Goal: Entertainment & Leisure: Consume media (video, audio)

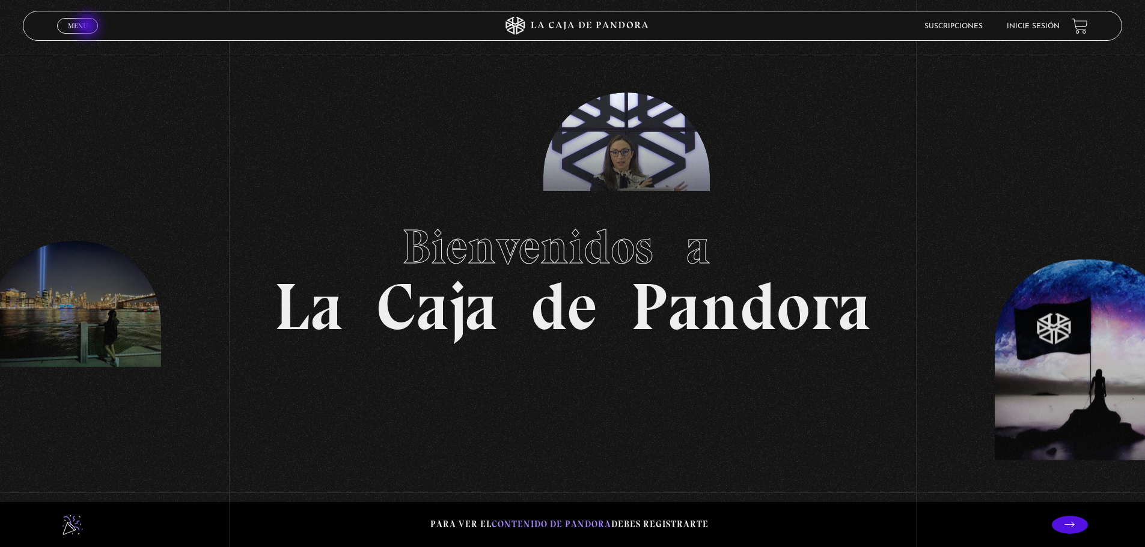
click at [88, 27] on link "Menu Cerrar" at bounding box center [77, 26] width 41 height 16
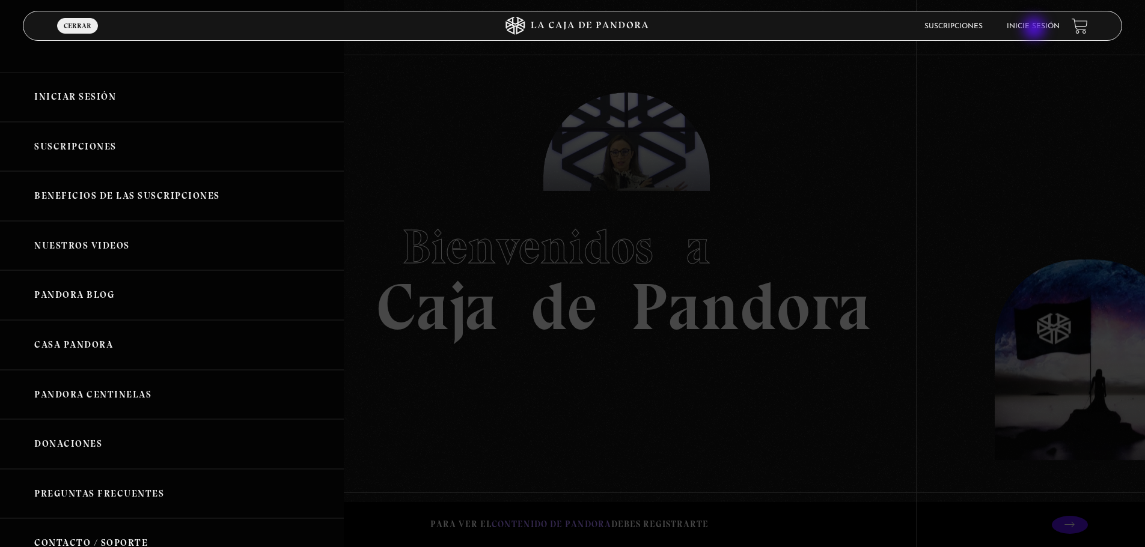
click at [1035, 29] on link "Inicie sesión" at bounding box center [1033, 26] width 53 height 7
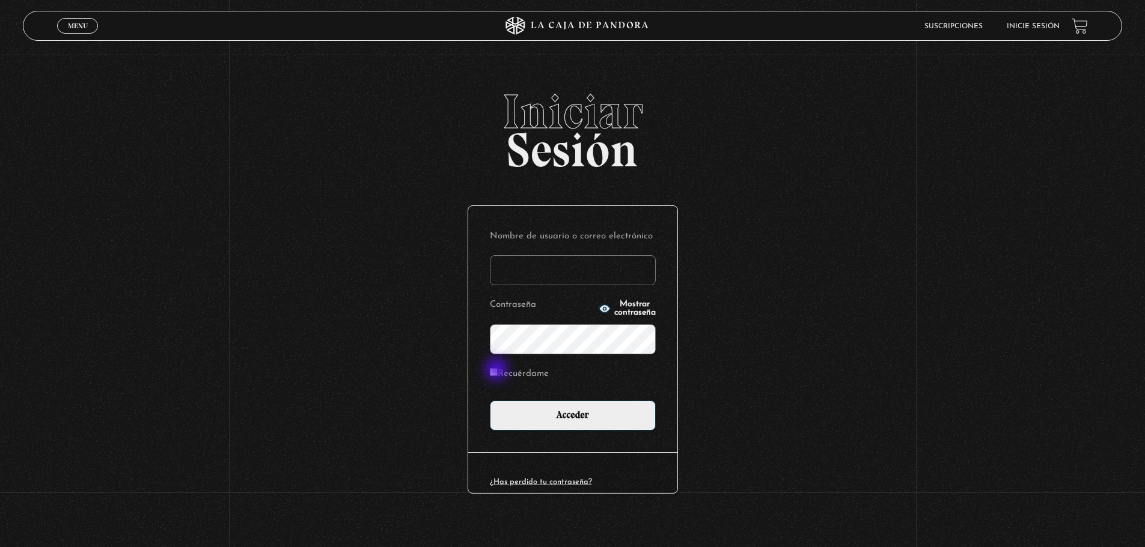
type input "pau.2579@yahoo.com"
click at [498, 371] on input "Recuérdame" at bounding box center [494, 372] width 8 height 8
checkbox input "true"
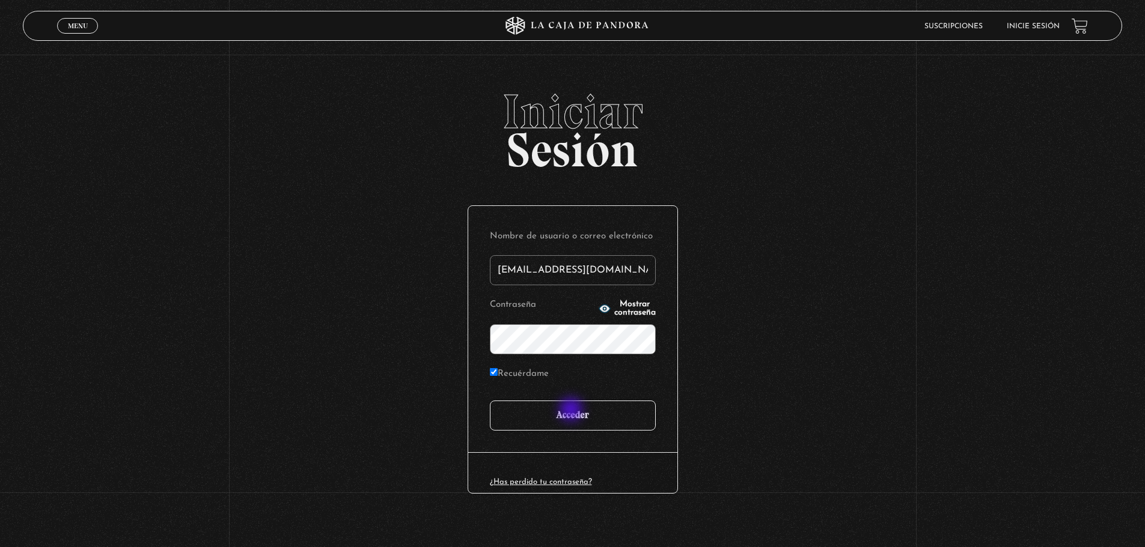
click at [572, 411] on input "Acceder" at bounding box center [573, 416] width 166 height 30
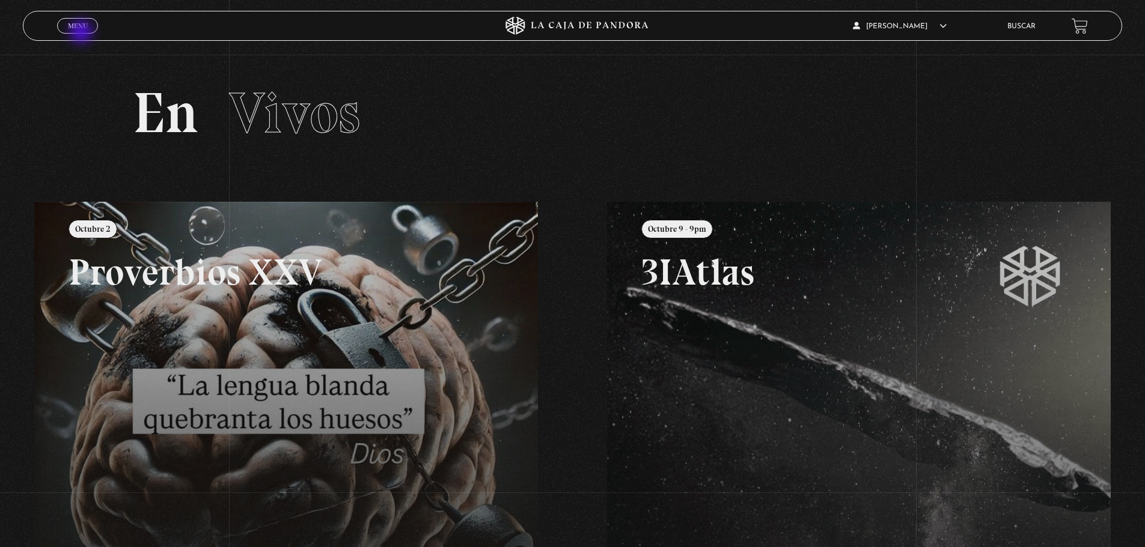
click at [82, 33] on link "Menu Cerrar" at bounding box center [77, 26] width 41 height 16
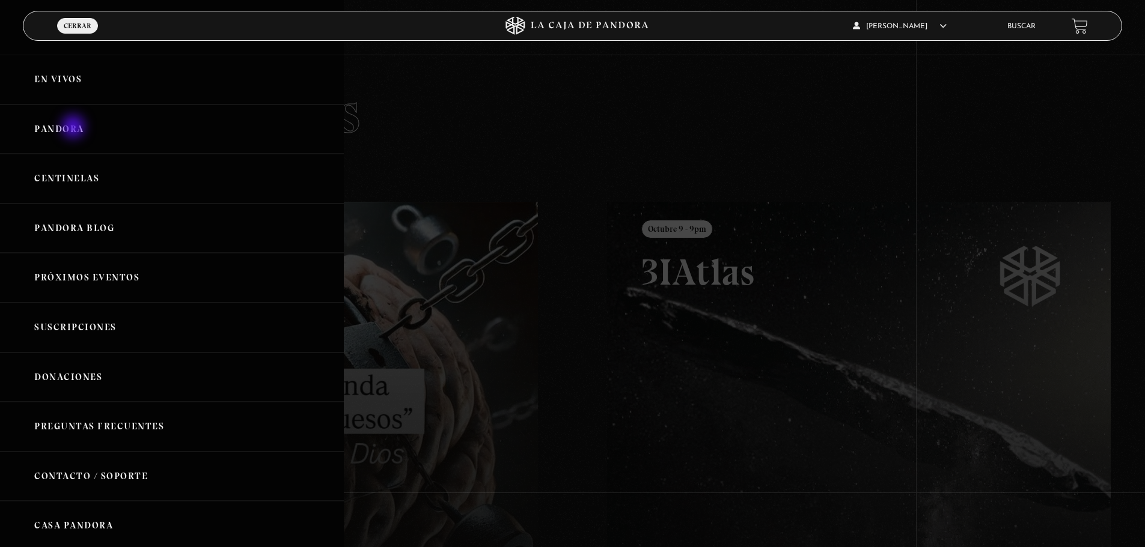
click at [75, 128] on link "Pandora" at bounding box center [172, 130] width 344 height 50
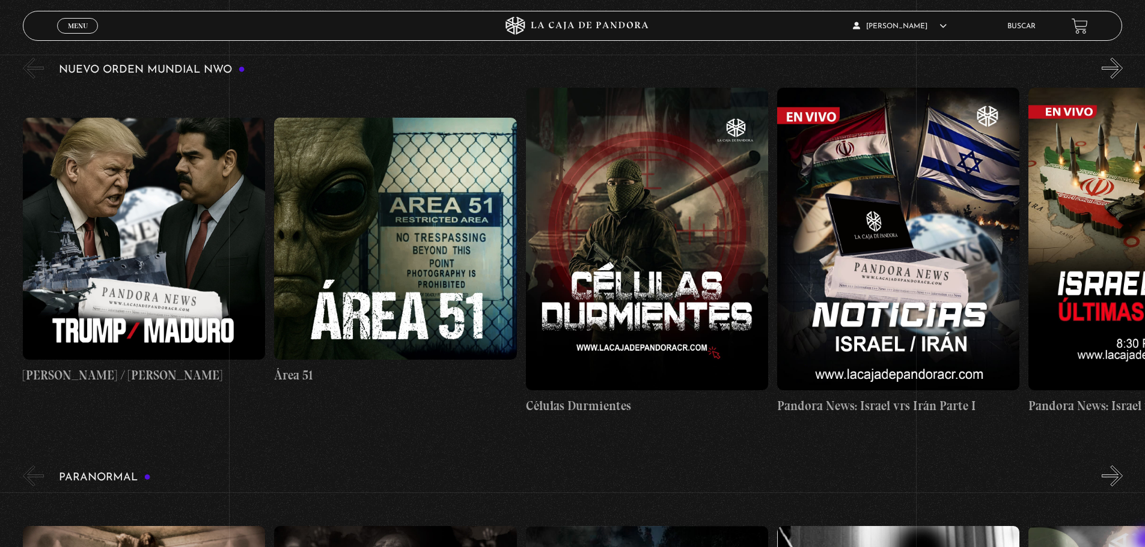
scroll to position [216, 0]
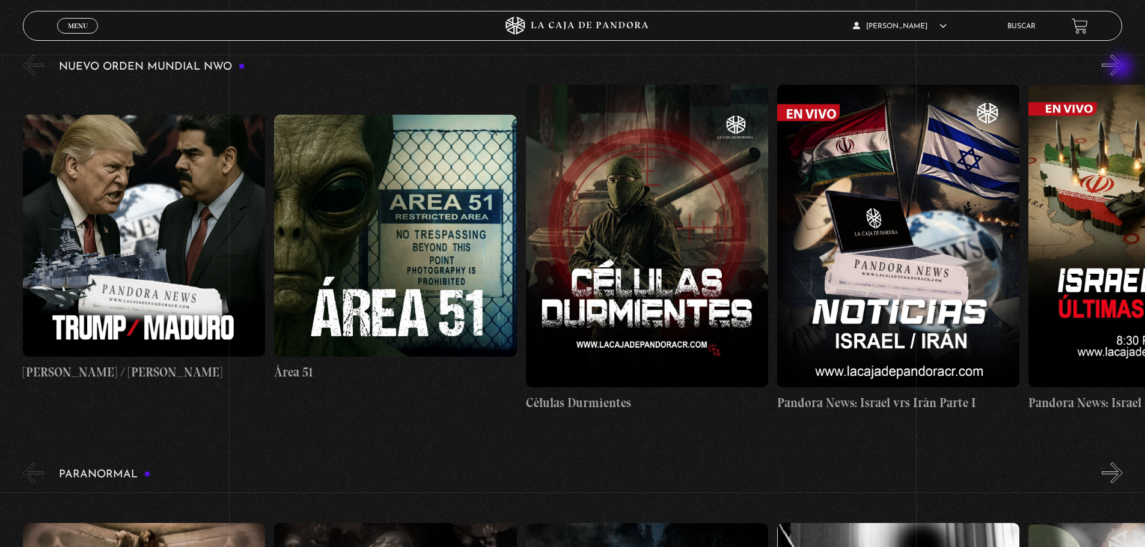
click at [1122, 68] on button "»" at bounding box center [1112, 65] width 21 height 21
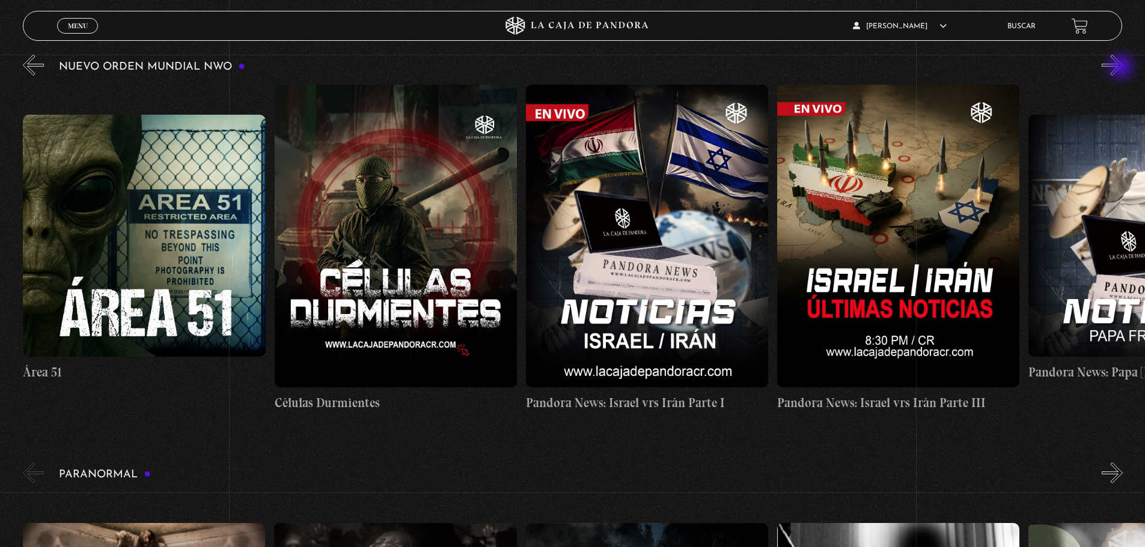
click at [1122, 68] on button "»" at bounding box center [1112, 65] width 21 height 21
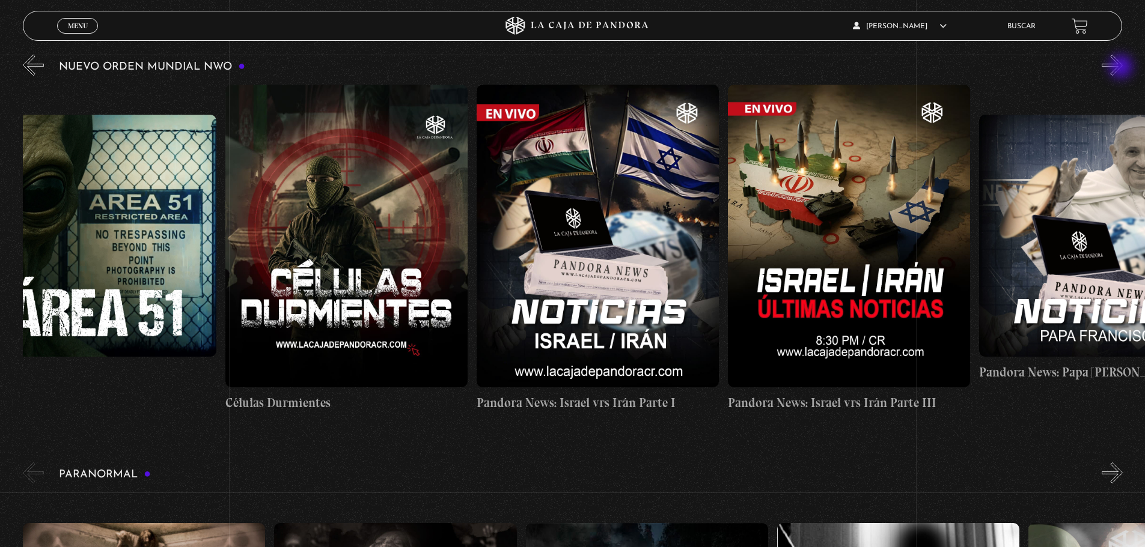
click at [1122, 68] on button "»" at bounding box center [1112, 65] width 21 height 21
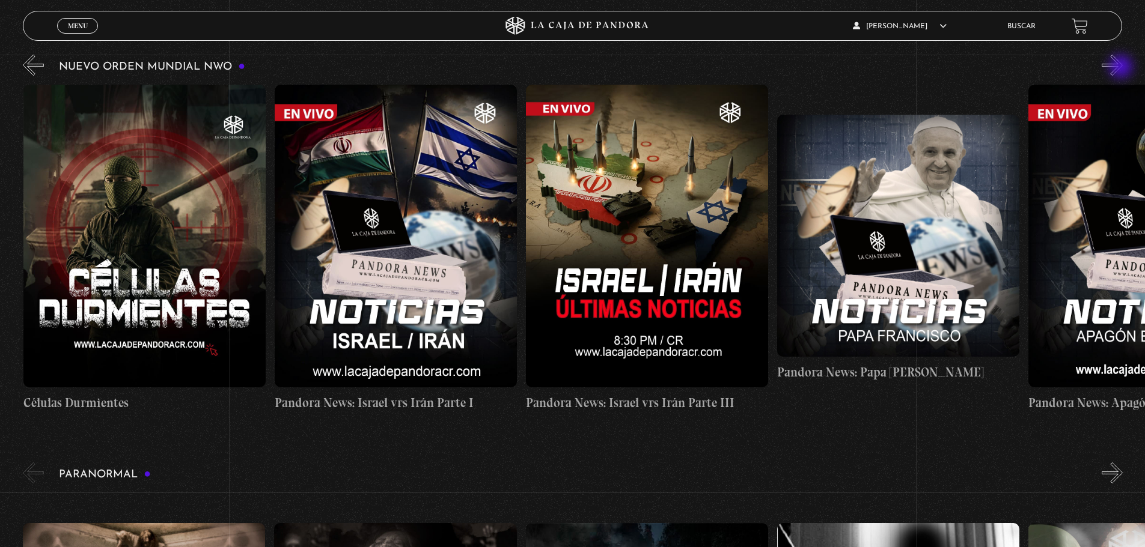
click at [1122, 68] on button "»" at bounding box center [1112, 65] width 21 height 21
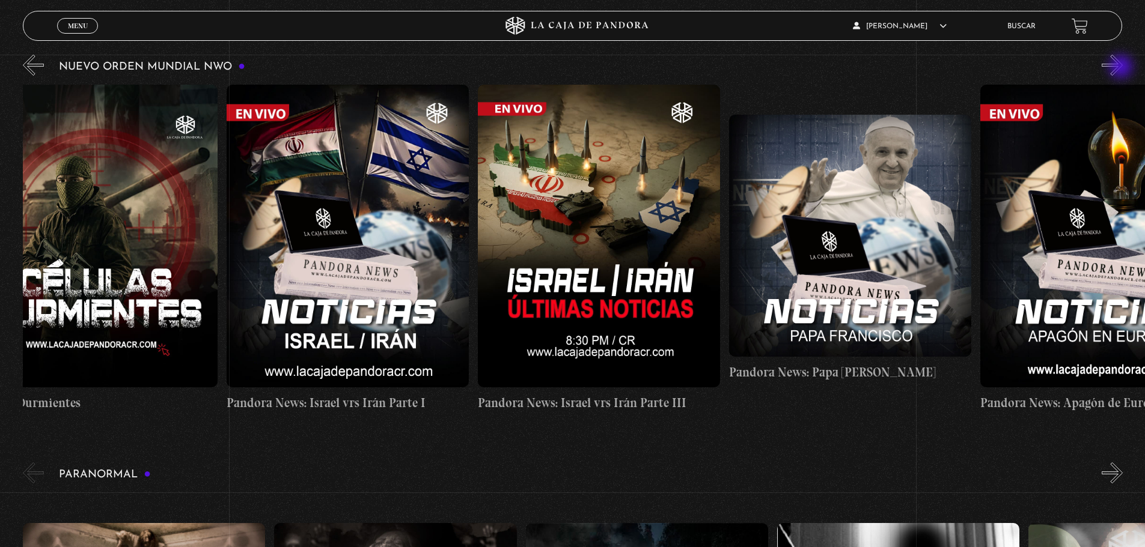
click at [1122, 68] on button "»" at bounding box center [1112, 65] width 21 height 21
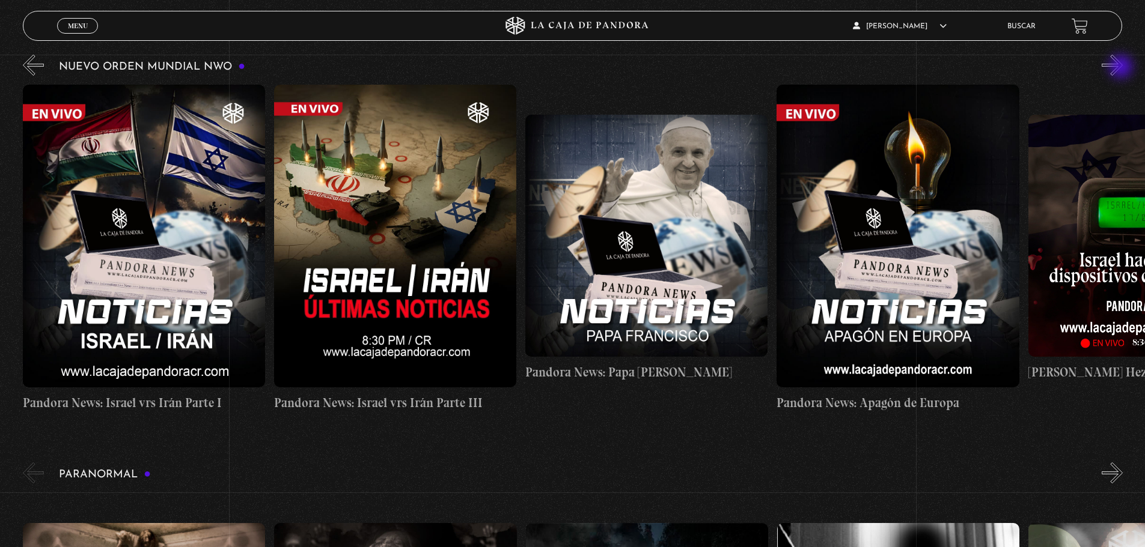
click at [1122, 68] on button "»" at bounding box center [1112, 65] width 21 height 21
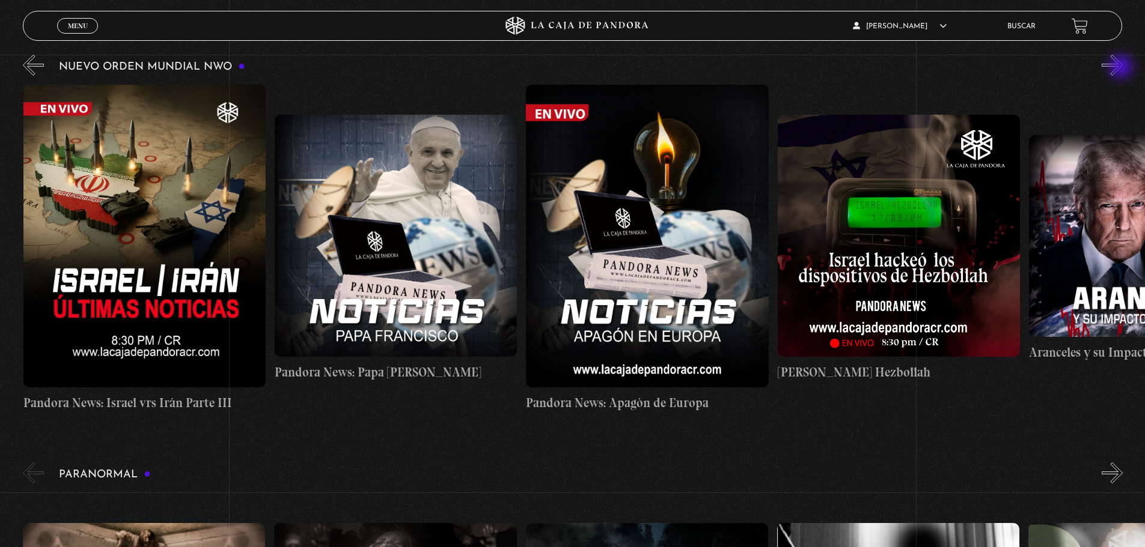
scroll to position [0, 1005]
click at [1122, 68] on button "»" at bounding box center [1112, 65] width 21 height 21
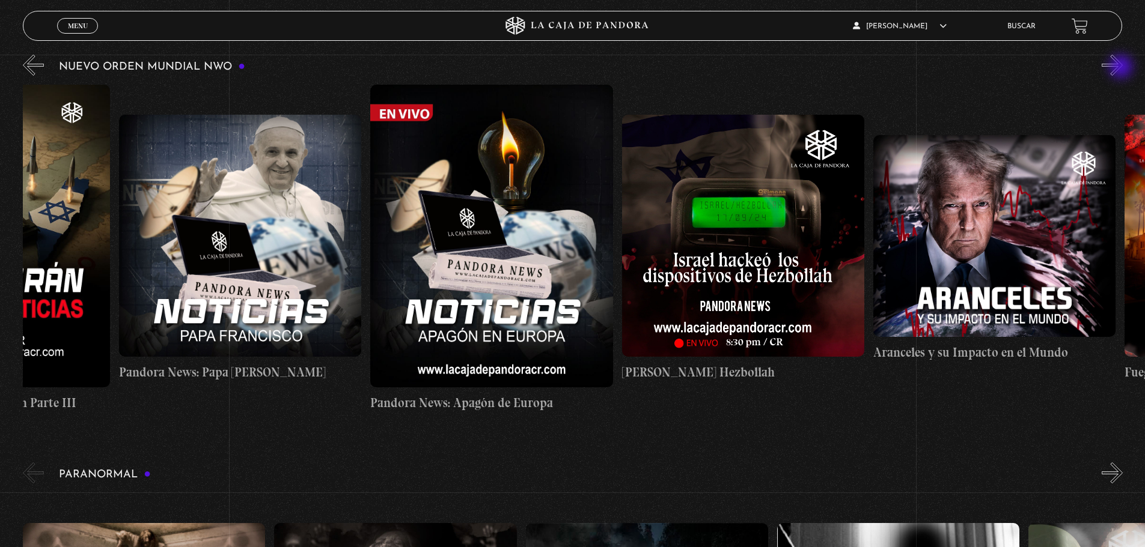
click at [1122, 68] on button "»" at bounding box center [1112, 65] width 21 height 21
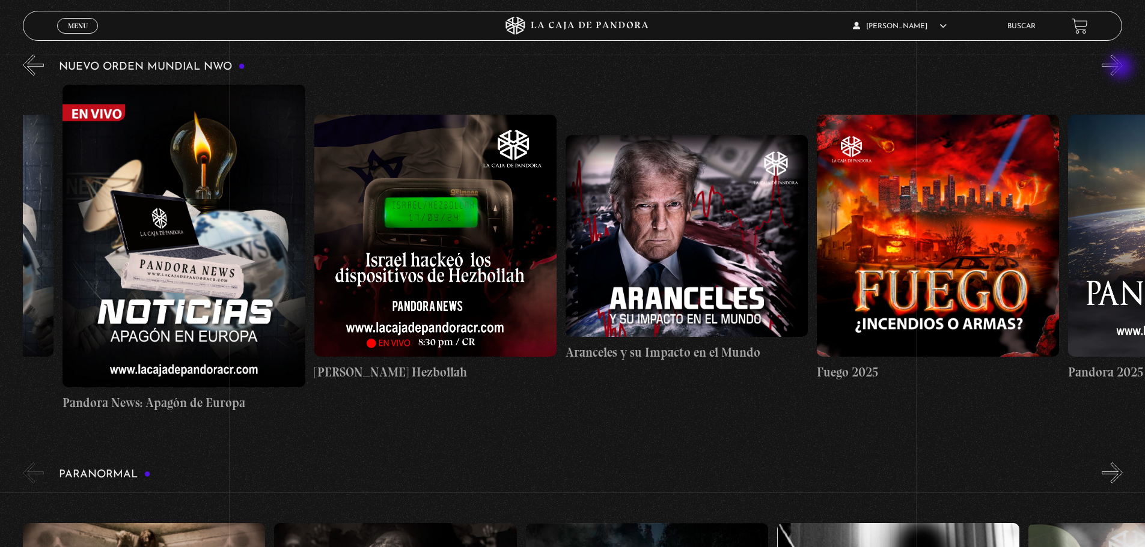
click at [1122, 68] on button "»" at bounding box center [1112, 65] width 21 height 21
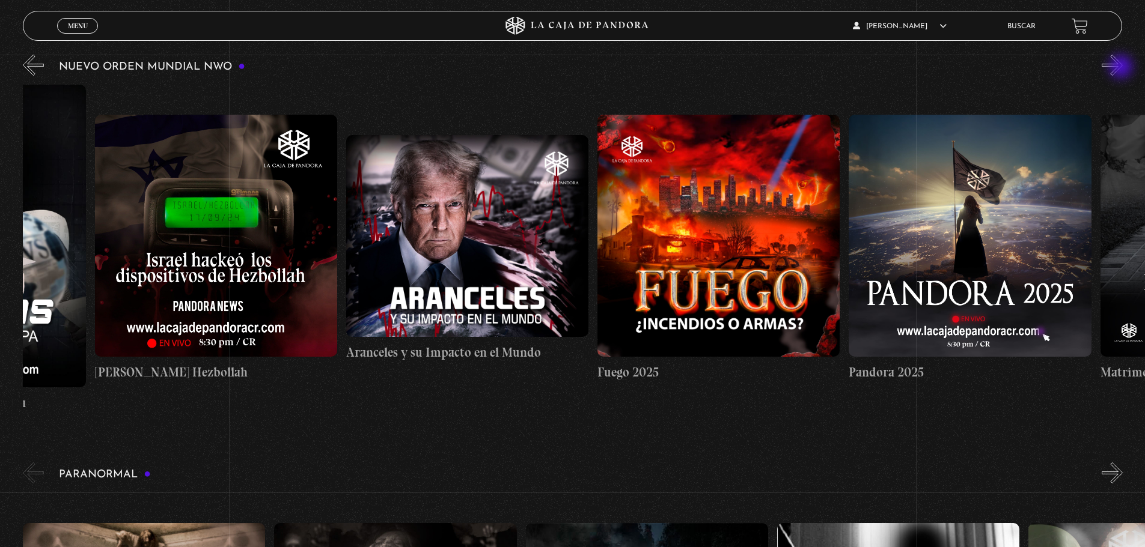
click at [1122, 68] on button "»" at bounding box center [1112, 65] width 21 height 21
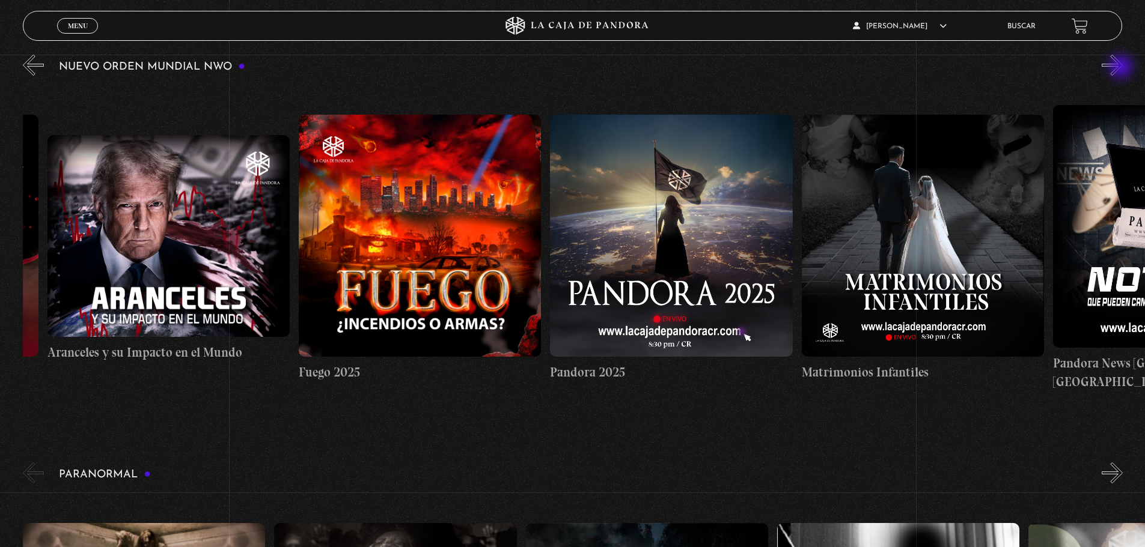
click at [1122, 68] on button "»" at bounding box center [1112, 65] width 21 height 21
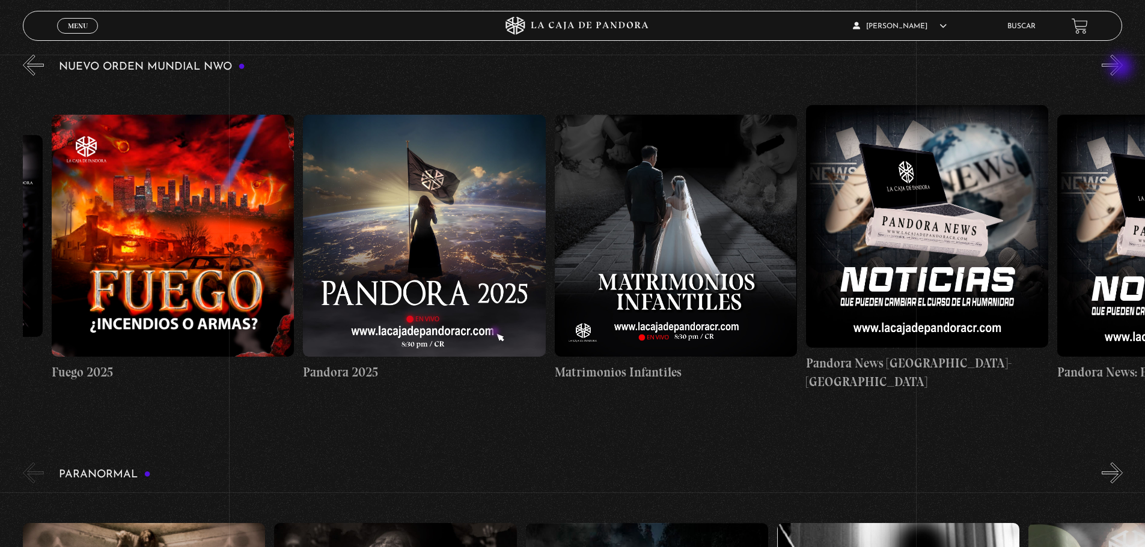
click at [1122, 68] on button "»" at bounding box center [1112, 65] width 21 height 21
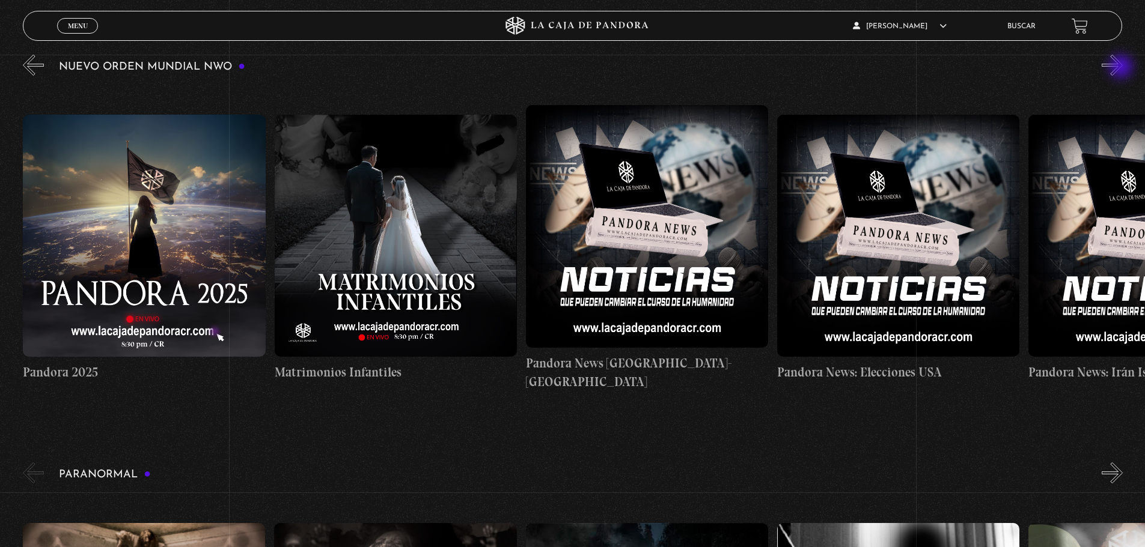
click at [1122, 68] on button "»" at bounding box center [1112, 65] width 21 height 21
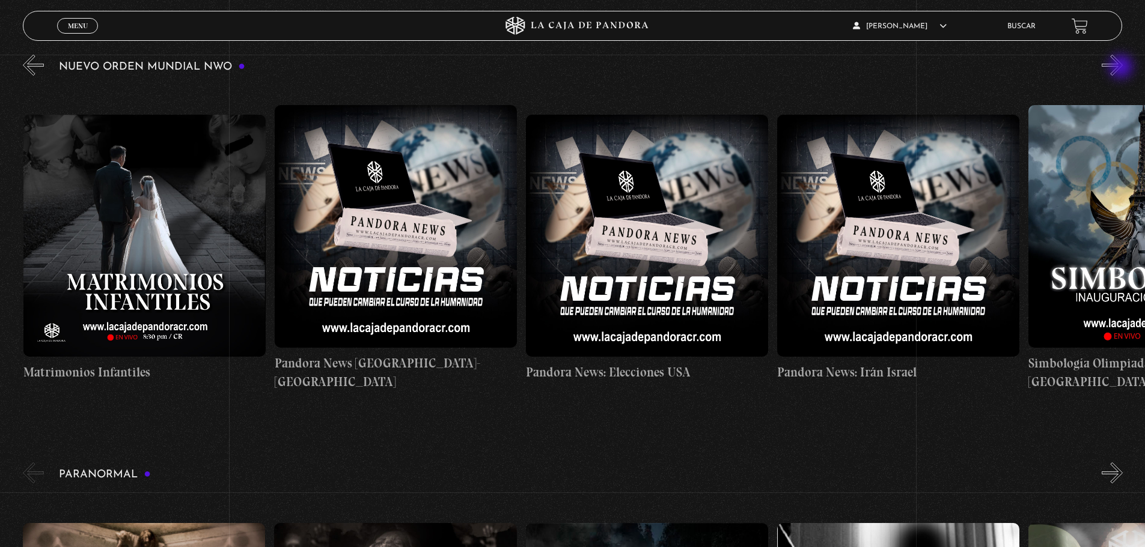
click at [1122, 68] on button "»" at bounding box center [1112, 65] width 21 height 21
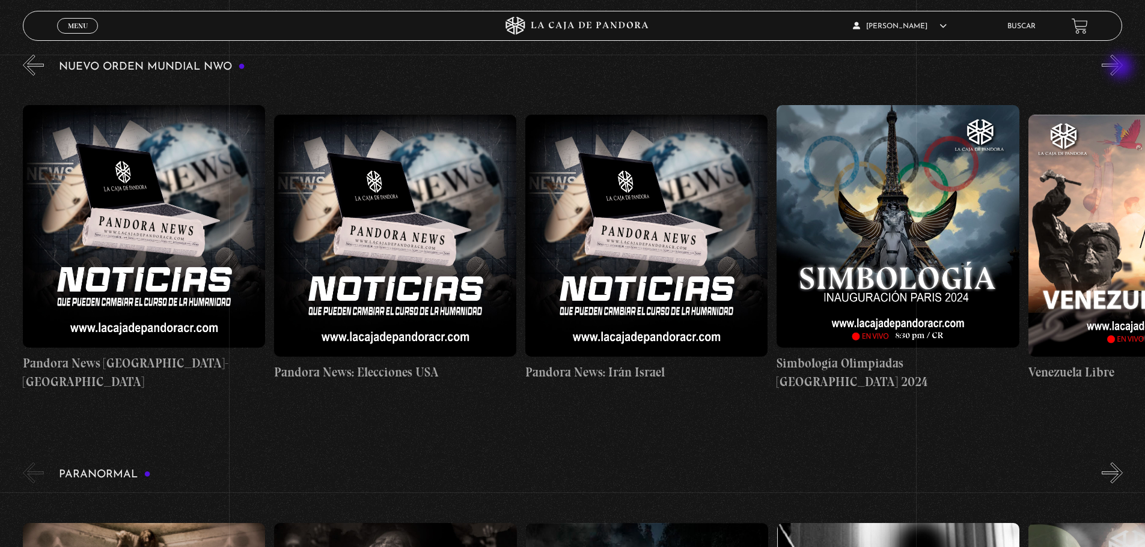
click at [1122, 68] on button "»" at bounding box center [1112, 65] width 21 height 21
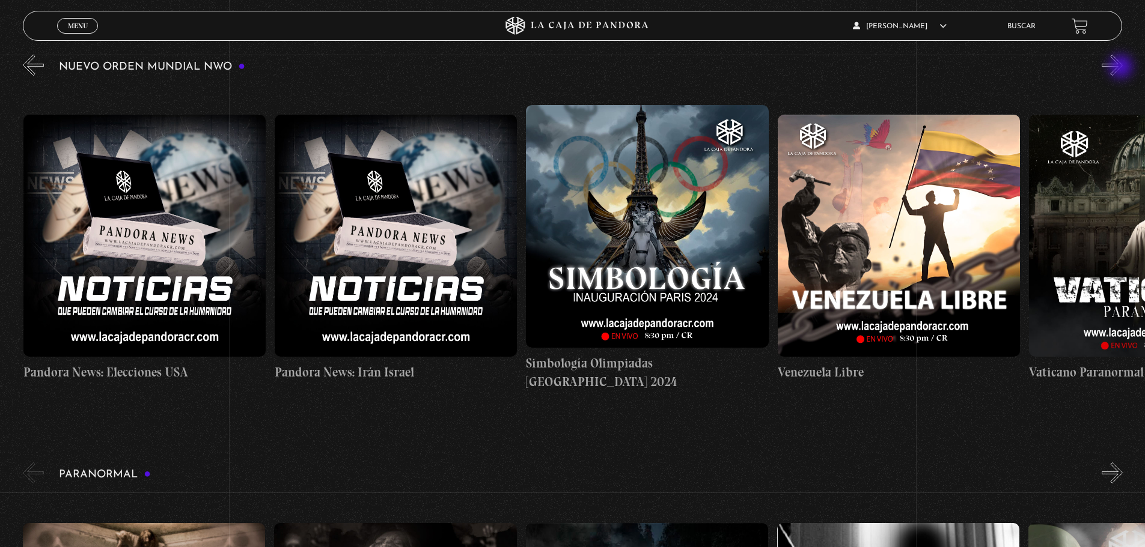
scroll to position [0, 3267]
click at [848, 192] on figure at bounding box center [898, 236] width 242 height 242
click at [894, 264] on figure at bounding box center [898, 236] width 242 height 242
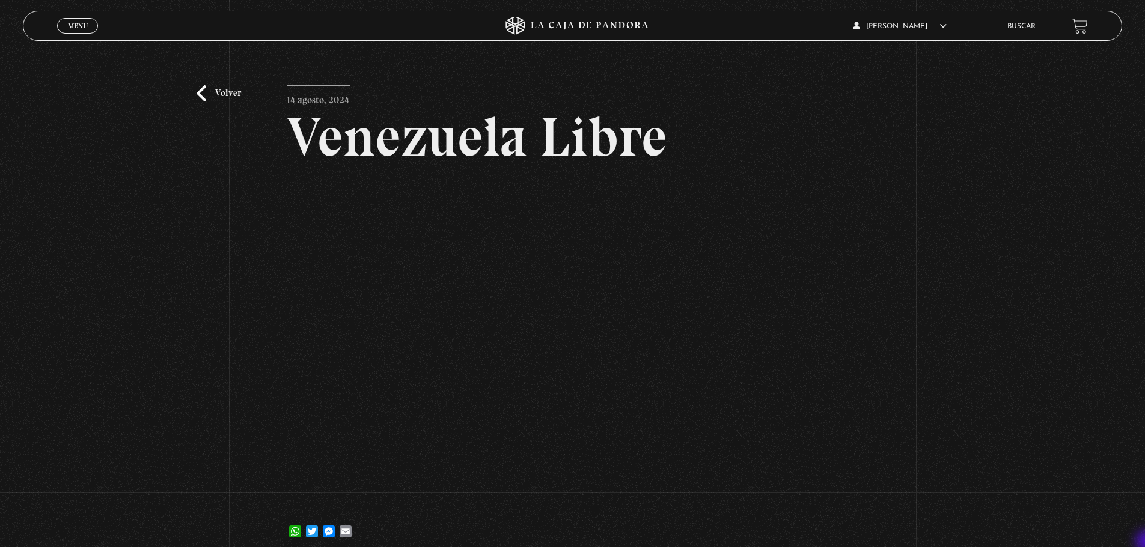
scroll to position [48, 0]
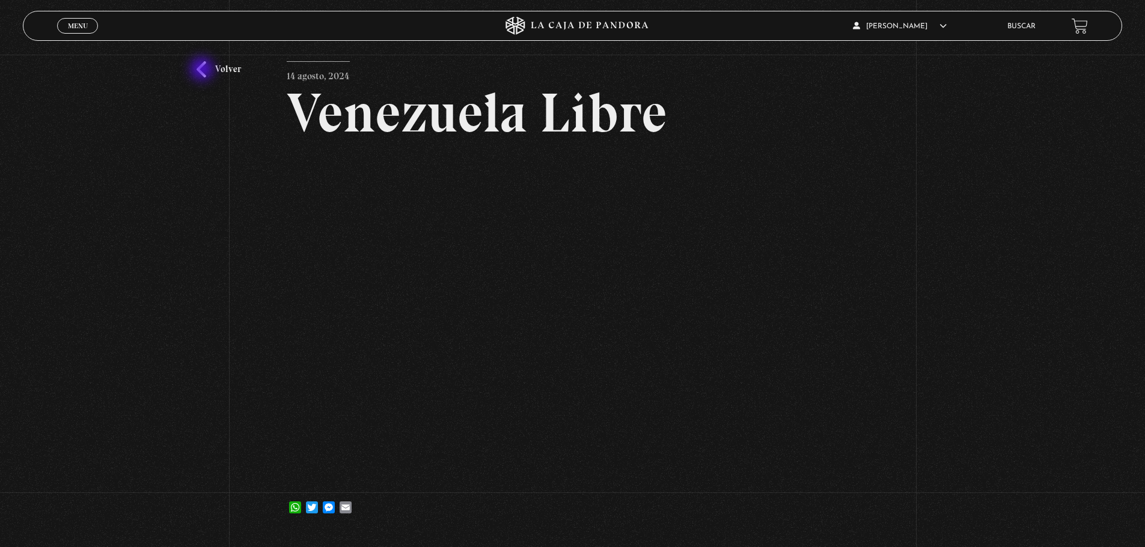
click at [203, 70] on link "Volver" at bounding box center [219, 69] width 44 height 16
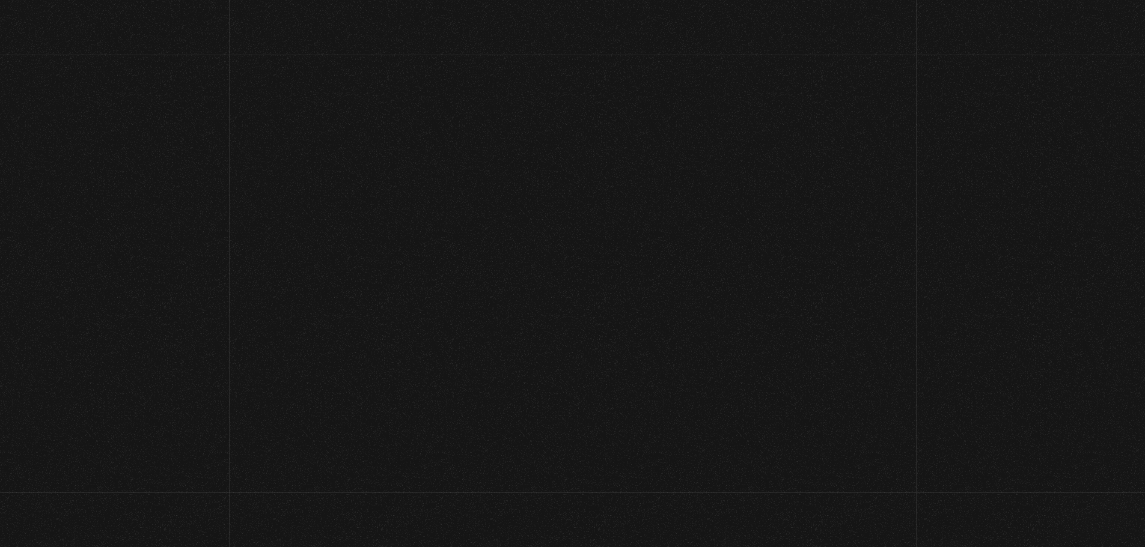
scroll to position [216, 0]
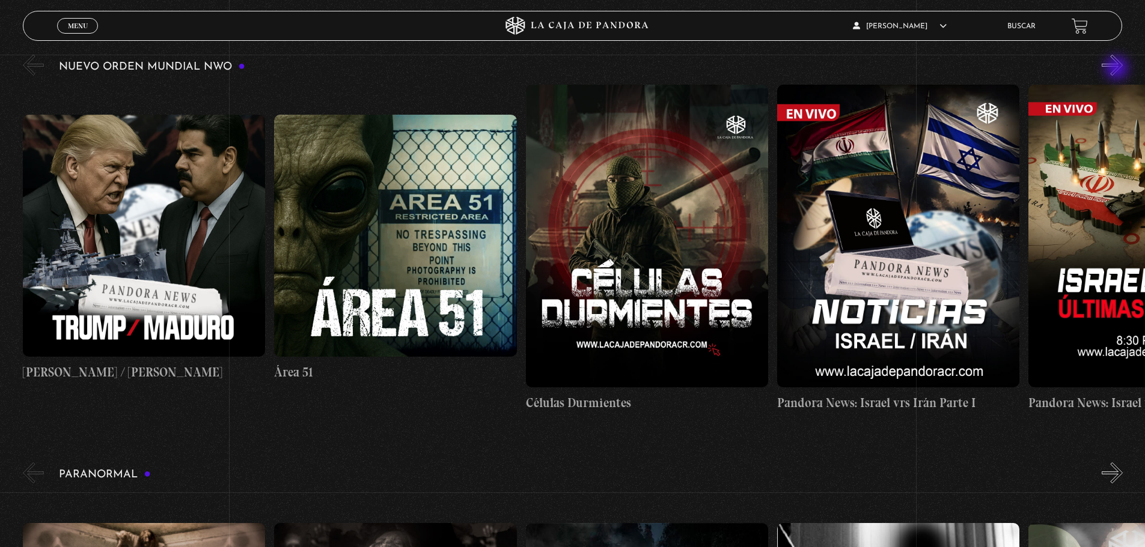
click at [1118, 69] on button "»" at bounding box center [1112, 65] width 21 height 21
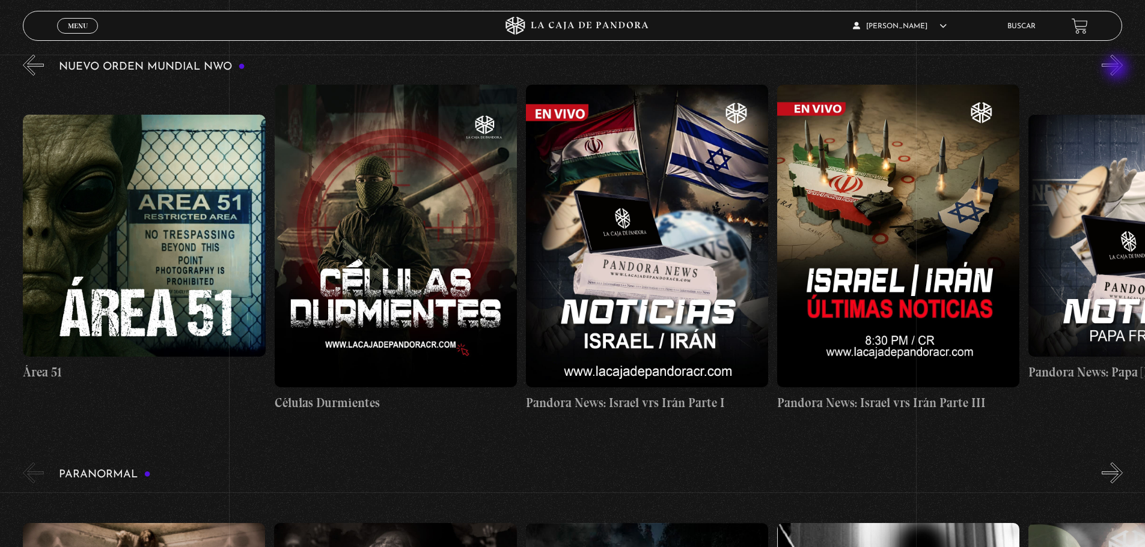
click at [1118, 69] on button "»" at bounding box center [1112, 65] width 21 height 21
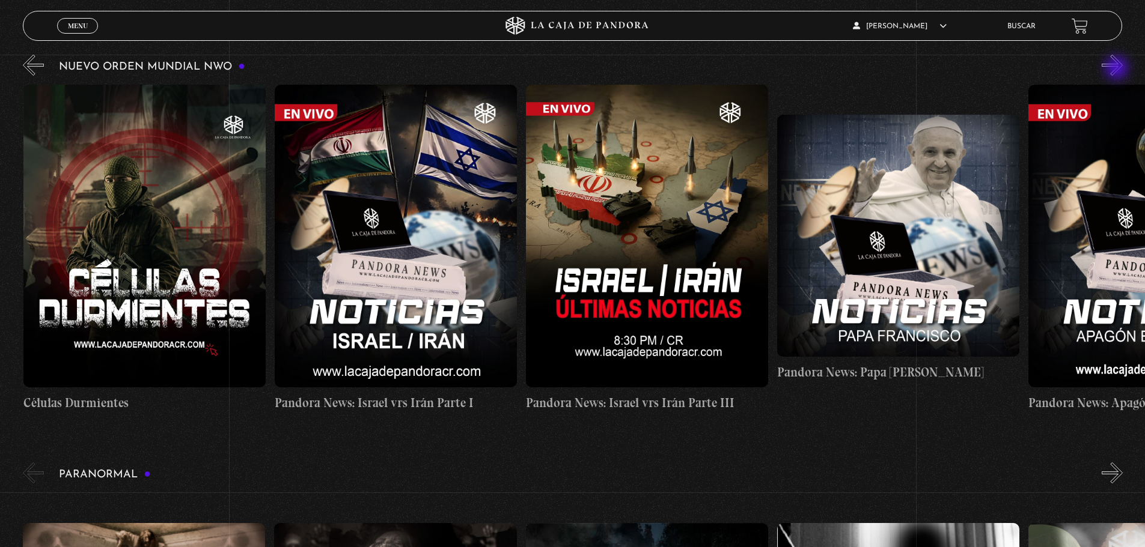
click at [1118, 69] on button "»" at bounding box center [1112, 65] width 21 height 21
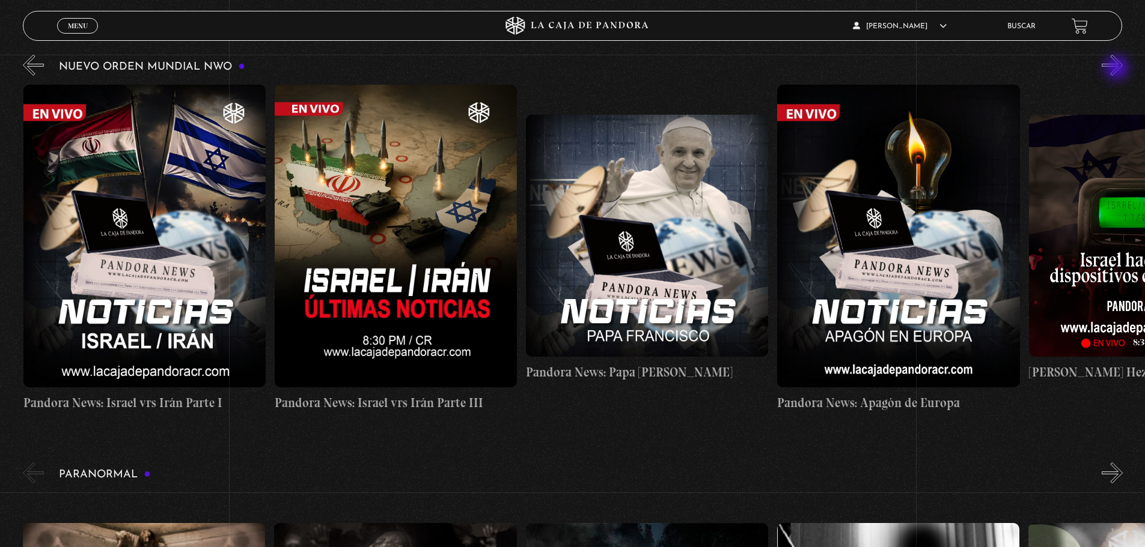
click at [1118, 69] on button "»" at bounding box center [1112, 65] width 21 height 21
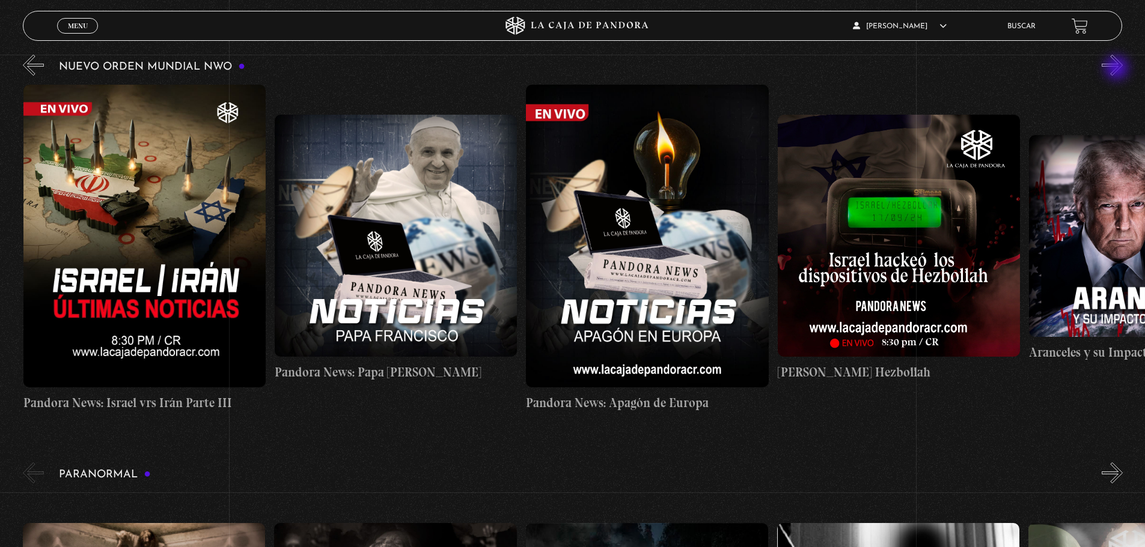
click at [1118, 69] on button "»" at bounding box center [1112, 65] width 21 height 21
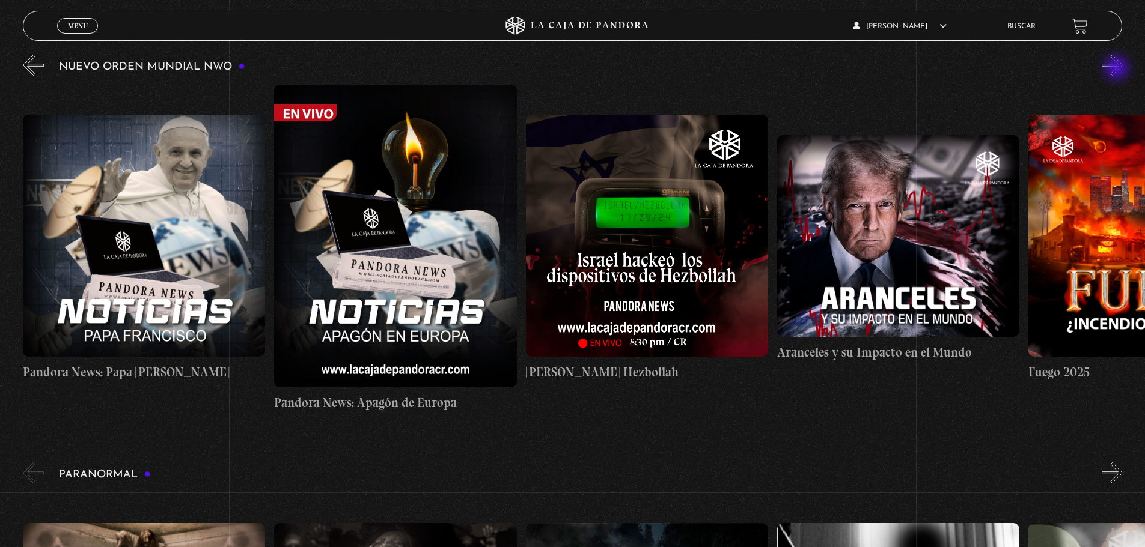
click at [1118, 69] on button "»" at bounding box center [1112, 65] width 21 height 21
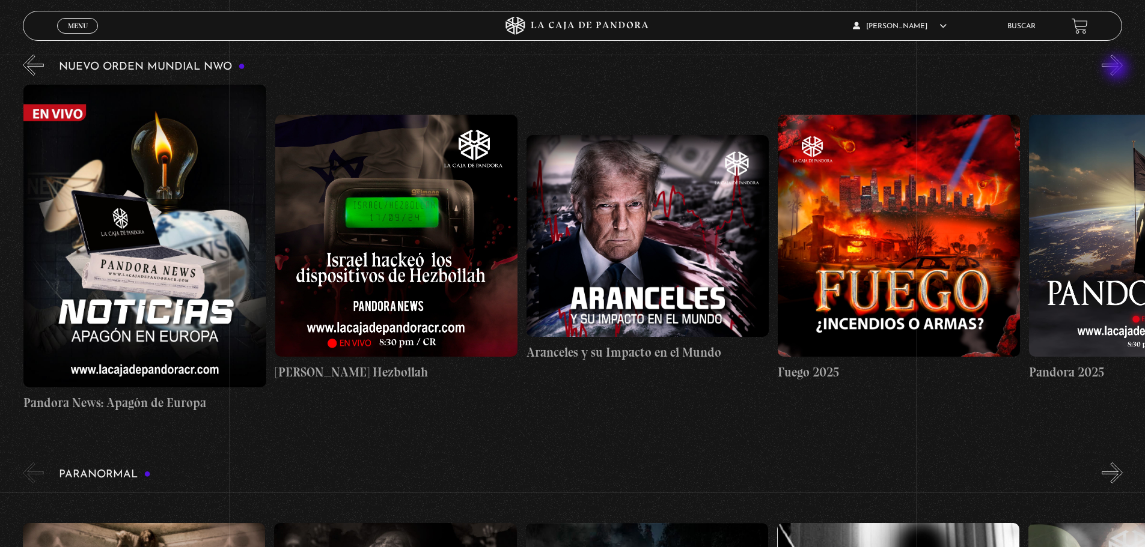
click at [1118, 69] on button "»" at bounding box center [1112, 65] width 21 height 21
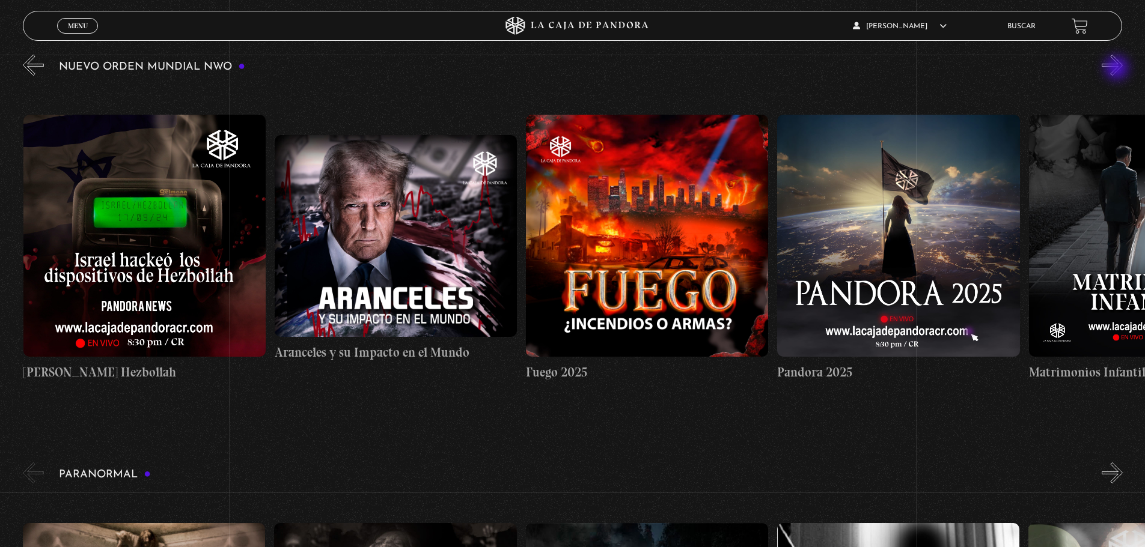
click at [1118, 69] on button "»" at bounding box center [1112, 65] width 21 height 21
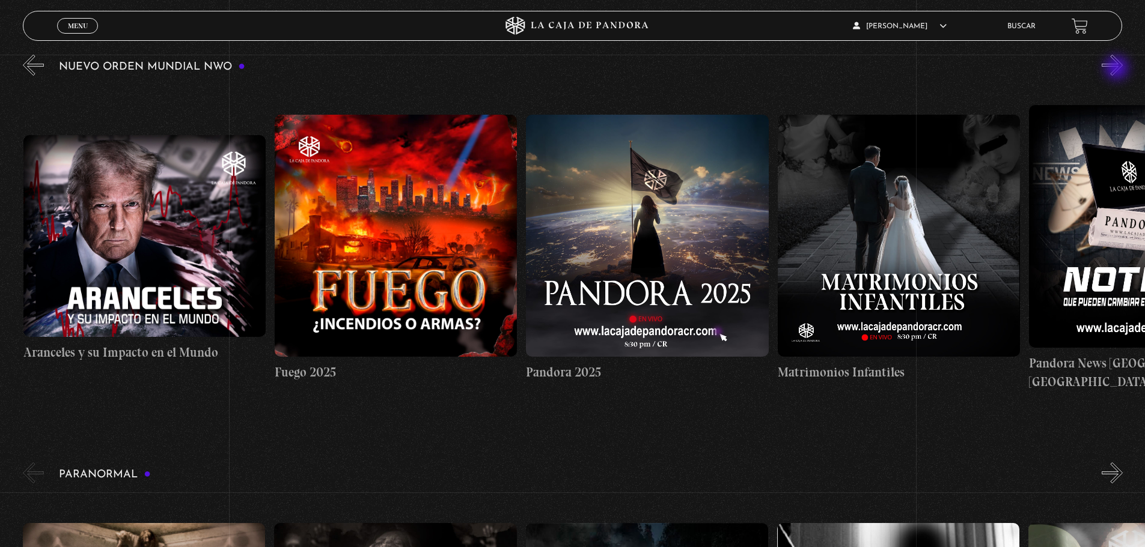
click at [1118, 69] on button "»" at bounding box center [1112, 65] width 21 height 21
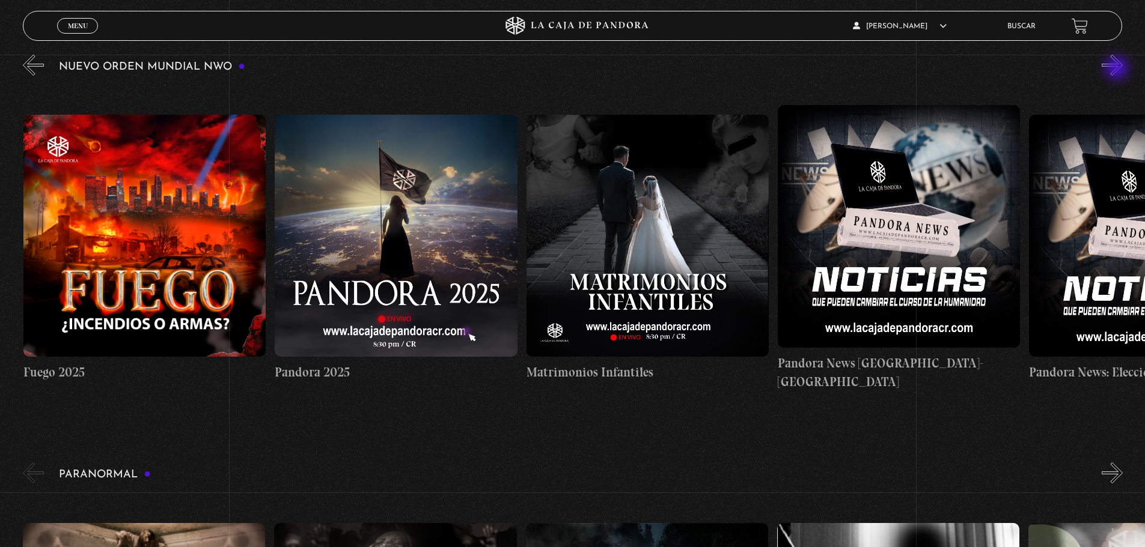
click at [1118, 69] on button "»" at bounding box center [1112, 65] width 21 height 21
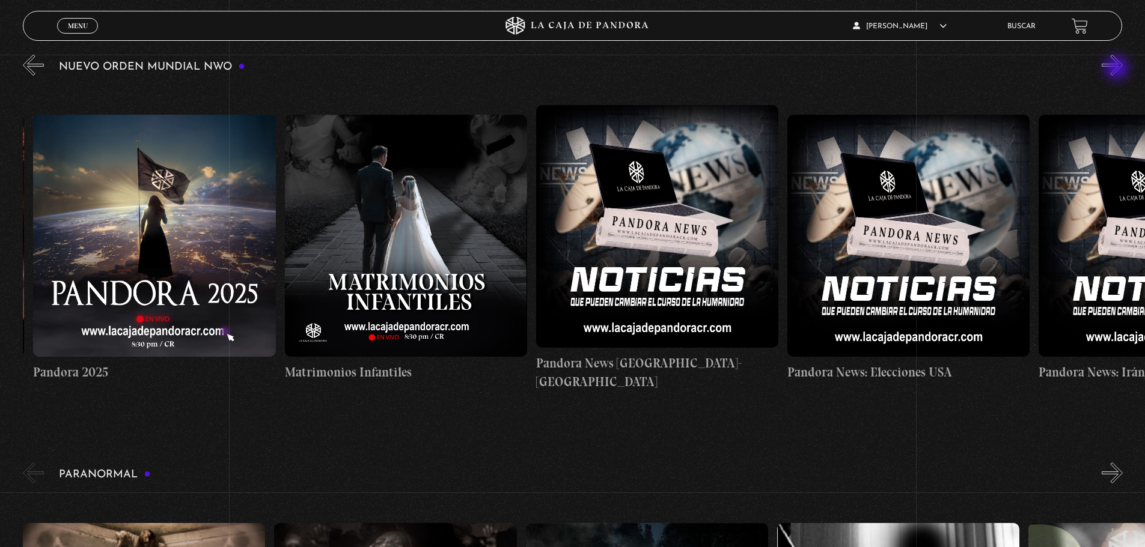
click at [1118, 69] on button "»" at bounding box center [1112, 65] width 21 height 21
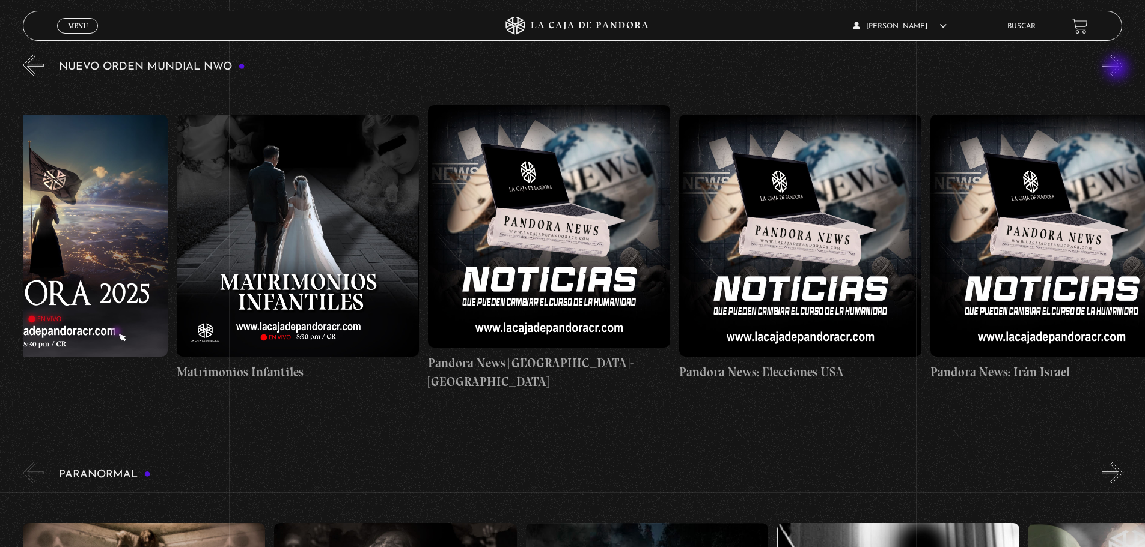
click at [1118, 69] on button "»" at bounding box center [1112, 65] width 21 height 21
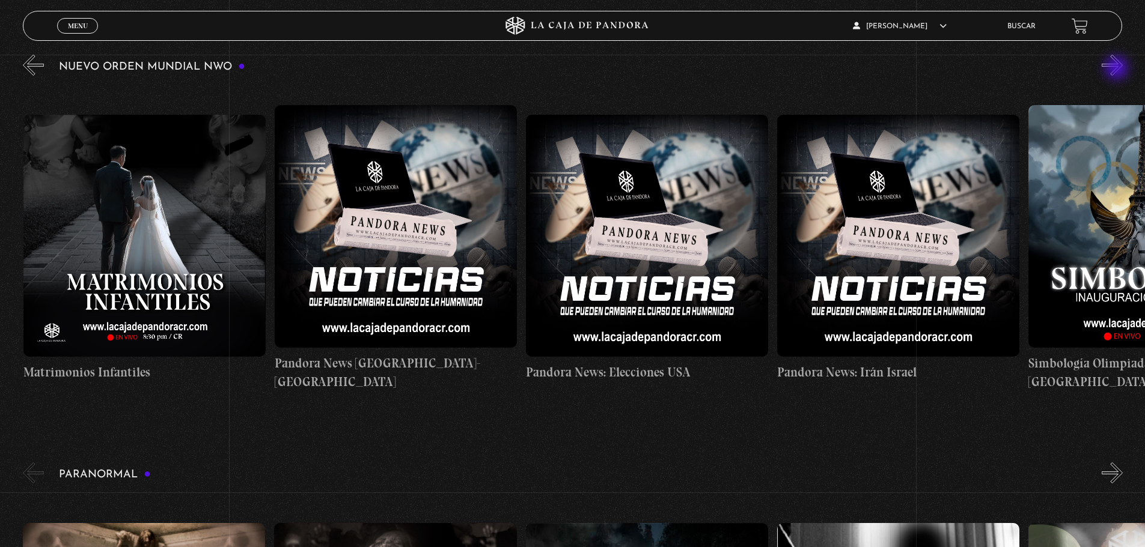
click at [1118, 69] on button "»" at bounding box center [1112, 65] width 21 height 21
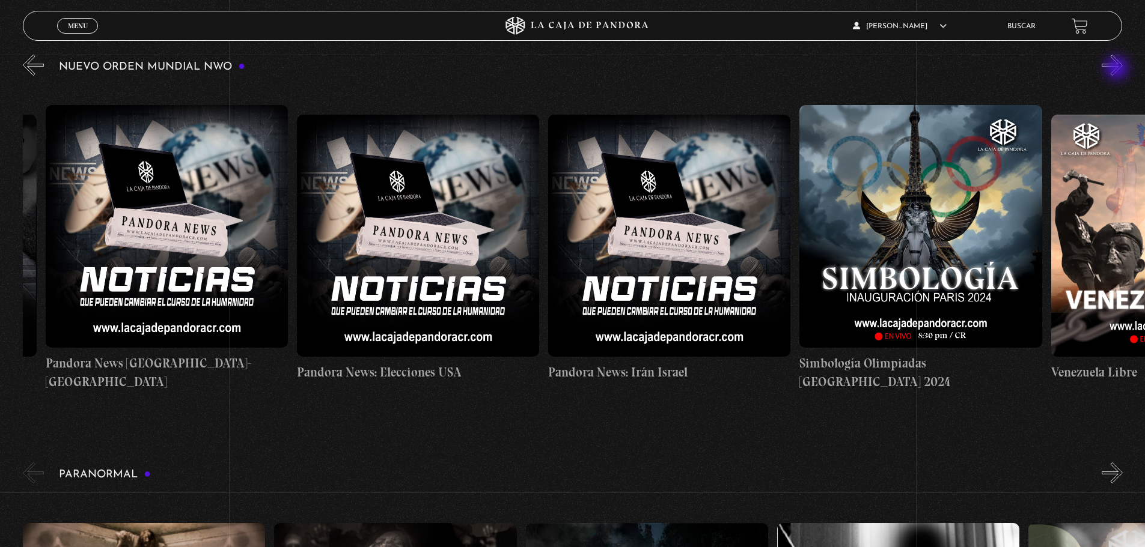
click at [1118, 69] on button "»" at bounding box center [1112, 65] width 21 height 21
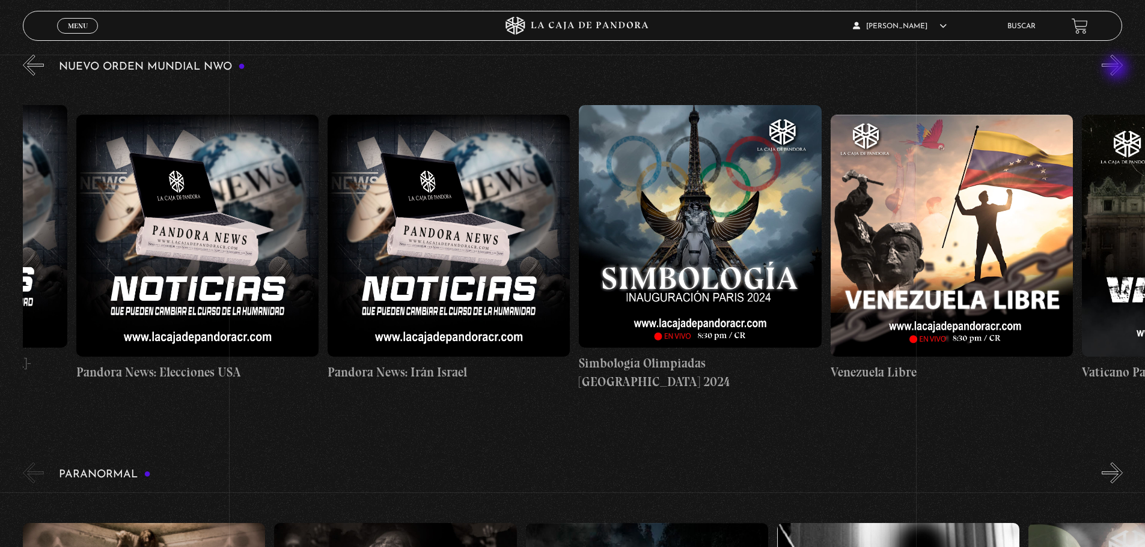
click at [1118, 69] on button "»" at bounding box center [1112, 65] width 21 height 21
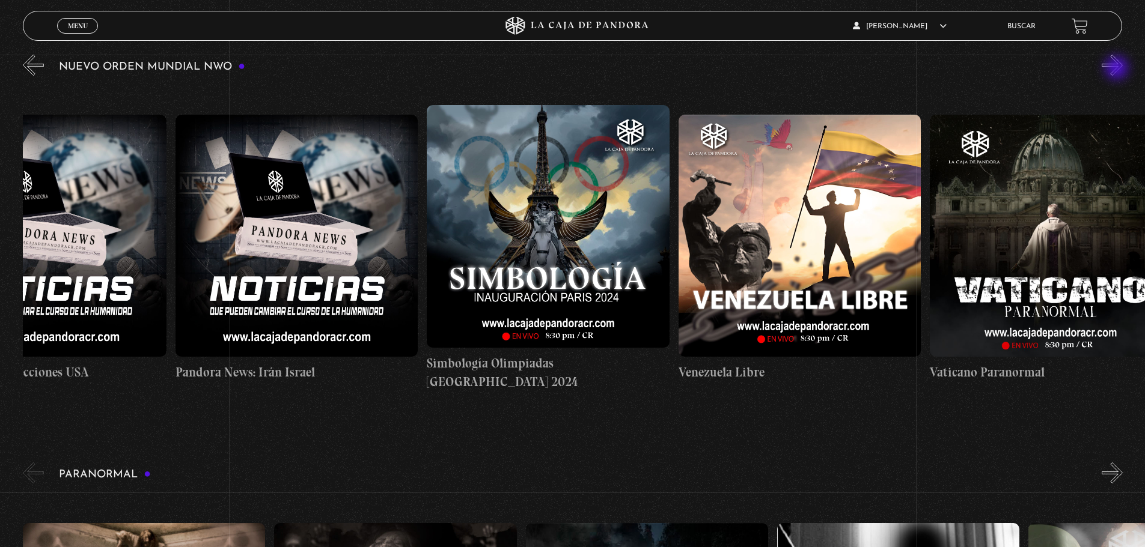
click at [1118, 69] on button "»" at bounding box center [1112, 65] width 21 height 21
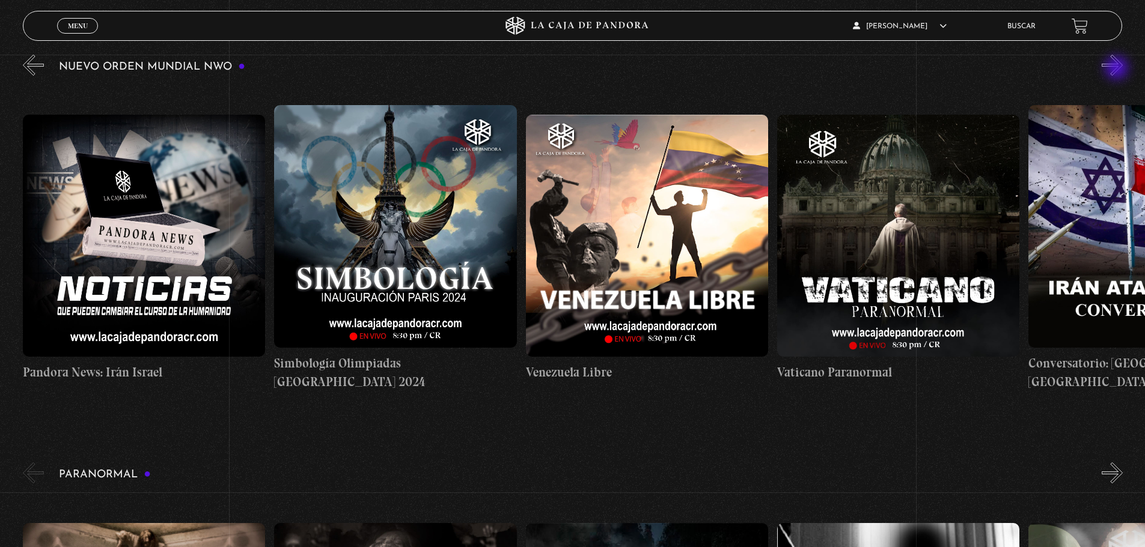
click at [1118, 69] on button "»" at bounding box center [1112, 65] width 21 height 21
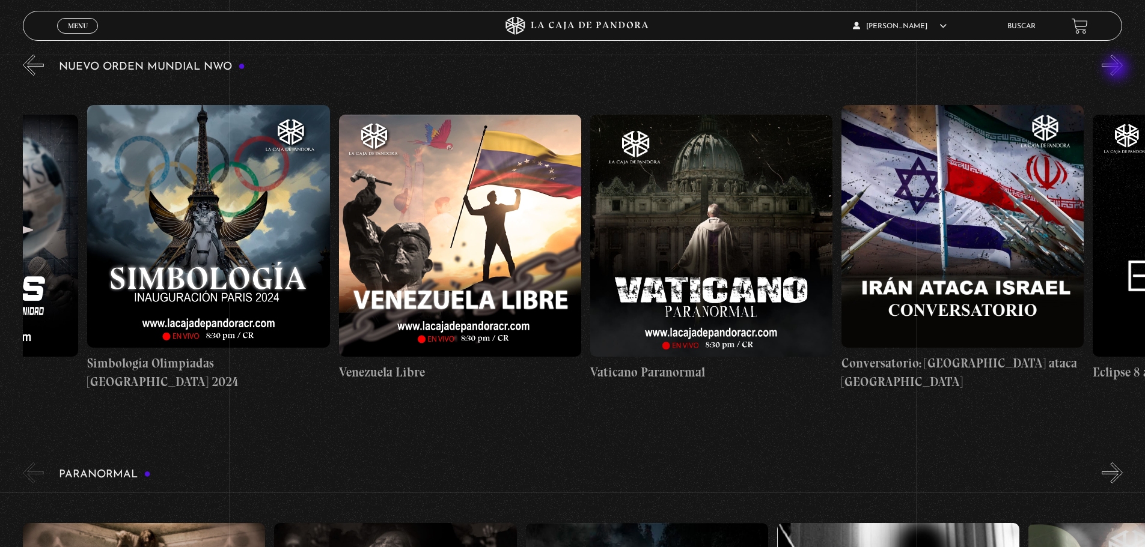
click at [1118, 69] on button "»" at bounding box center [1112, 65] width 21 height 21
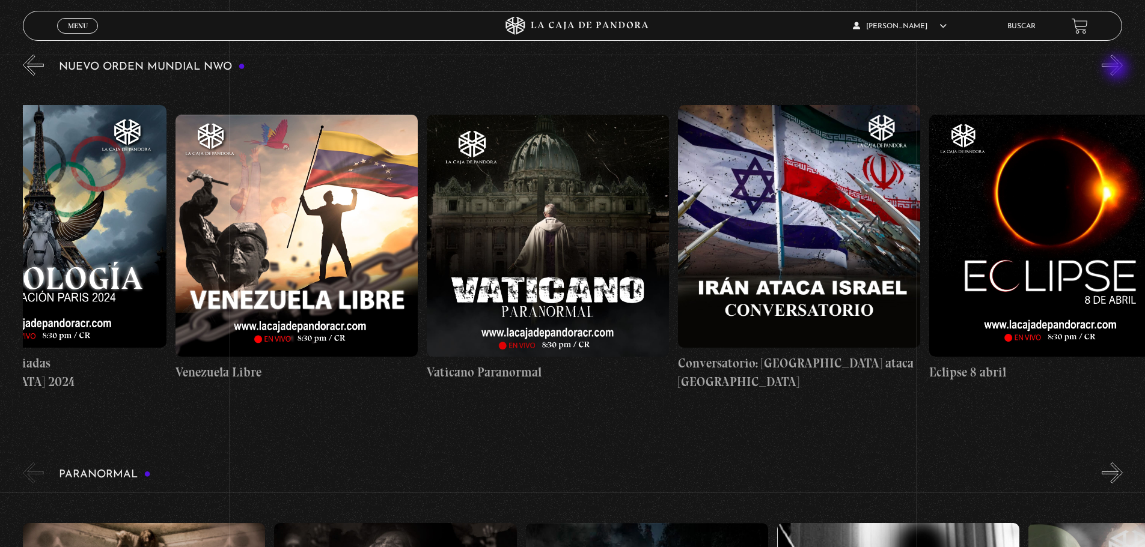
click at [1118, 69] on button "»" at bounding box center [1112, 65] width 21 height 21
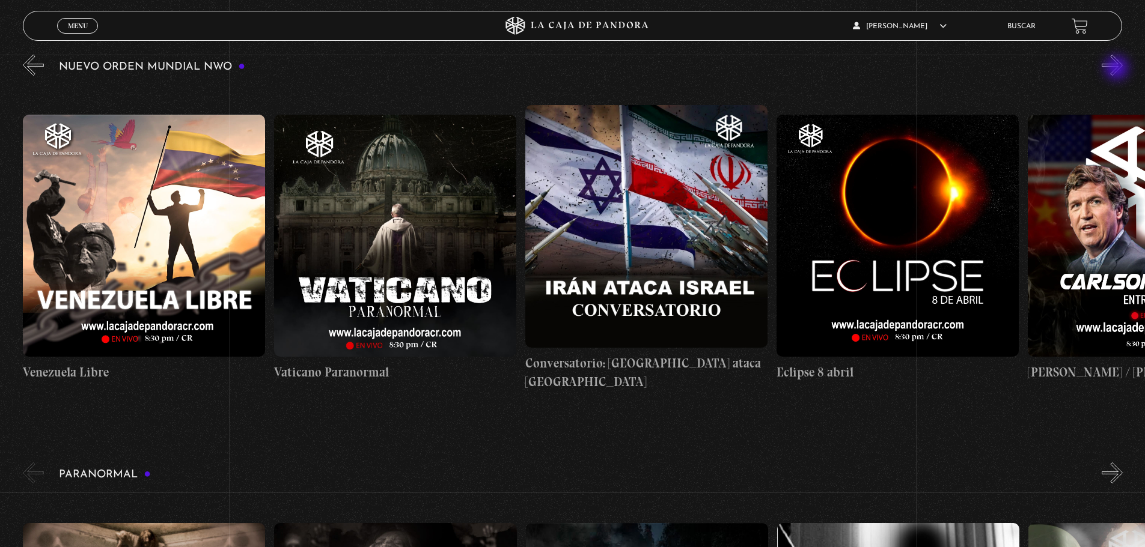
click at [1118, 69] on button "»" at bounding box center [1112, 65] width 21 height 21
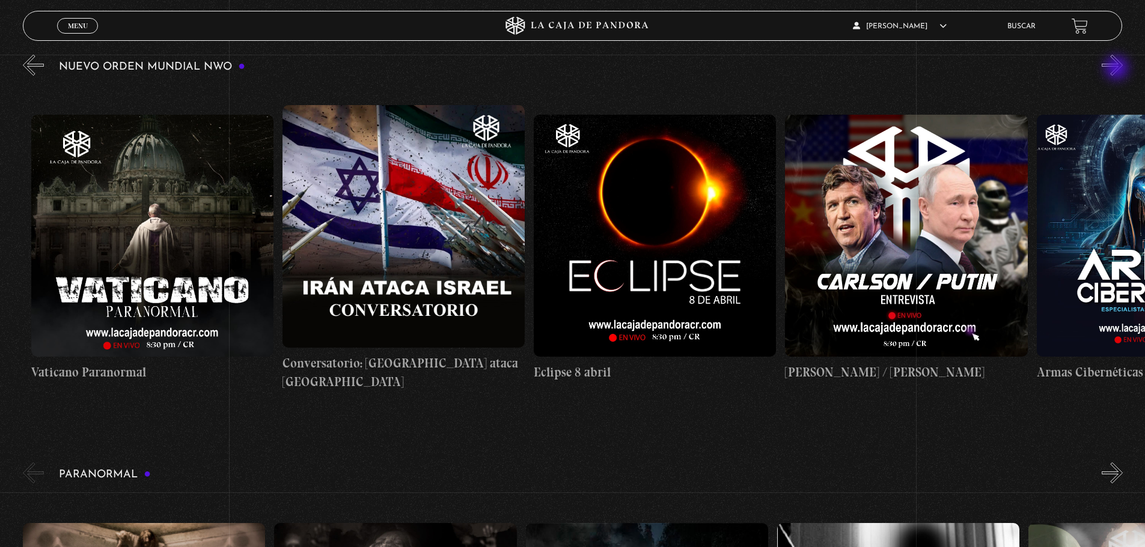
click at [1118, 69] on button "»" at bounding box center [1112, 65] width 21 height 21
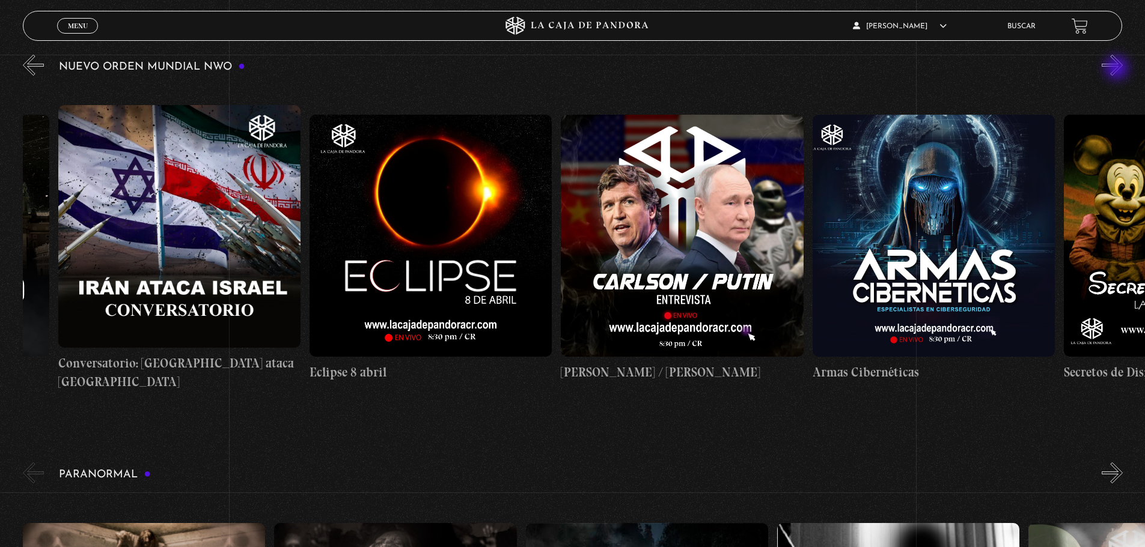
click at [1118, 69] on button "»" at bounding box center [1112, 65] width 21 height 21
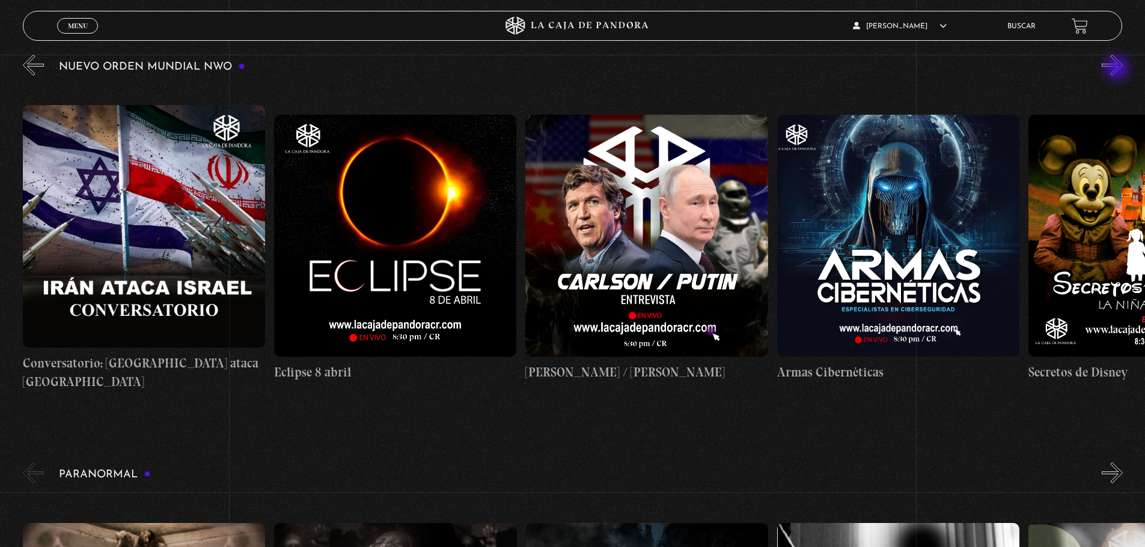
click at [1118, 69] on button "»" at bounding box center [1112, 65] width 21 height 21
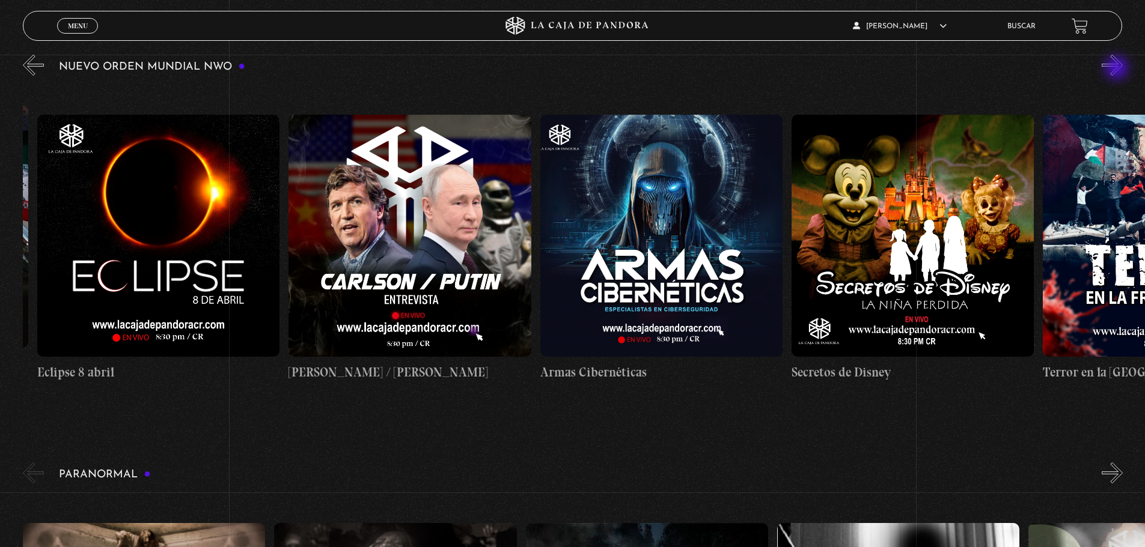
click at [1118, 69] on button "»" at bounding box center [1112, 65] width 21 height 21
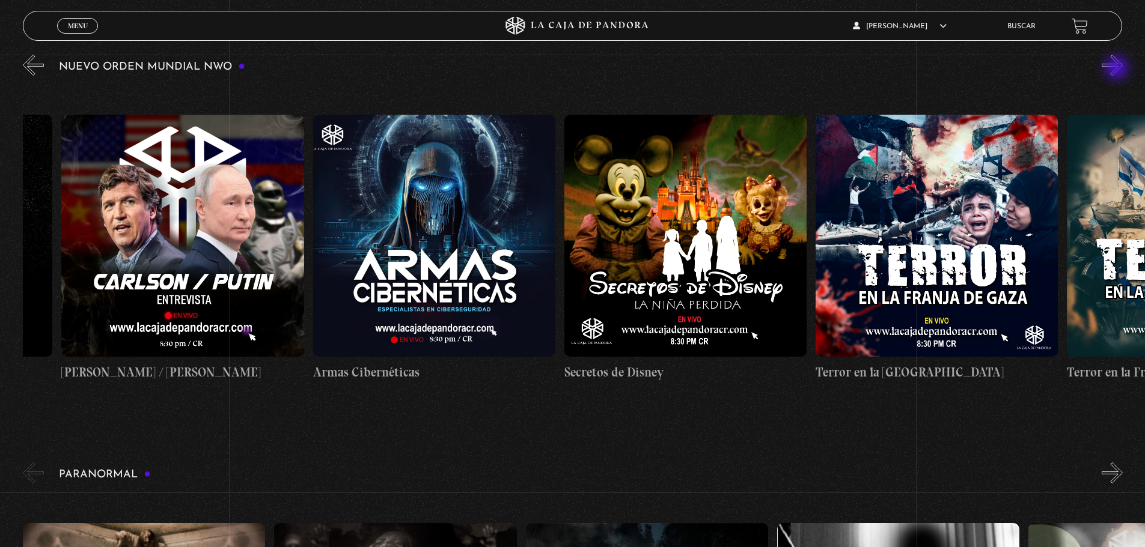
click at [1118, 69] on button "»" at bounding box center [1112, 65] width 21 height 21
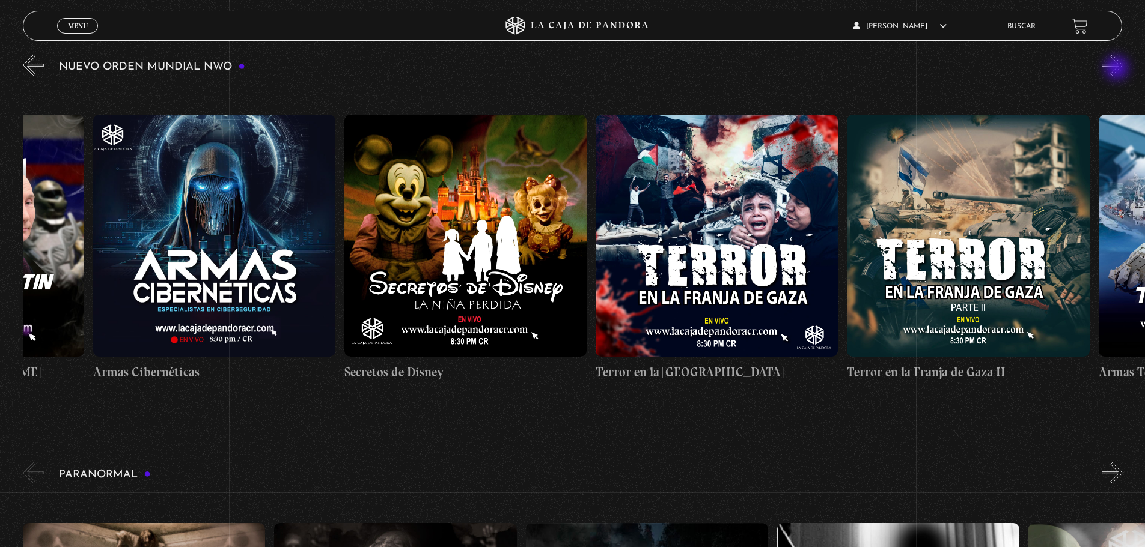
click at [1118, 69] on button "»" at bounding box center [1112, 65] width 21 height 21
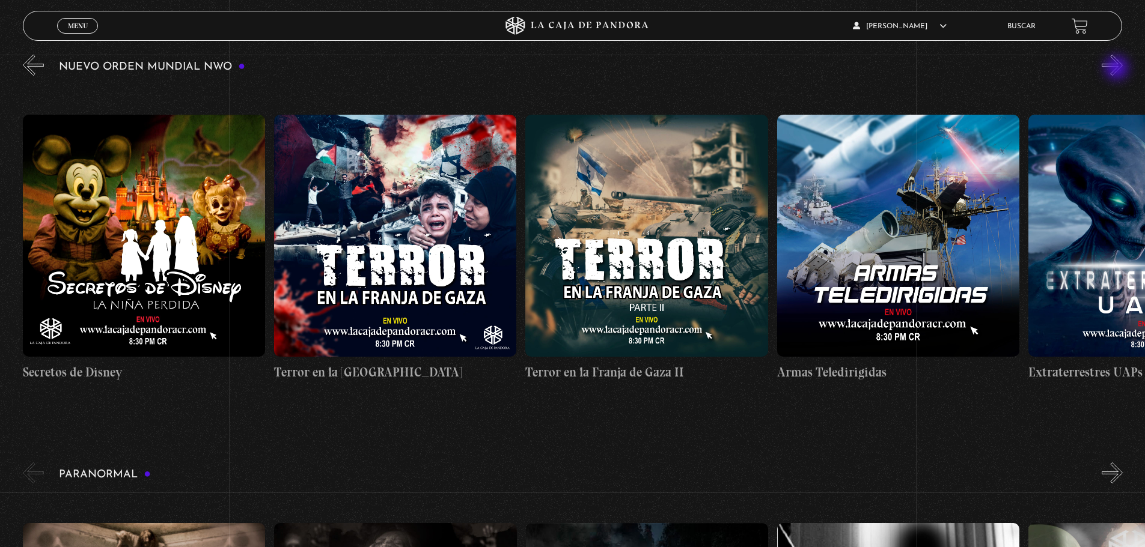
click at [1118, 69] on button "»" at bounding box center [1112, 65] width 21 height 21
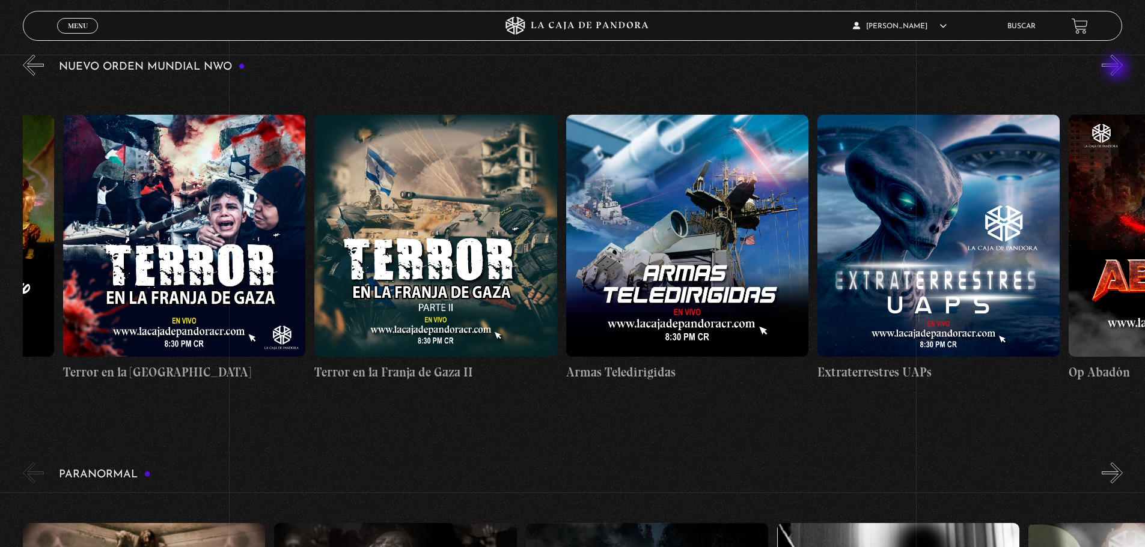
click at [1118, 69] on button "»" at bounding box center [1112, 65] width 21 height 21
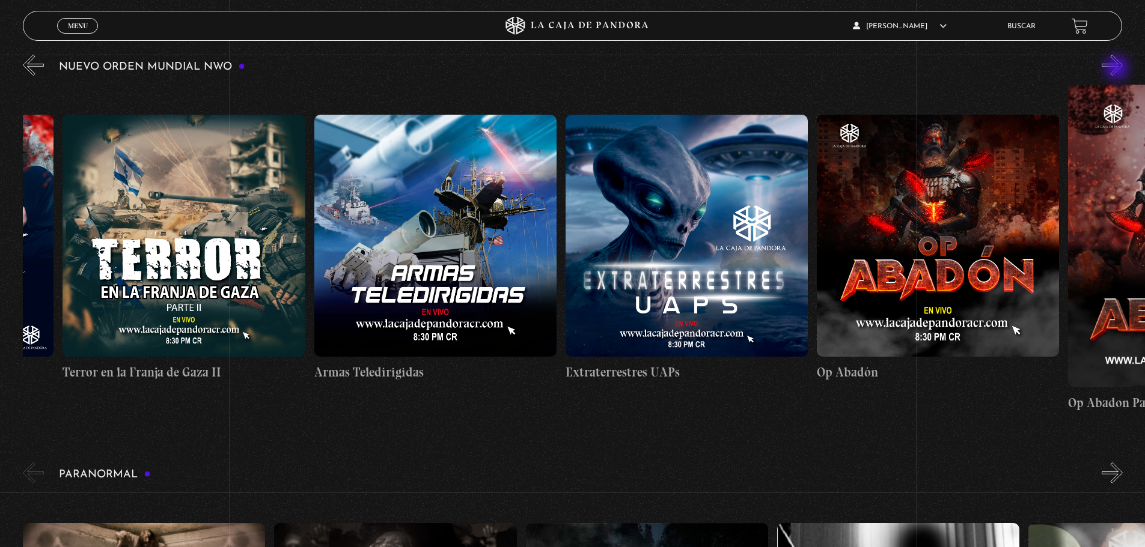
click at [1118, 69] on button "»" at bounding box center [1112, 65] width 21 height 21
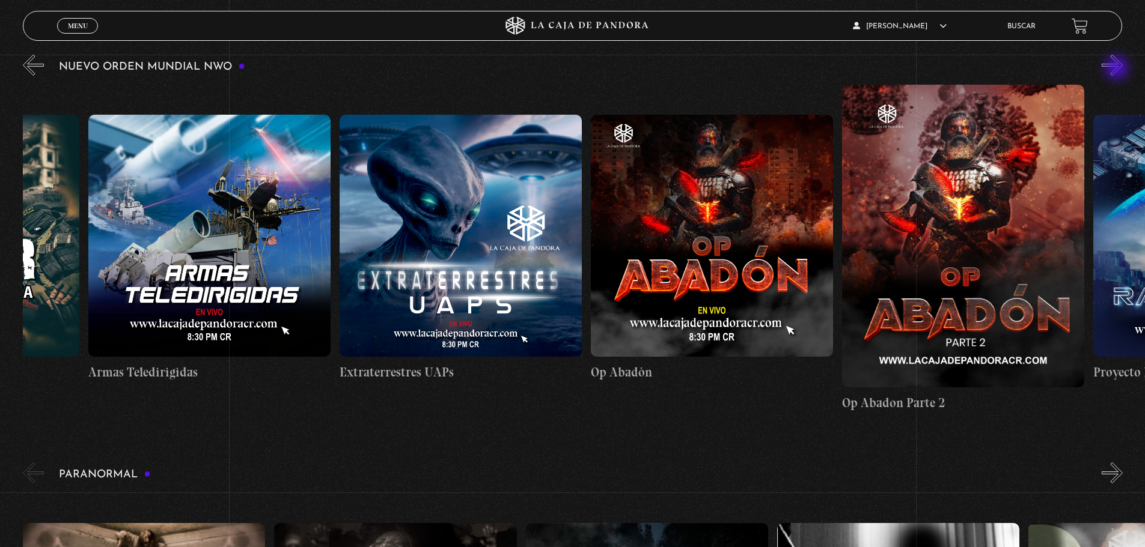
click at [1118, 69] on button "»" at bounding box center [1112, 65] width 21 height 21
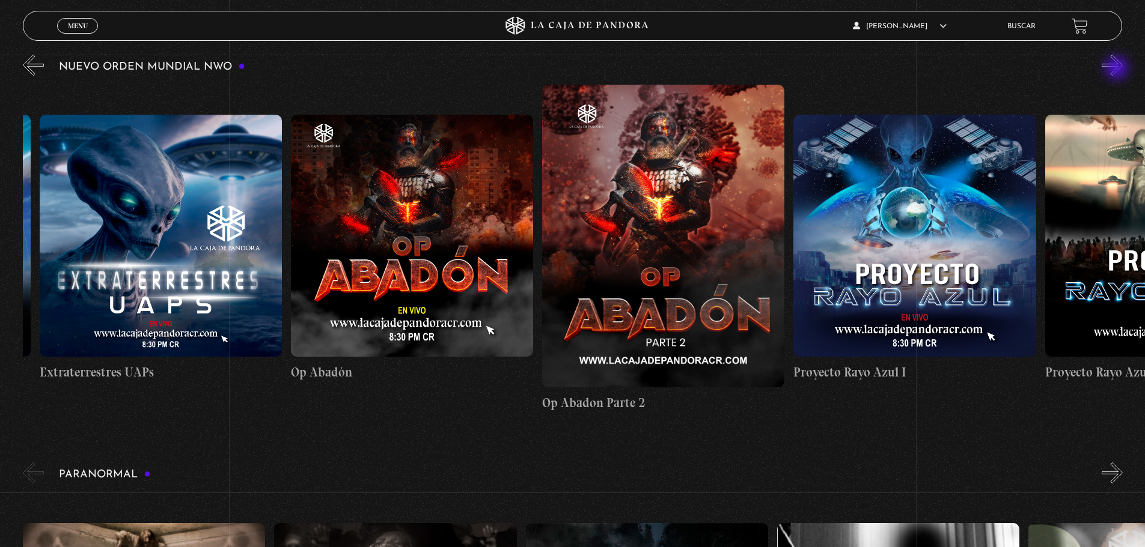
click at [1118, 69] on button "»" at bounding box center [1112, 65] width 21 height 21
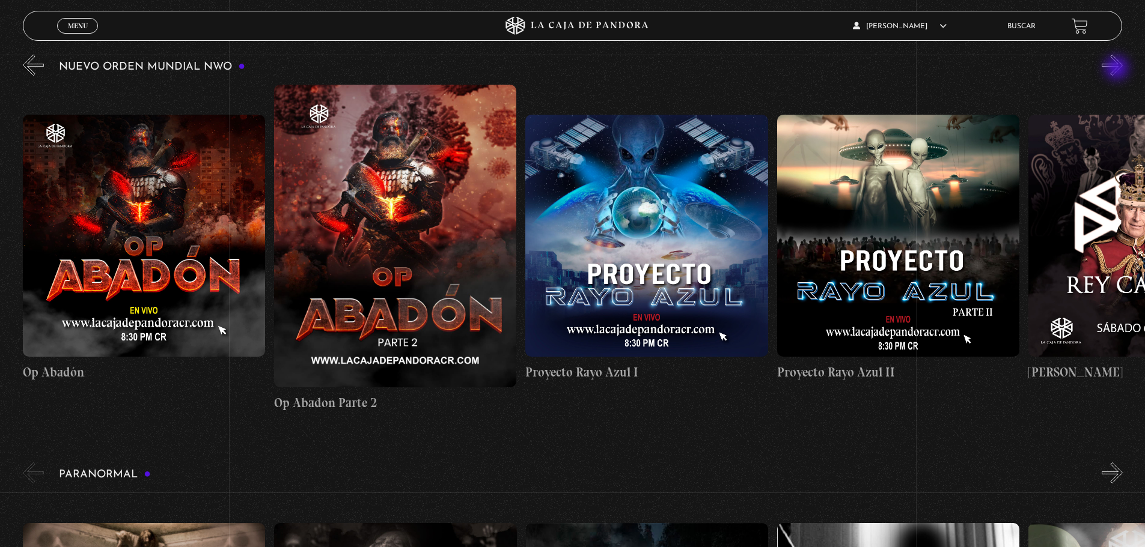
click at [1118, 69] on button "»" at bounding box center [1112, 65] width 21 height 21
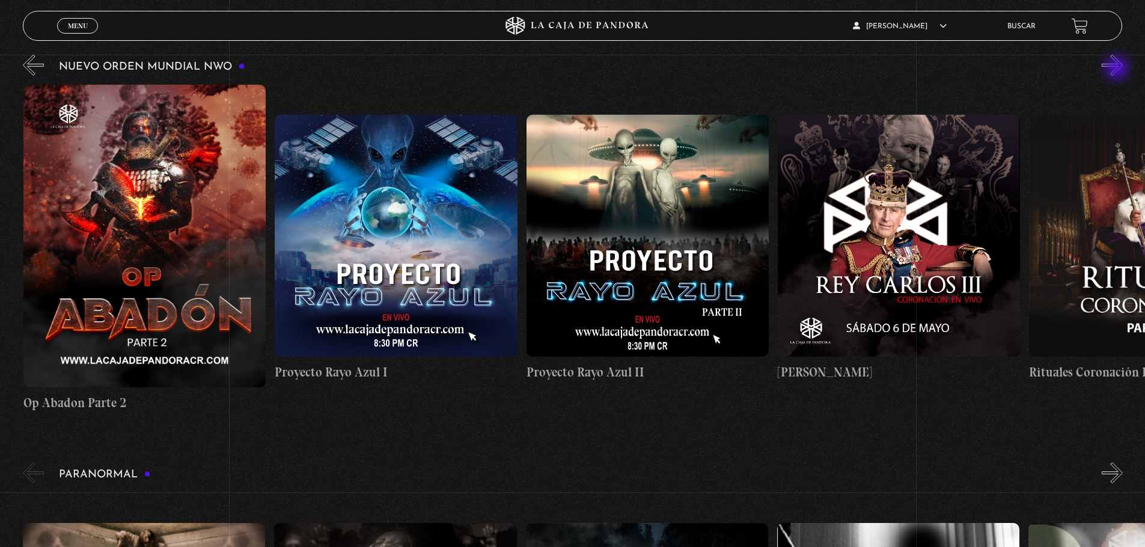
scroll to position [0, 7037]
click at [1118, 69] on button "»" at bounding box center [1112, 65] width 21 height 21
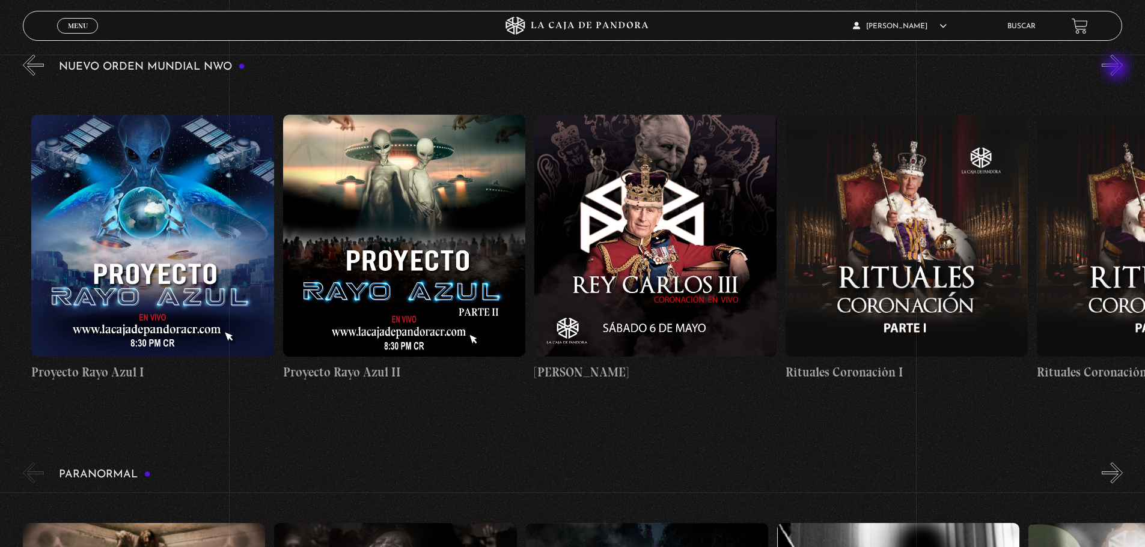
click at [1118, 69] on button "»" at bounding box center [1112, 65] width 21 height 21
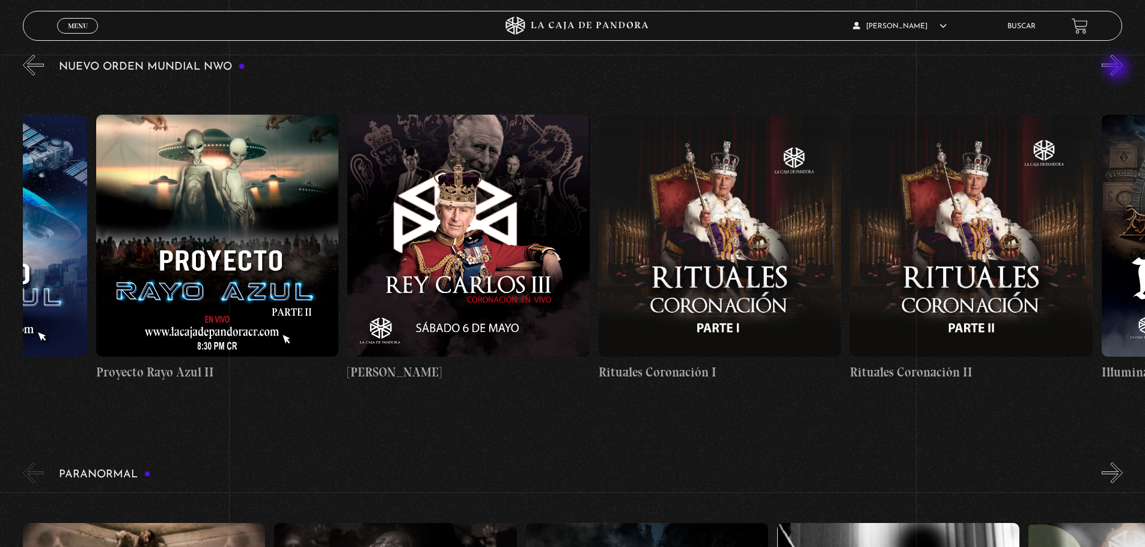
click at [1118, 69] on button "»" at bounding box center [1112, 65] width 21 height 21
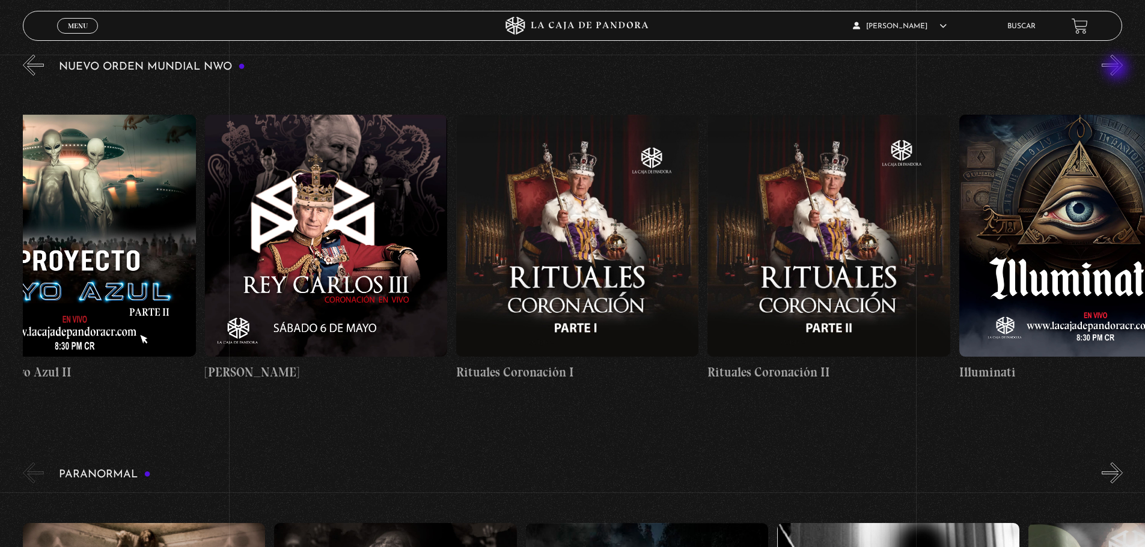
click at [1118, 69] on button "»" at bounding box center [1112, 65] width 21 height 21
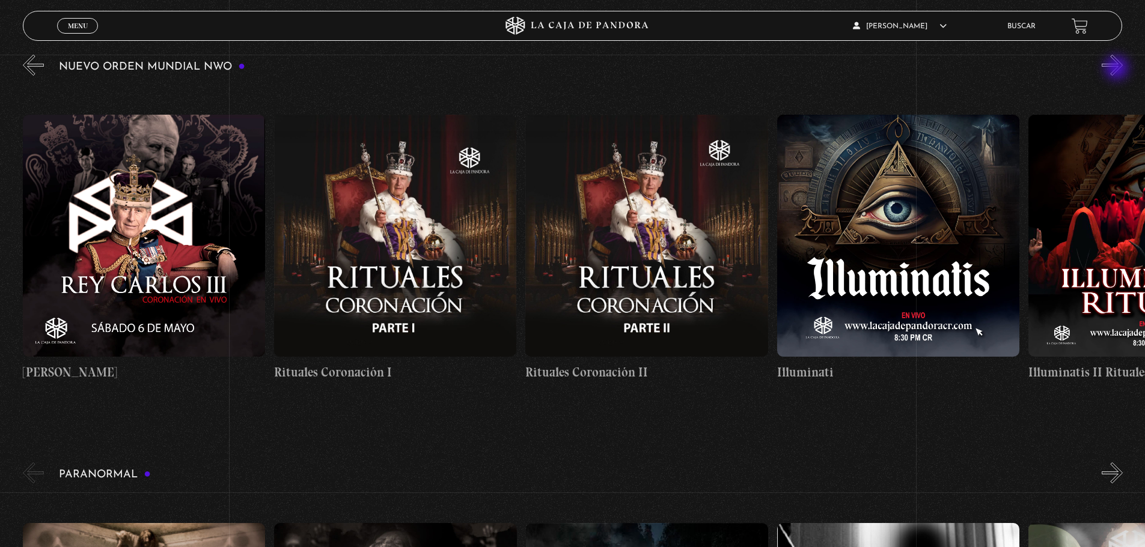
click at [1118, 69] on button "»" at bounding box center [1112, 65] width 21 height 21
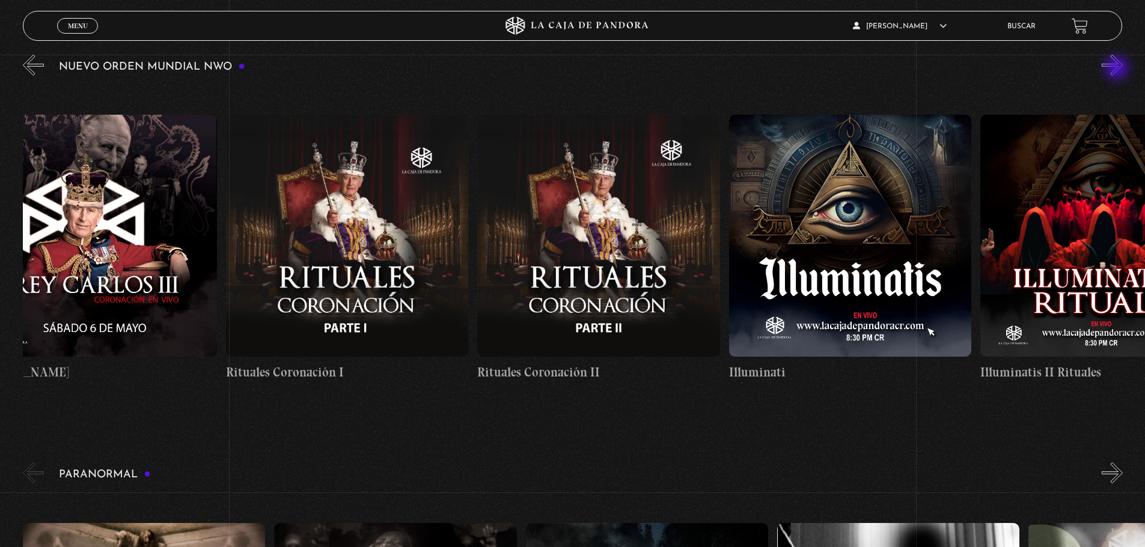
click at [1118, 69] on button "»" at bounding box center [1112, 65] width 21 height 21
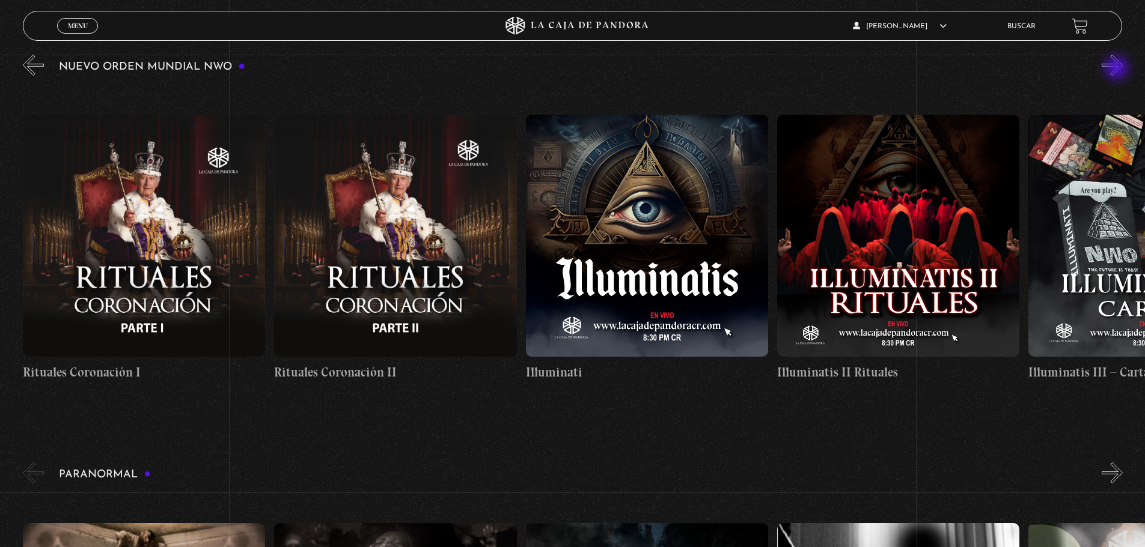
click at [1118, 69] on button "»" at bounding box center [1112, 65] width 21 height 21
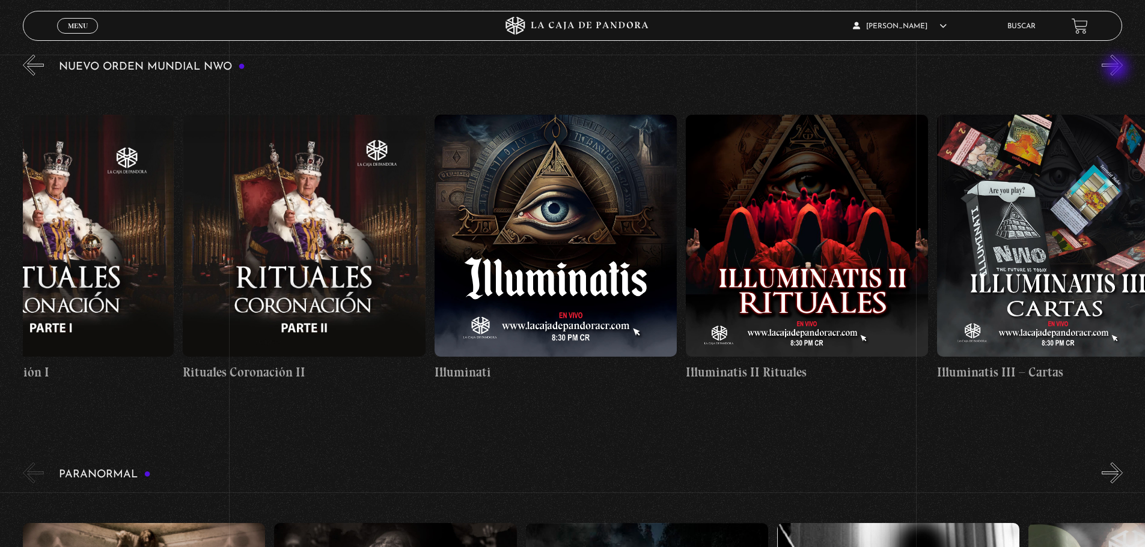
click at [1118, 69] on button "»" at bounding box center [1112, 65] width 21 height 21
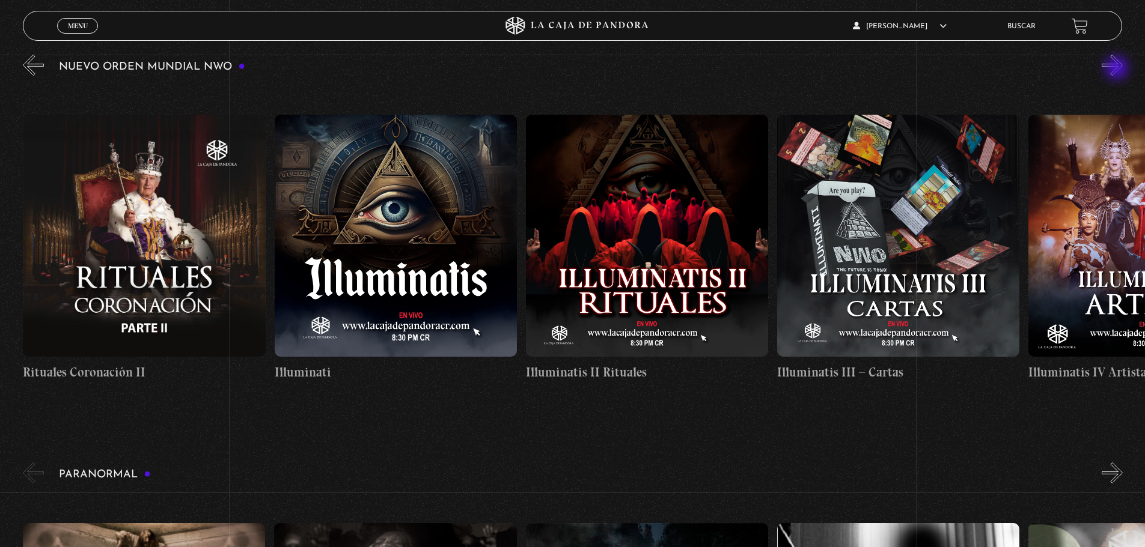
click at [1118, 69] on button "»" at bounding box center [1112, 65] width 21 height 21
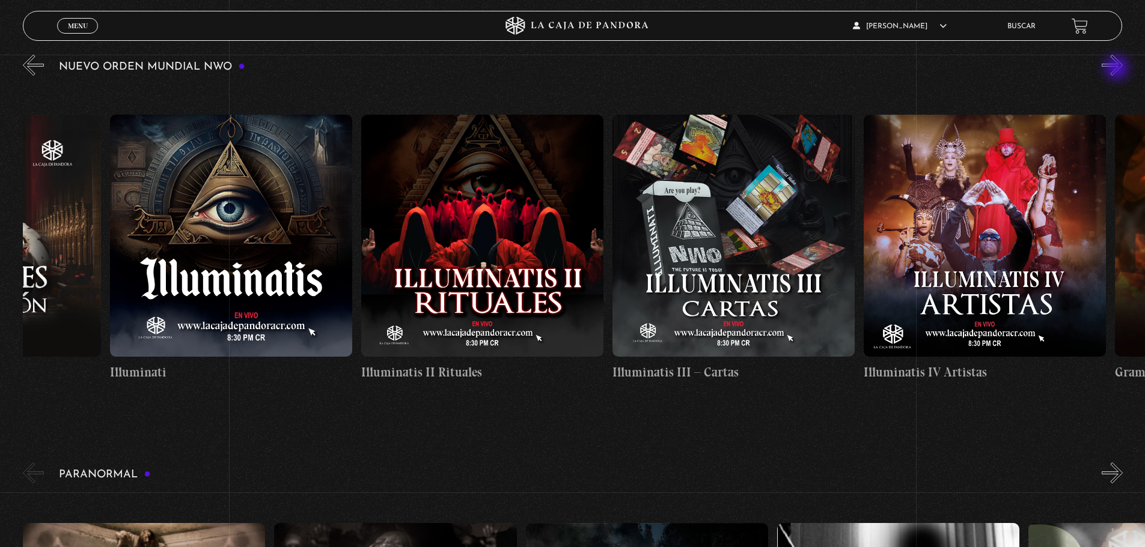
click at [1118, 69] on button "»" at bounding box center [1112, 65] width 21 height 21
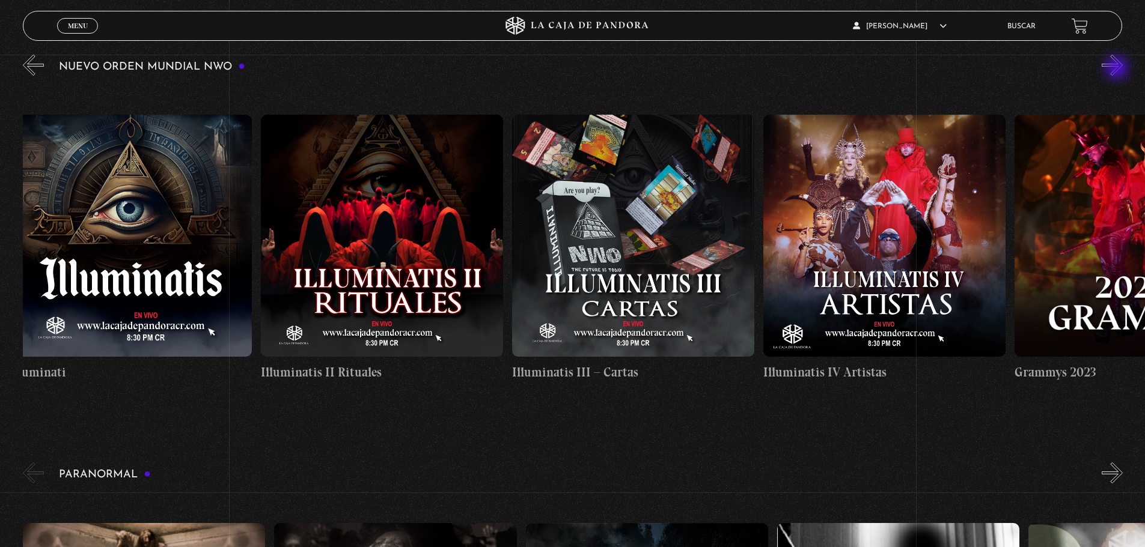
click at [1118, 69] on button "»" at bounding box center [1112, 65] width 21 height 21
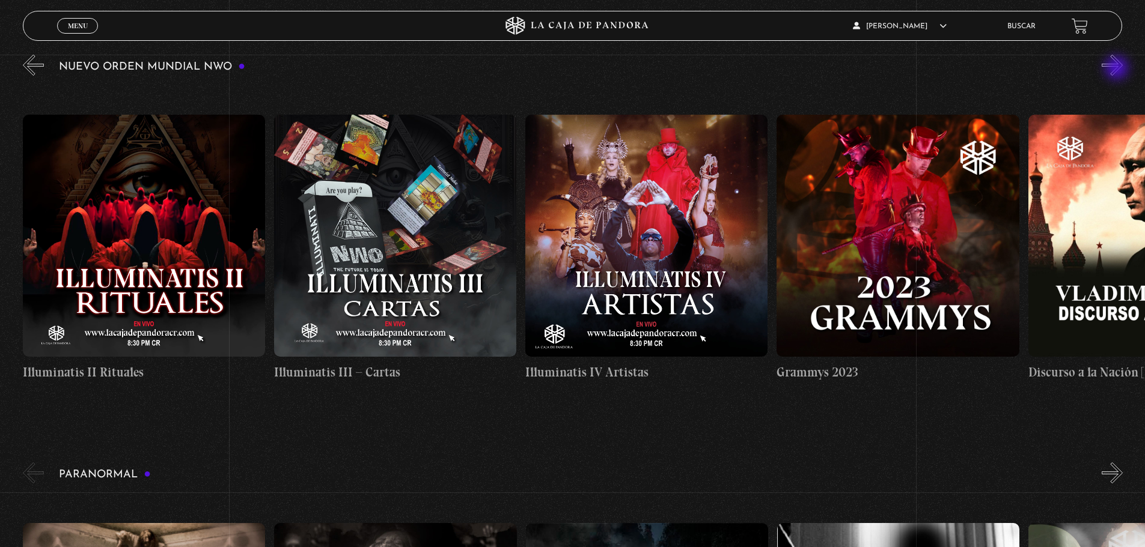
click at [1118, 69] on button "»" at bounding box center [1112, 65] width 21 height 21
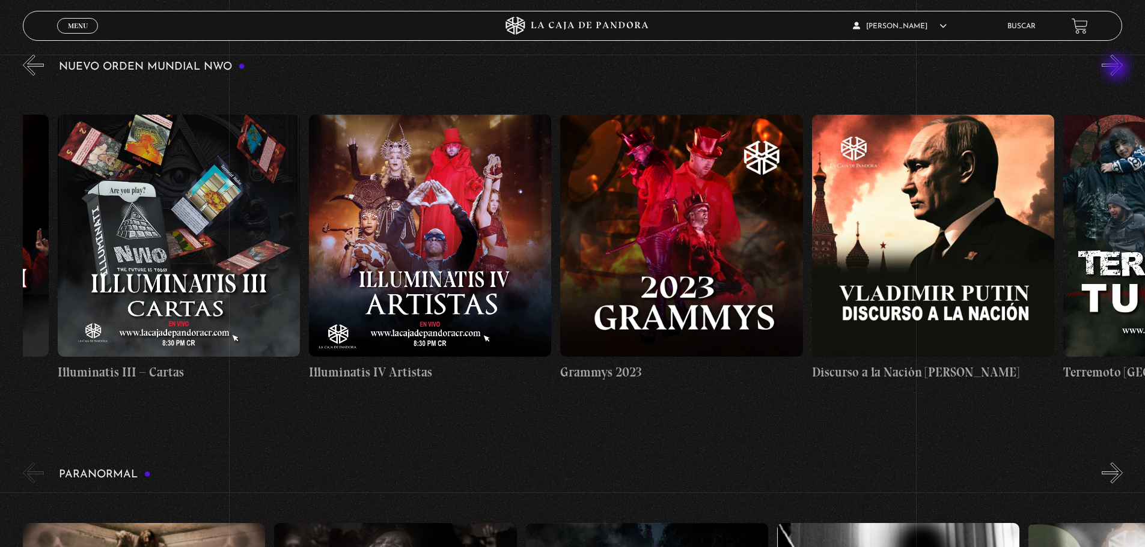
click at [1118, 69] on button "»" at bounding box center [1112, 65] width 21 height 21
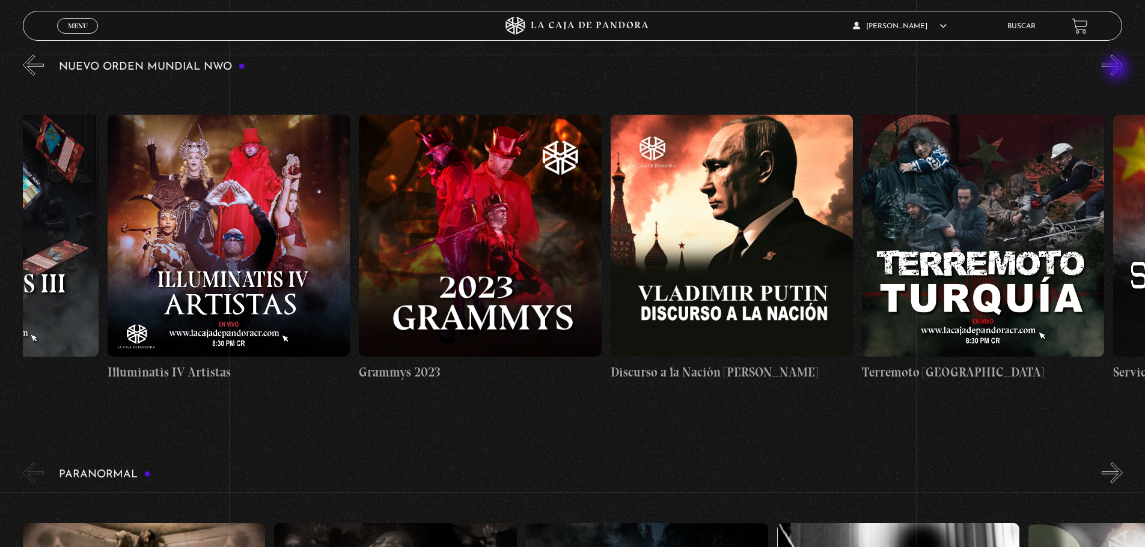
click at [1118, 69] on button "»" at bounding box center [1112, 65] width 21 height 21
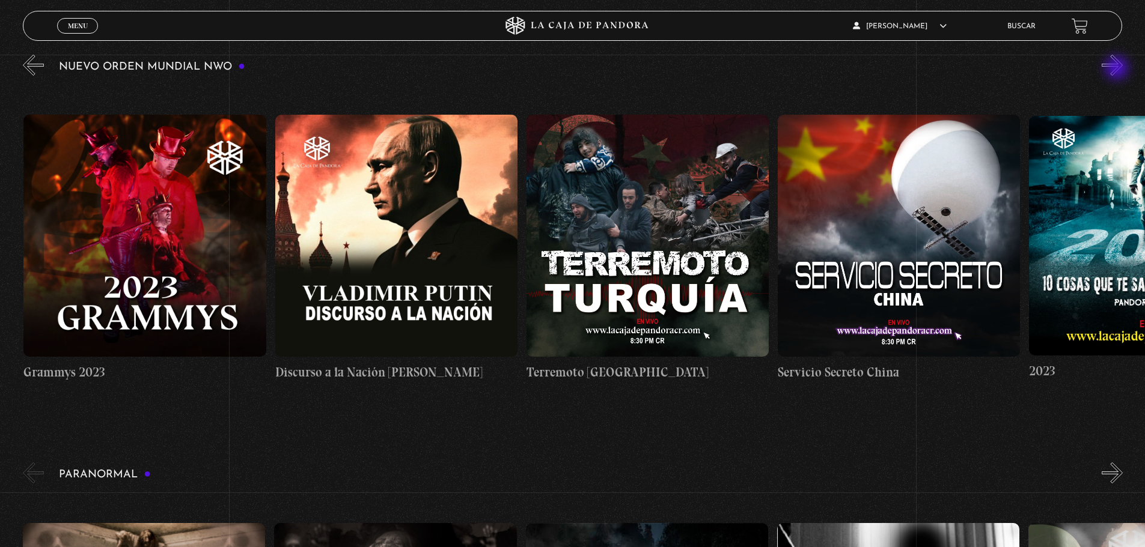
scroll to position [0, 9550]
click at [1118, 69] on button "»" at bounding box center [1112, 65] width 21 height 21
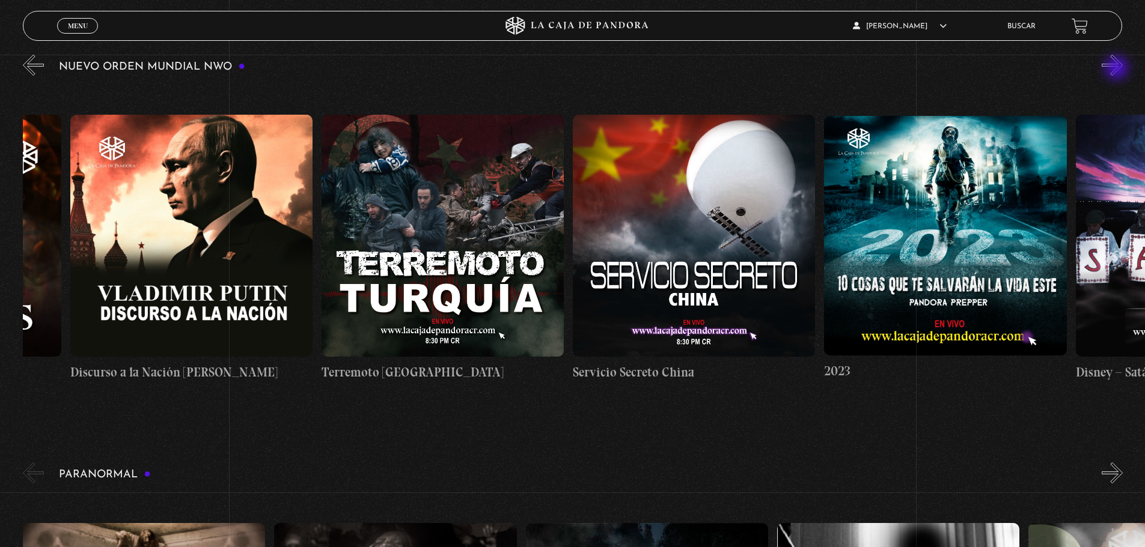
click at [1118, 69] on button "»" at bounding box center [1112, 65] width 21 height 21
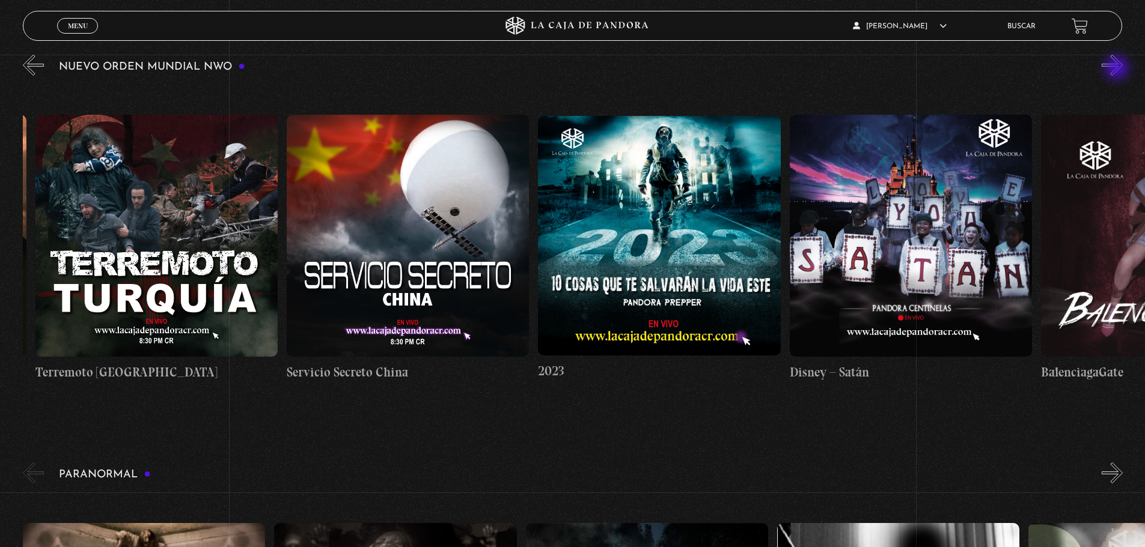
click at [1118, 69] on button "»" at bounding box center [1112, 65] width 21 height 21
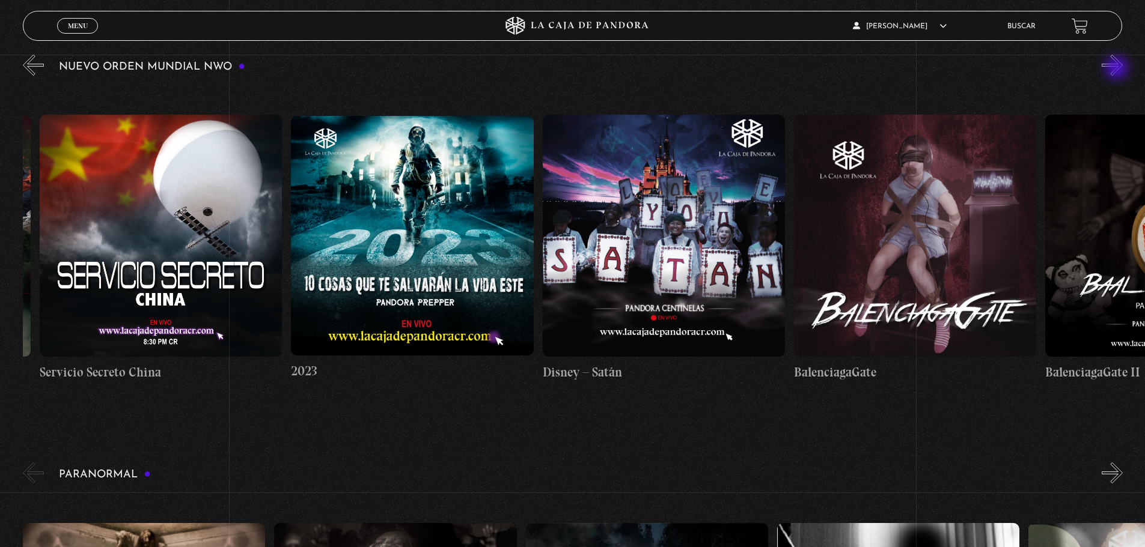
click at [1118, 69] on button "»" at bounding box center [1112, 65] width 21 height 21
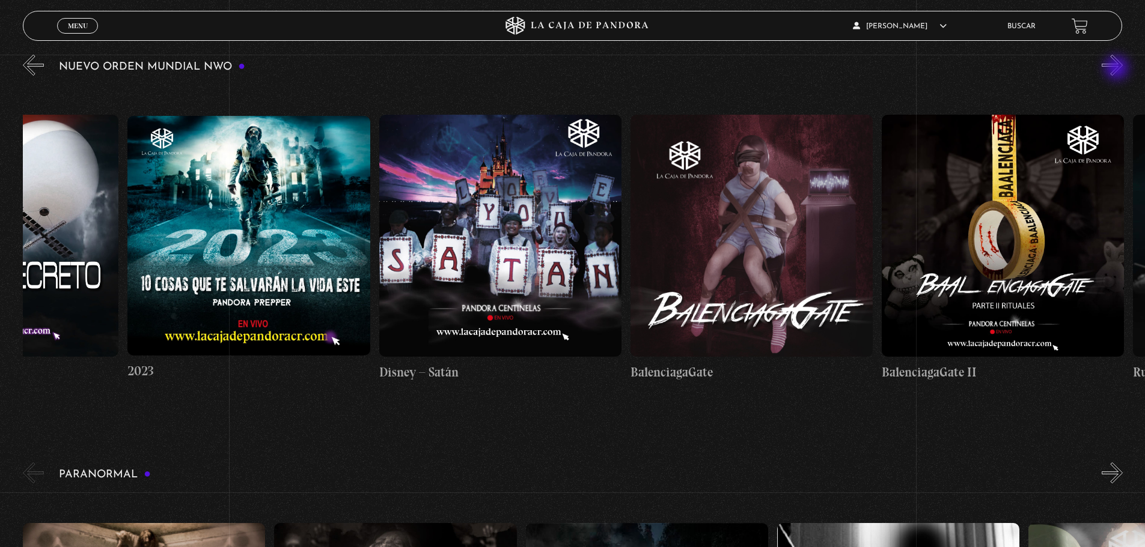
click at [1118, 69] on button "»" at bounding box center [1112, 65] width 21 height 21
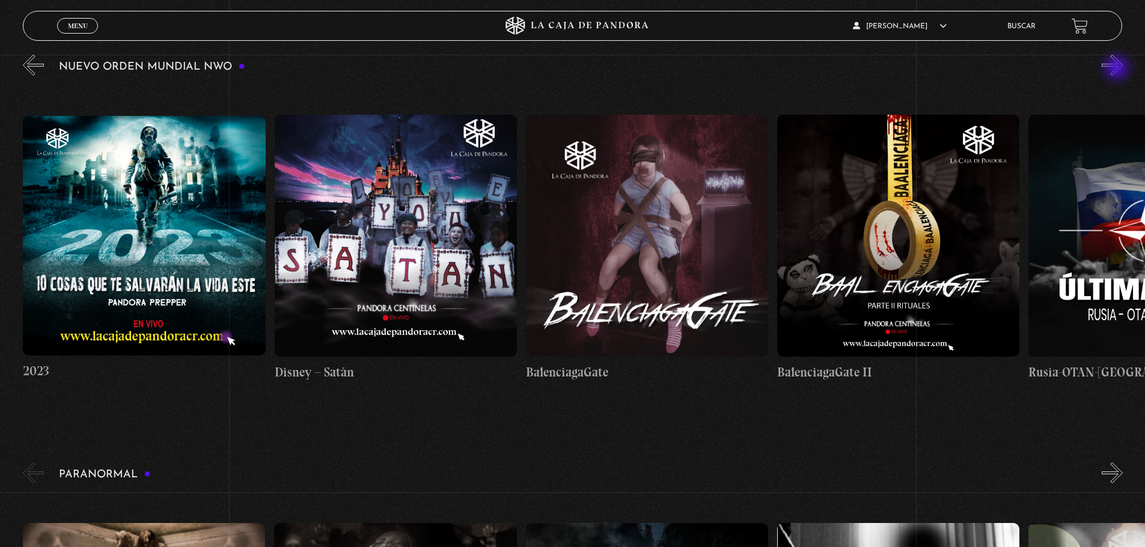
click at [1118, 69] on button "»" at bounding box center [1112, 65] width 21 height 21
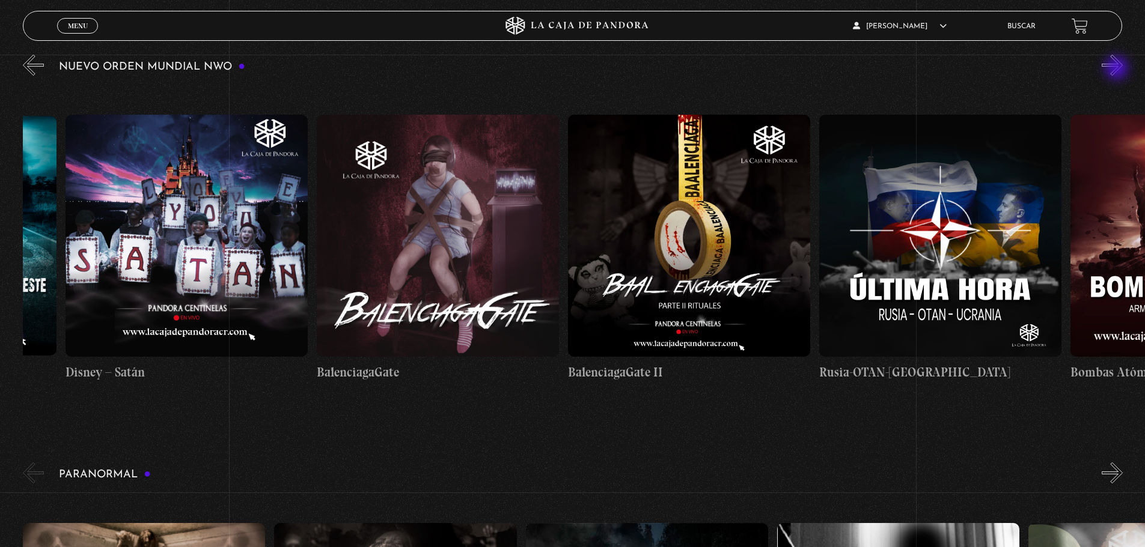
click at [1118, 69] on button "»" at bounding box center [1112, 65] width 21 height 21
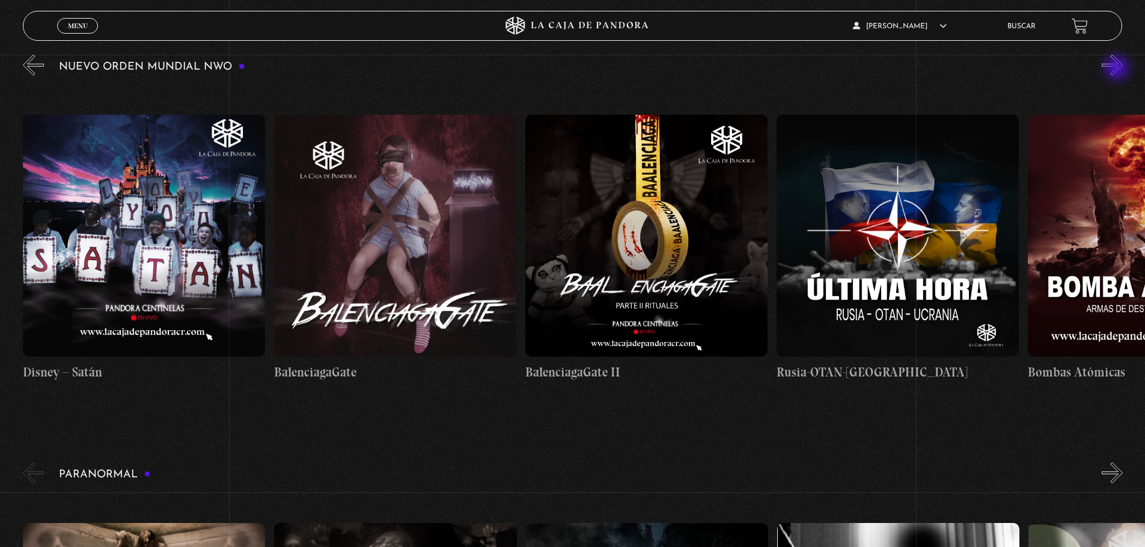
click at [1118, 69] on button "»" at bounding box center [1112, 65] width 21 height 21
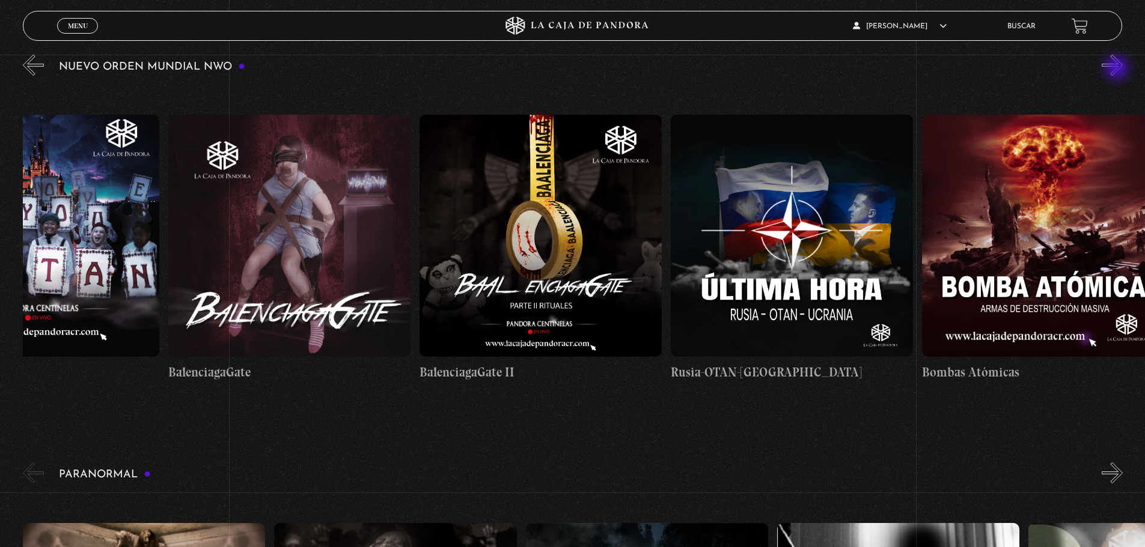
click at [1118, 69] on button "»" at bounding box center [1112, 65] width 21 height 21
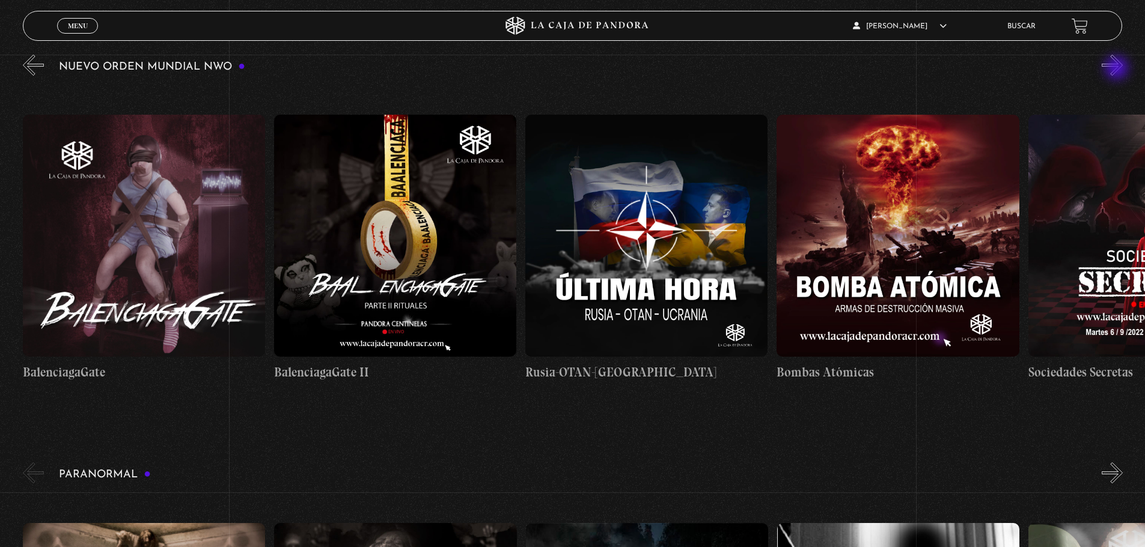
click at [1118, 69] on button "»" at bounding box center [1112, 65] width 21 height 21
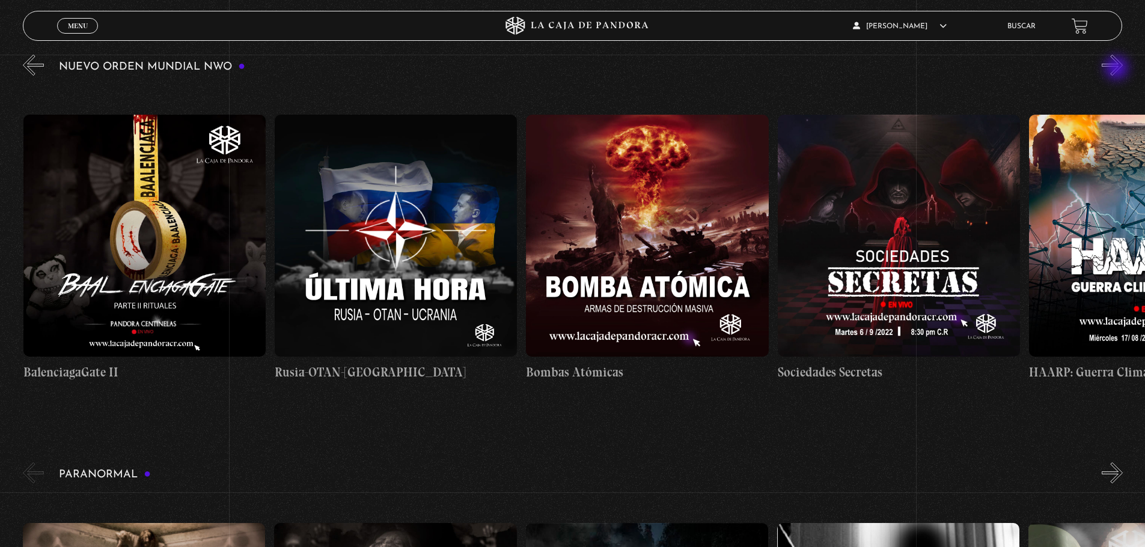
scroll to position [0, 11310]
click at [404, 255] on figure at bounding box center [395, 236] width 242 height 242
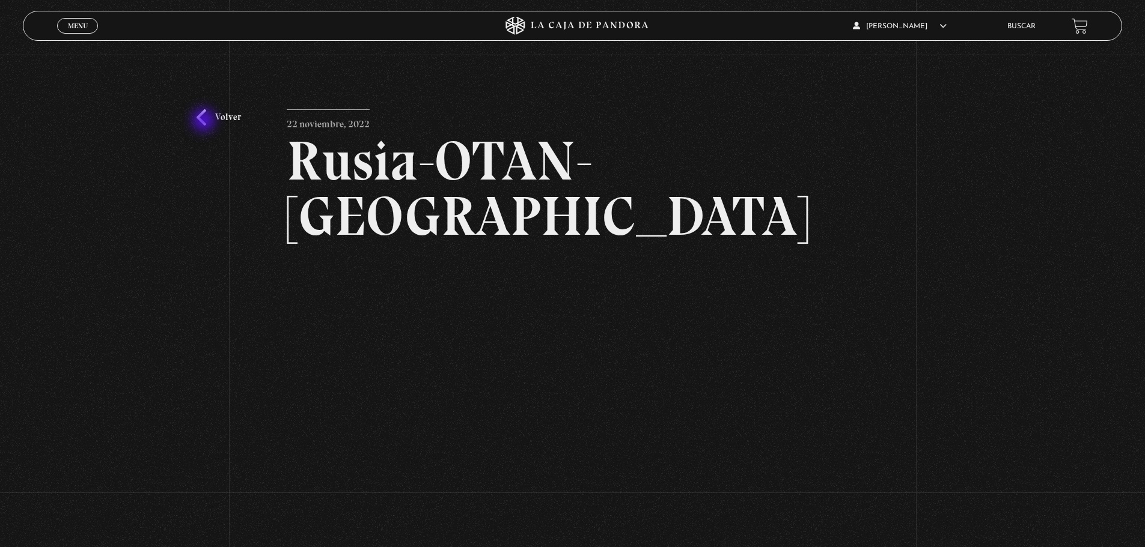
click at [205, 121] on link "Volver" at bounding box center [219, 117] width 44 height 16
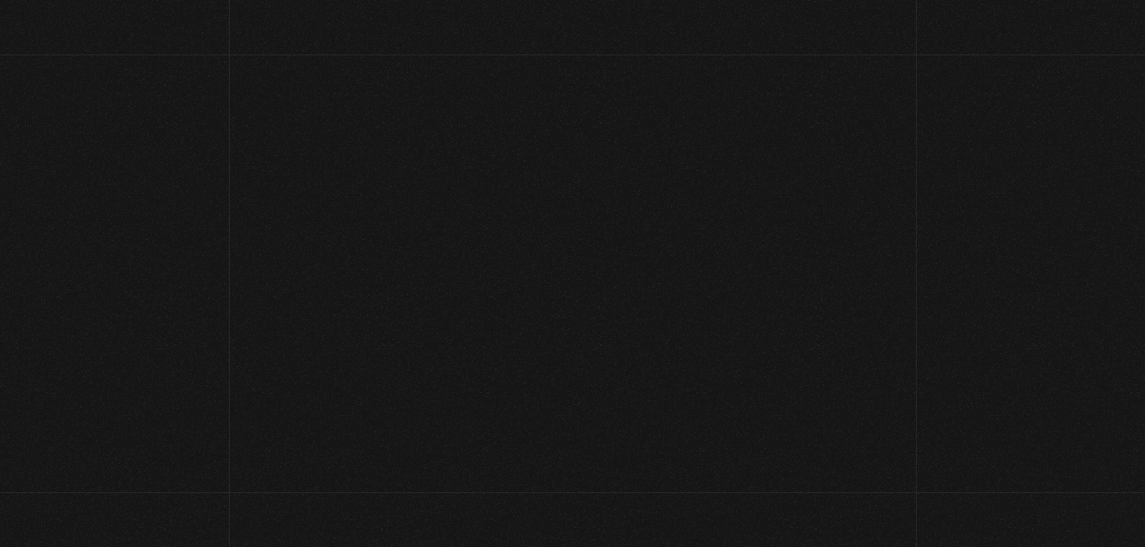
scroll to position [216, 0]
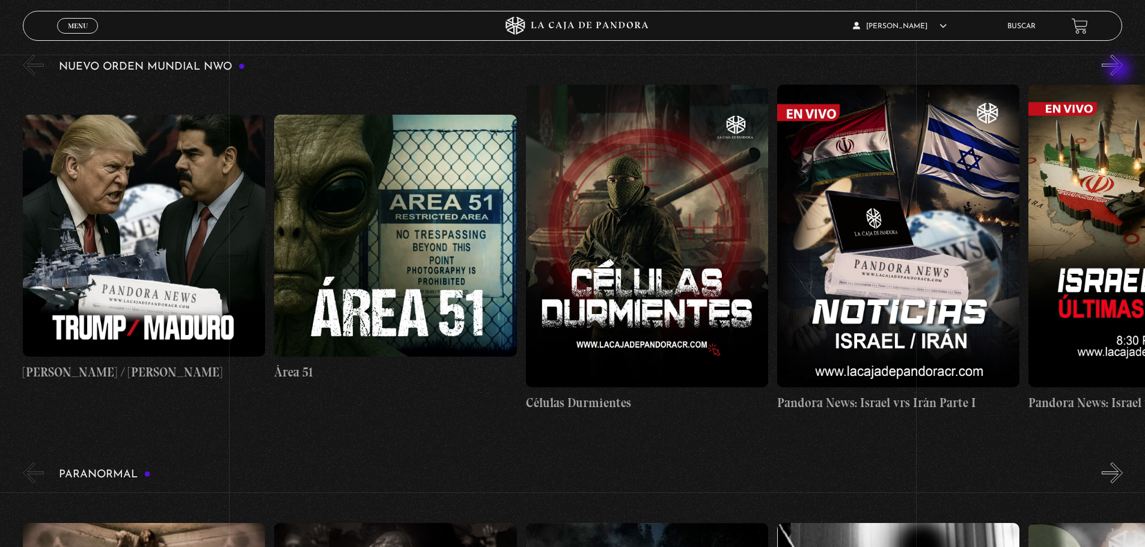
click at [1120, 70] on button "»" at bounding box center [1112, 65] width 21 height 21
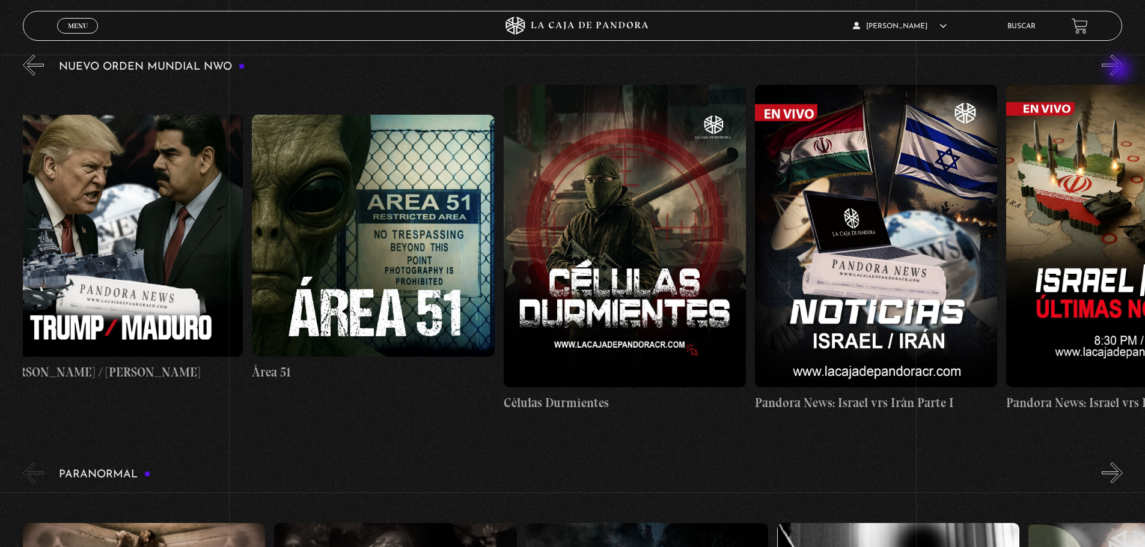
click at [1120, 70] on button "»" at bounding box center [1112, 65] width 21 height 21
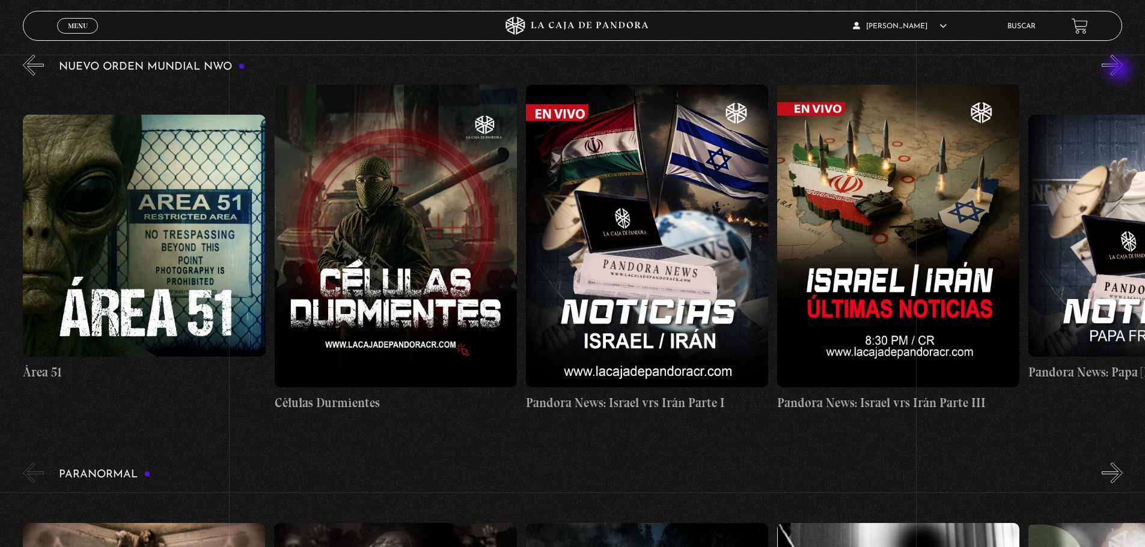
click at [1120, 70] on button "»" at bounding box center [1112, 65] width 21 height 21
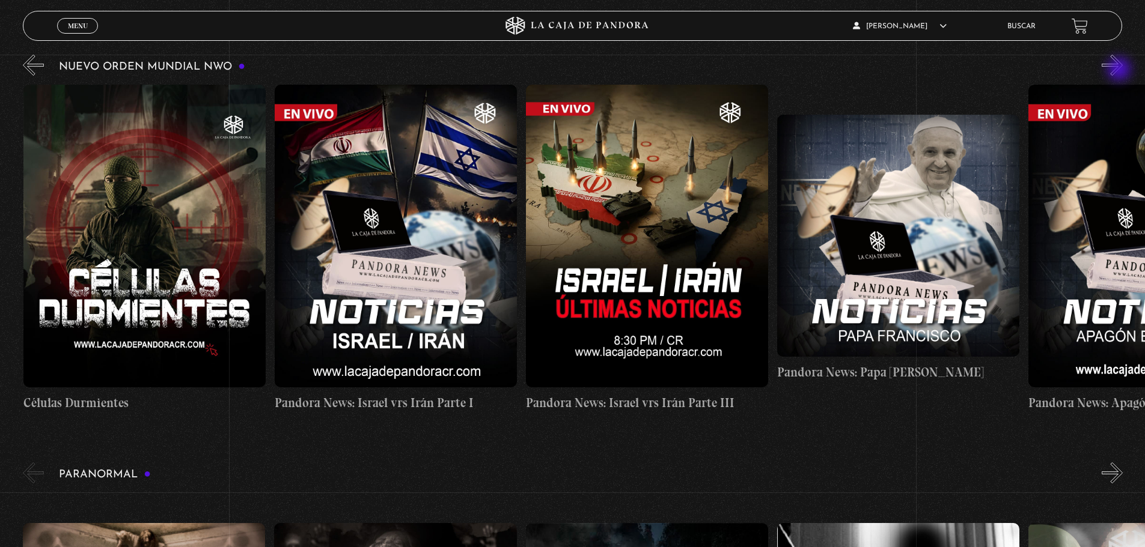
click at [1120, 70] on button "»" at bounding box center [1112, 65] width 21 height 21
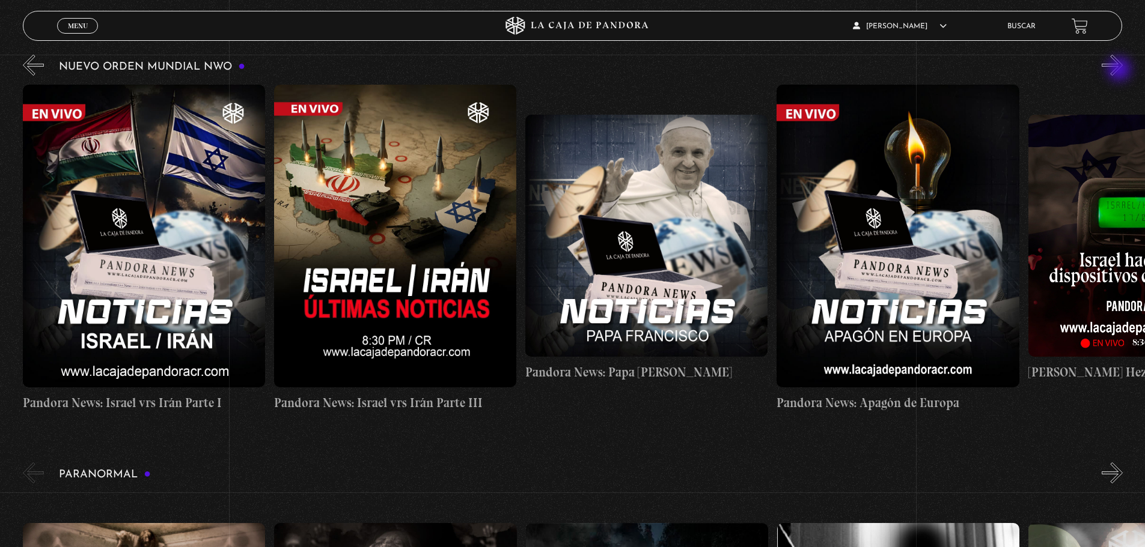
click at [1120, 70] on button "»" at bounding box center [1112, 65] width 21 height 21
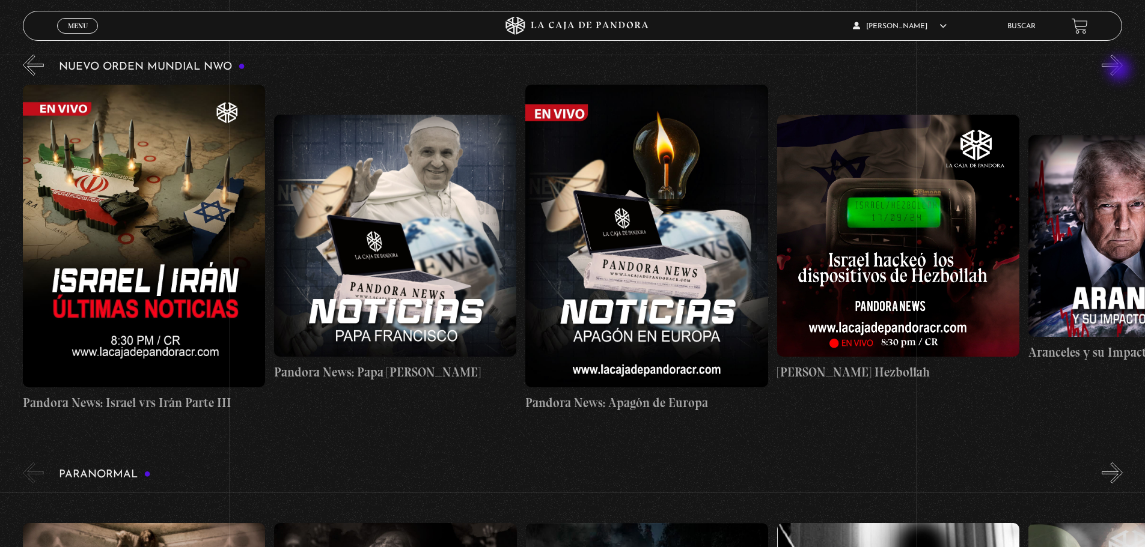
click at [1120, 70] on button "»" at bounding box center [1112, 65] width 21 height 21
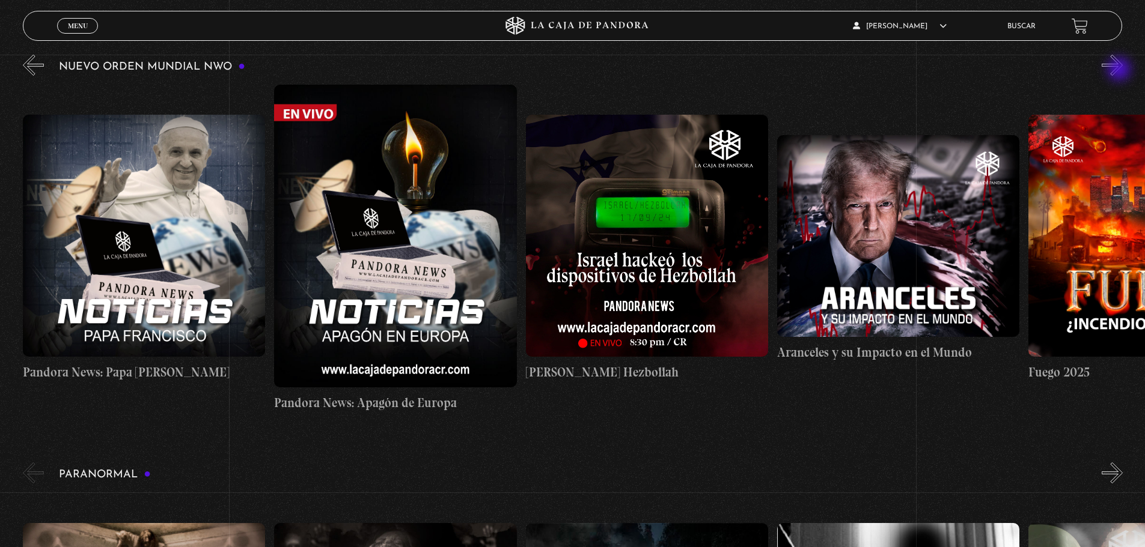
click at [1120, 70] on button "»" at bounding box center [1112, 65] width 21 height 21
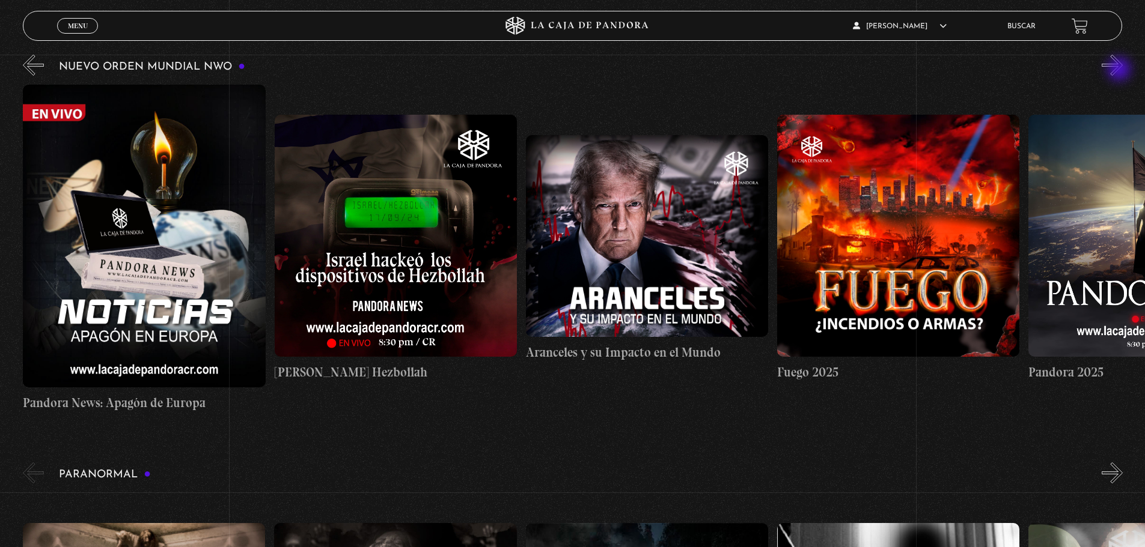
click at [1120, 70] on button "»" at bounding box center [1112, 65] width 21 height 21
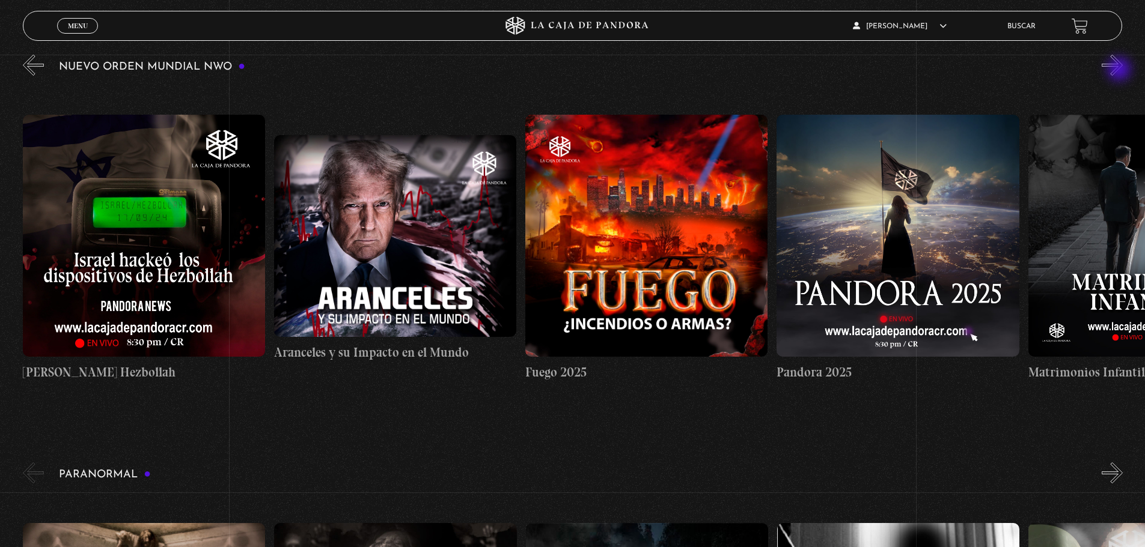
click at [1120, 70] on button "»" at bounding box center [1112, 65] width 21 height 21
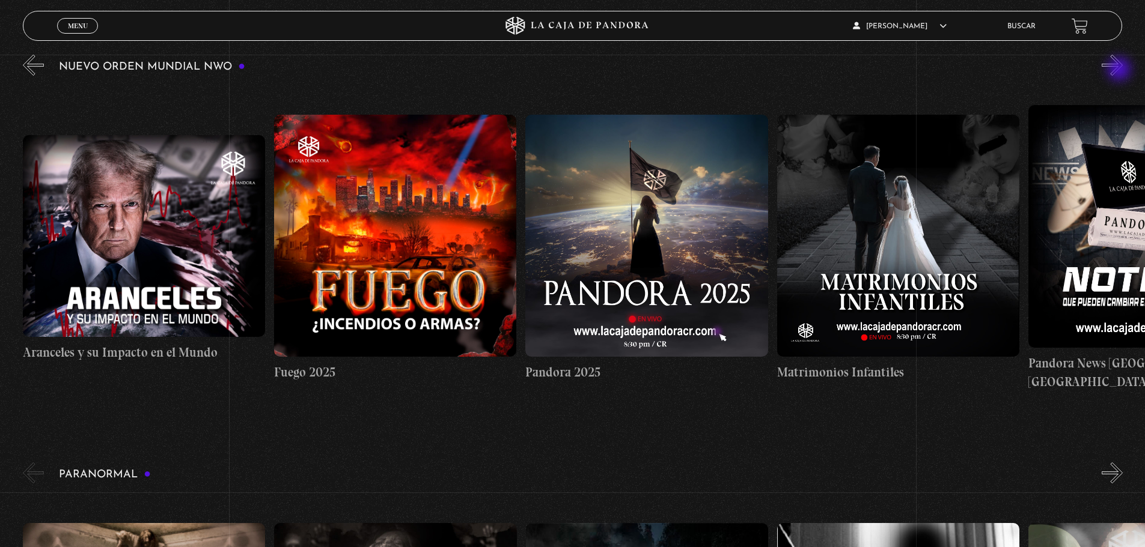
click at [1120, 70] on button "»" at bounding box center [1112, 65] width 21 height 21
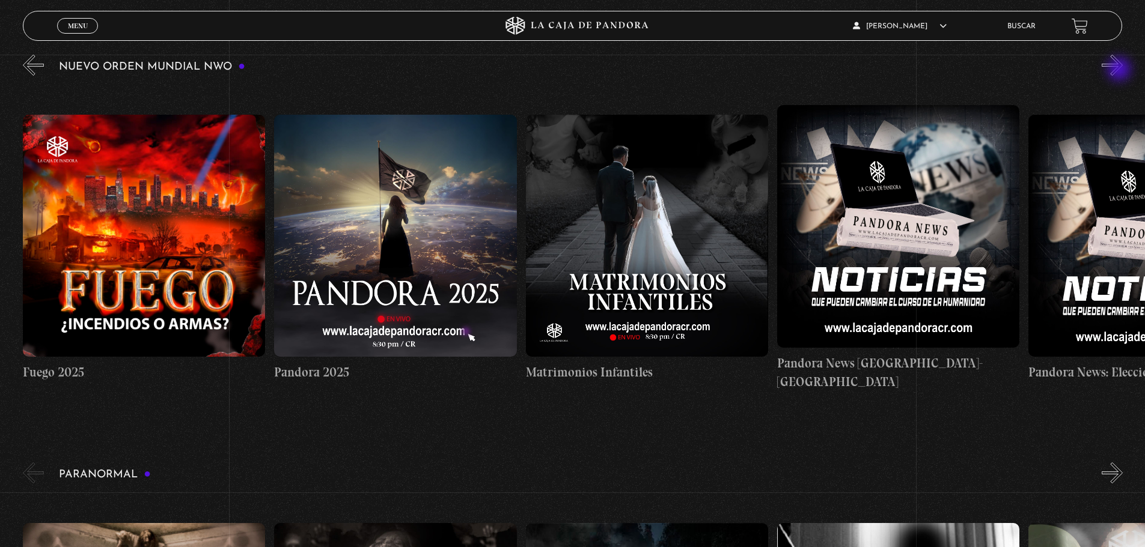
click at [1120, 70] on button "»" at bounding box center [1112, 65] width 21 height 21
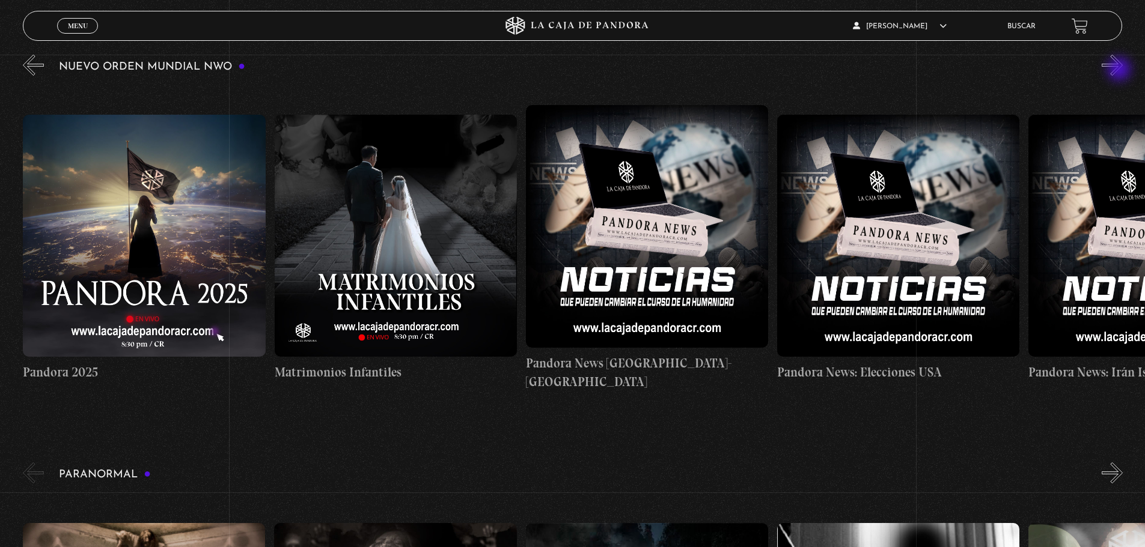
click at [1120, 70] on button "»" at bounding box center [1112, 65] width 21 height 21
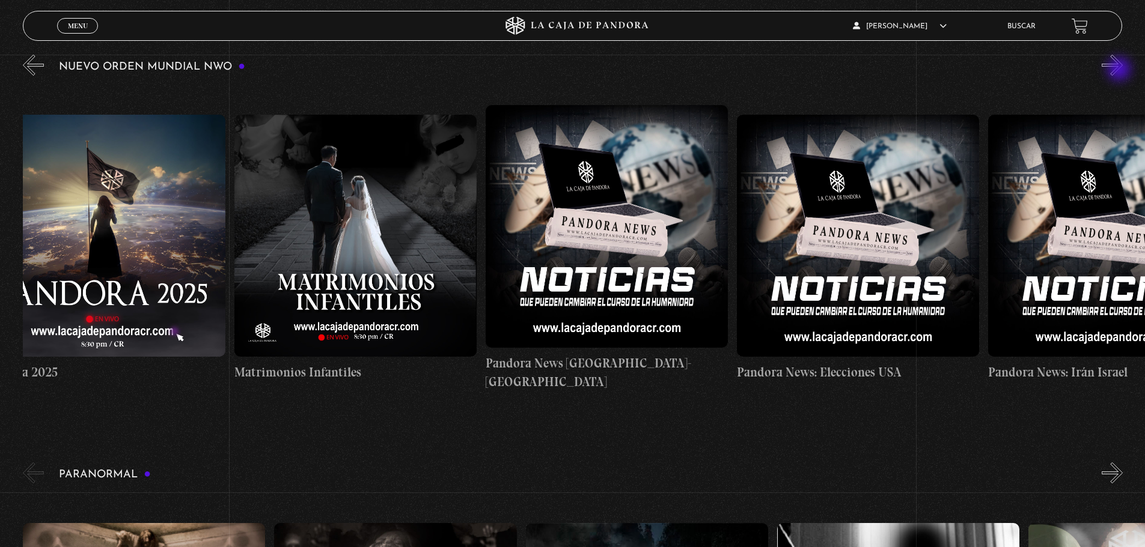
click at [1120, 70] on button "»" at bounding box center [1112, 65] width 21 height 21
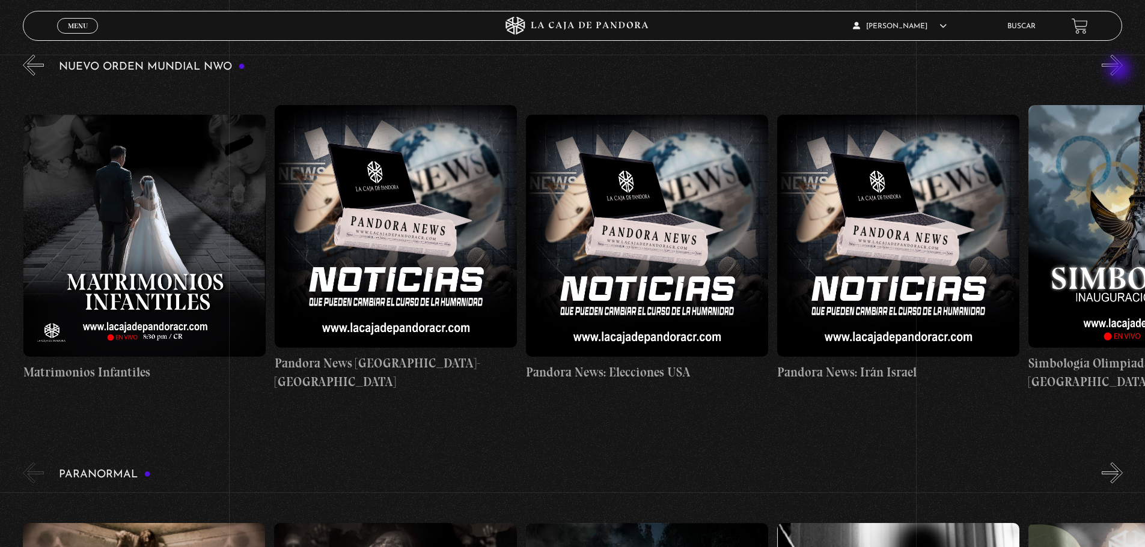
click at [1120, 70] on button "»" at bounding box center [1112, 65] width 21 height 21
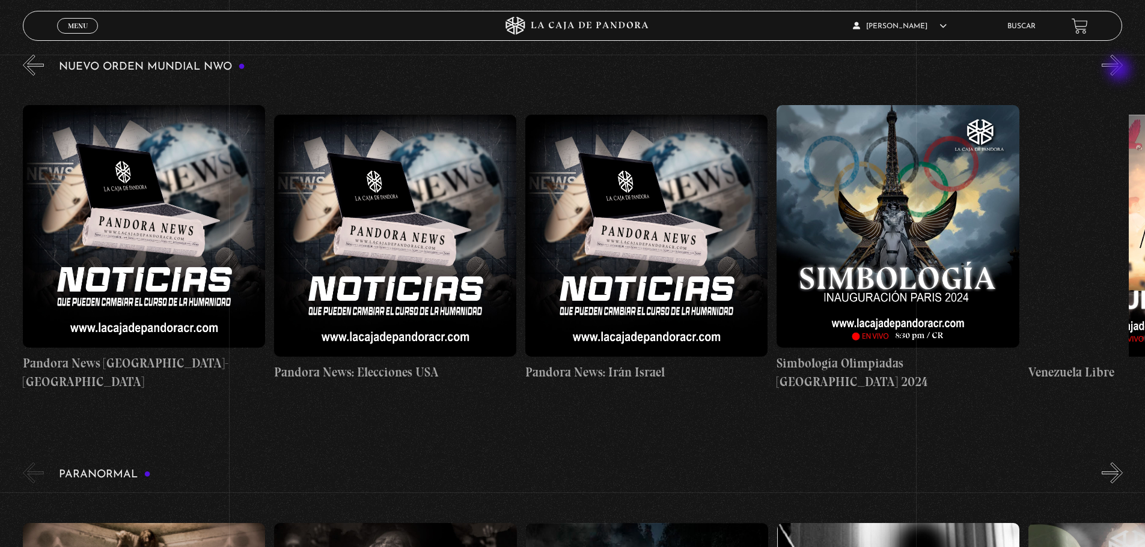
click at [1120, 70] on button "»" at bounding box center [1112, 65] width 21 height 21
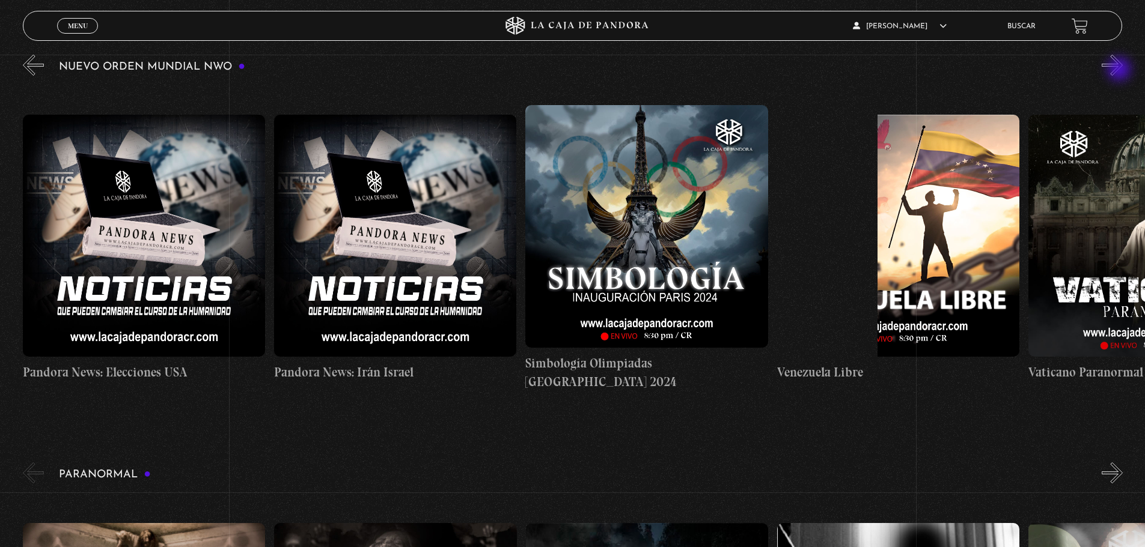
click at [1120, 70] on button "»" at bounding box center [1112, 65] width 21 height 21
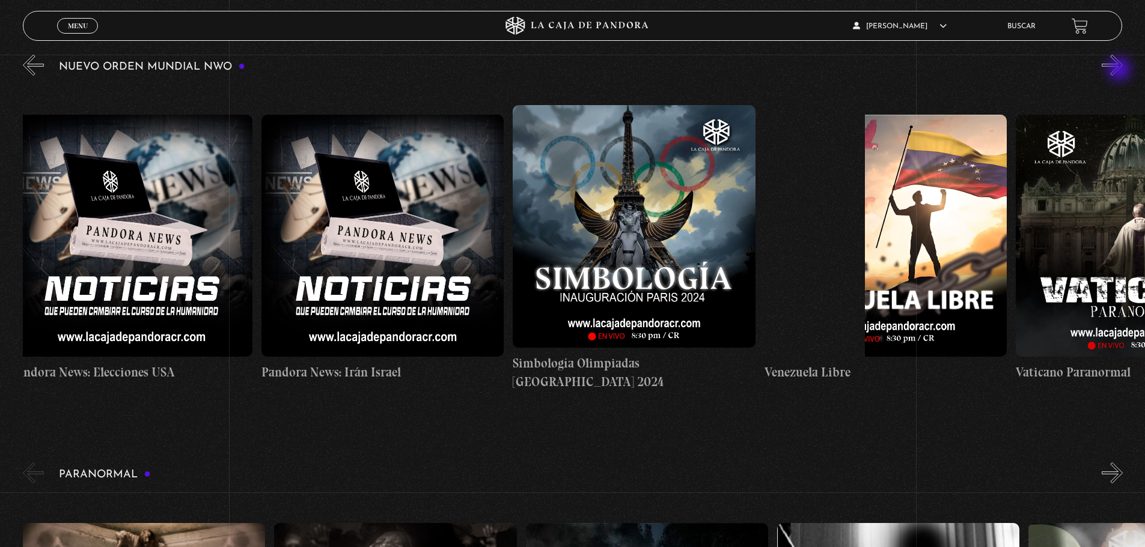
click at [1120, 70] on button "»" at bounding box center [1112, 65] width 21 height 21
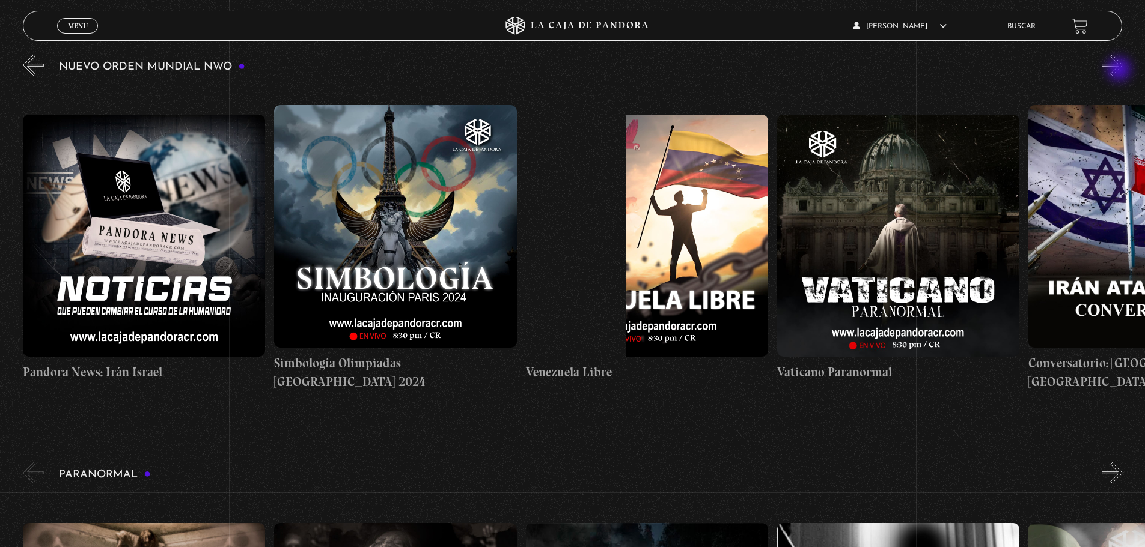
click at [1120, 70] on button "»" at bounding box center [1112, 65] width 21 height 21
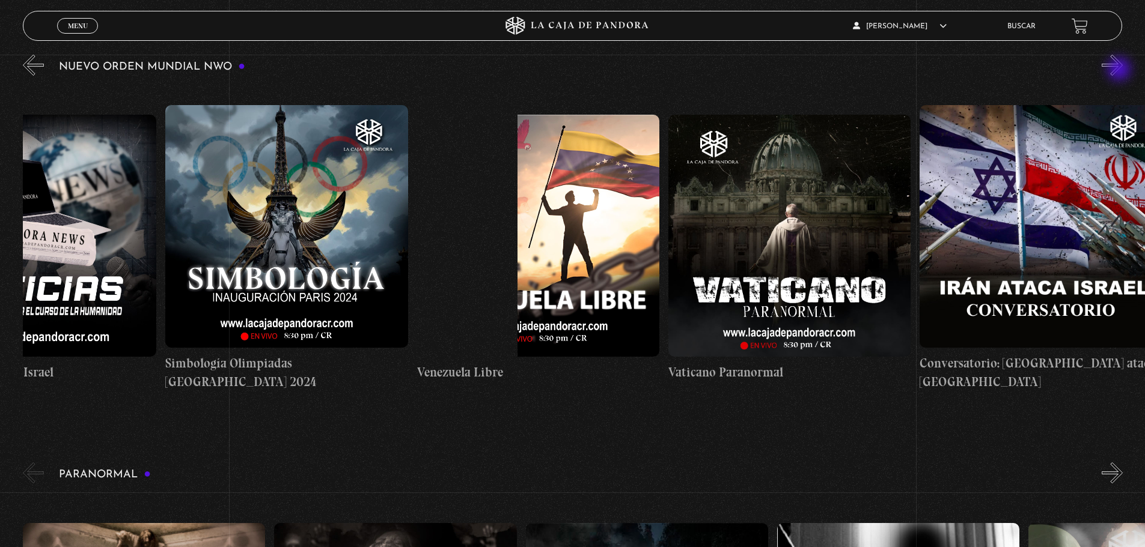
click at [1120, 70] on button "»" at bounding box center [1112, 65] width 21 height 21
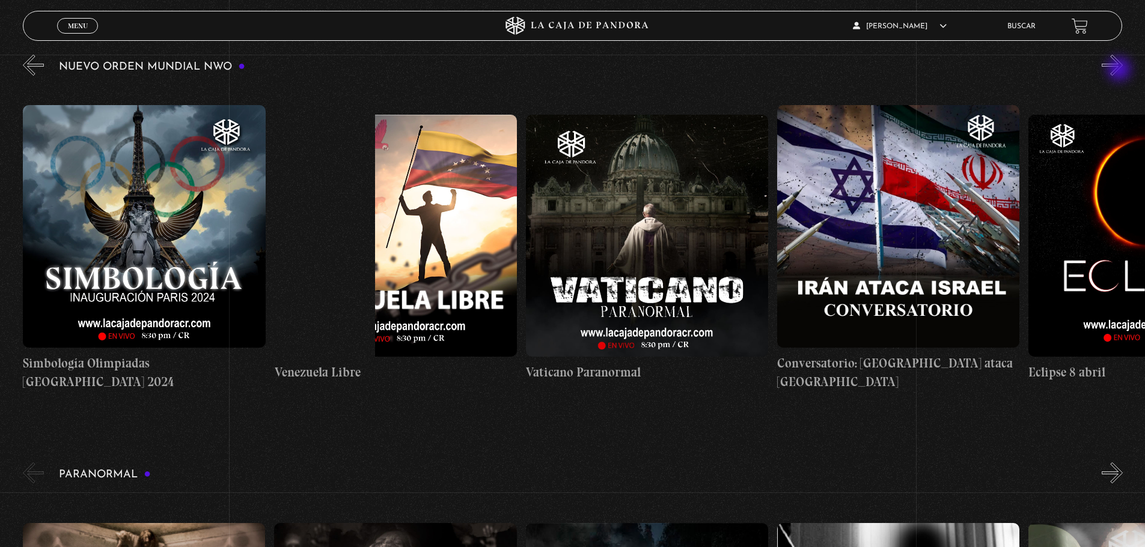
click at [1120, 70] on button "»" at bounding box center [1112, 65] width 21 height 21
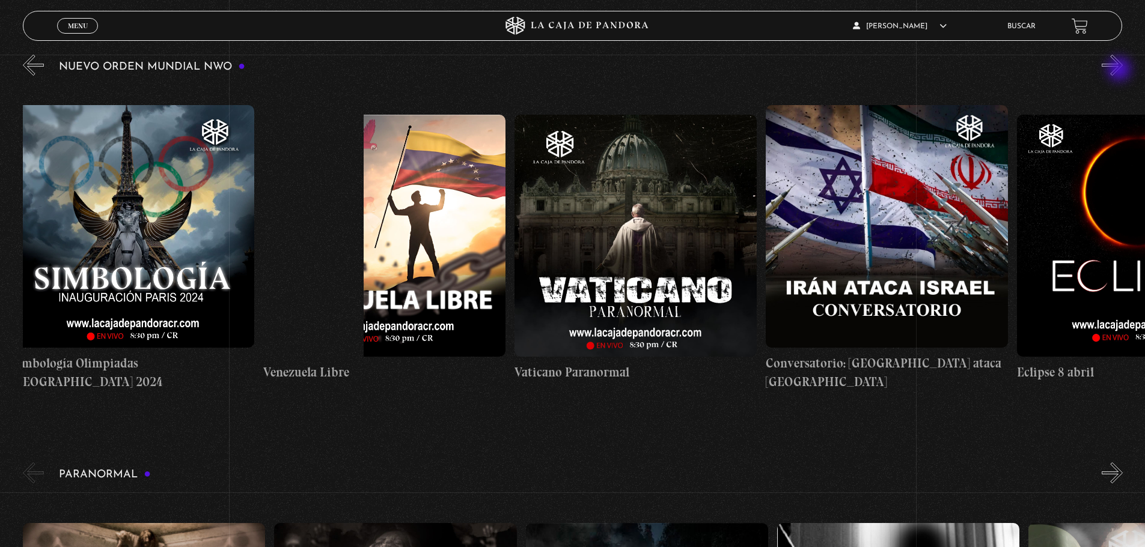
click at [1120, 70] on button "»" at bounding box center [1112, 65] width 21 height 21
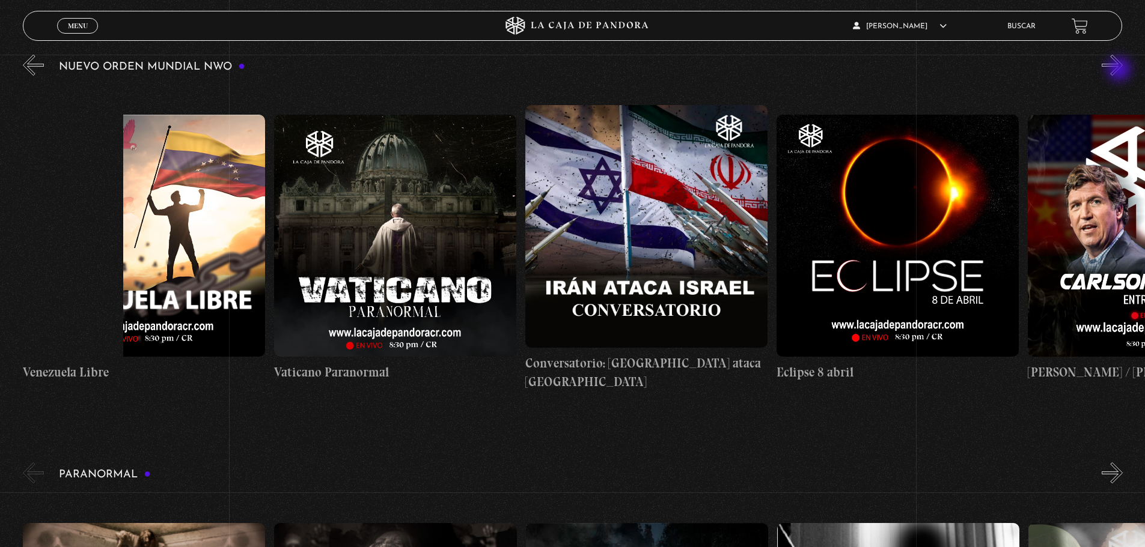
click at [1120, 70] on button "»" at bounding box center [1112, 65] width 21 height 21
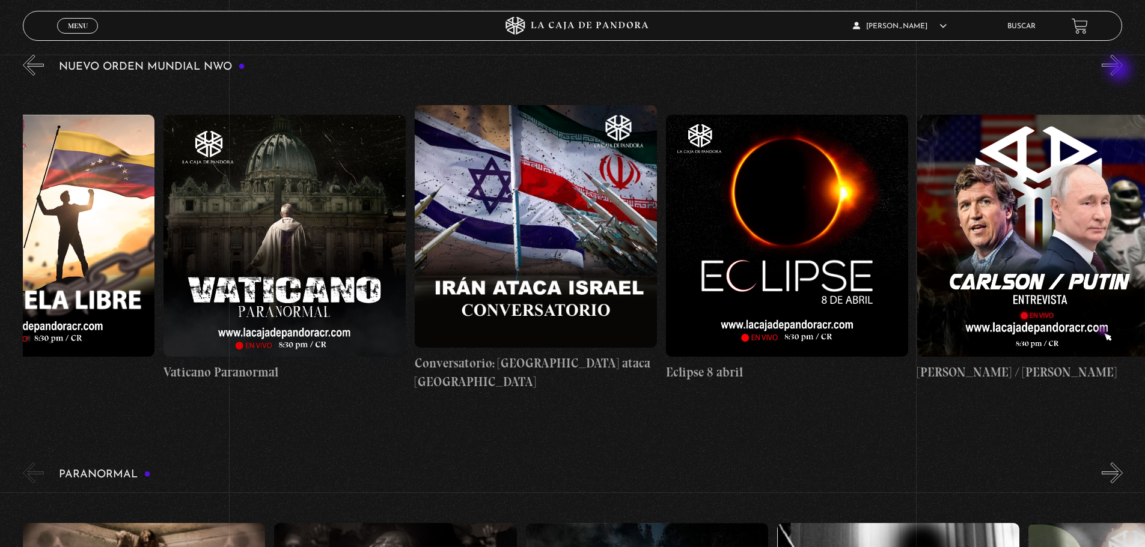
click at [1120, 70] on button "»" at bounding box center [1112, 65] width 21 height 21
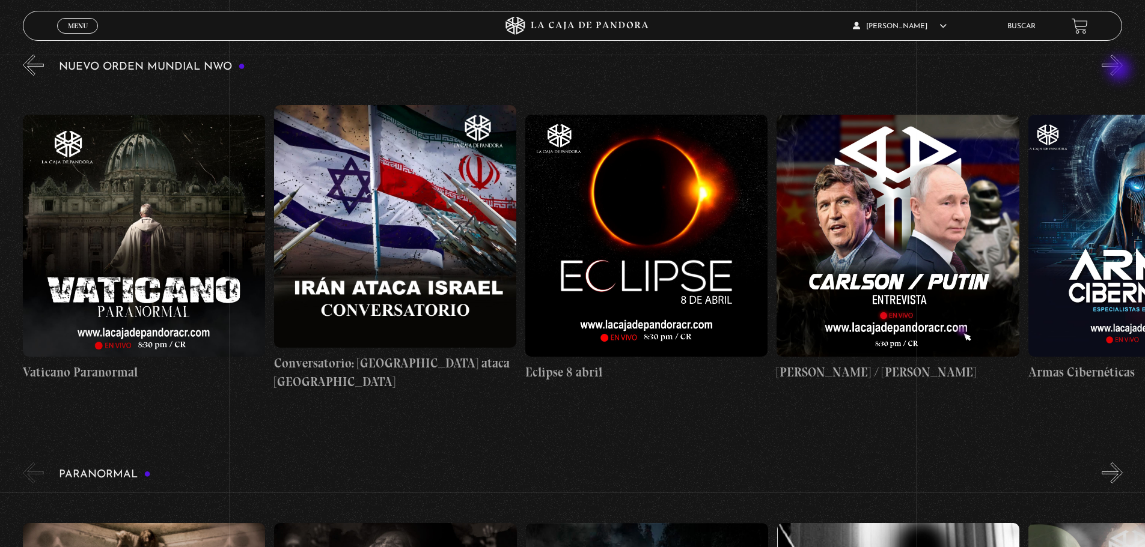
click at [1120, 70] on button "»" at bounding box center [1112, 65] width 21 height 21
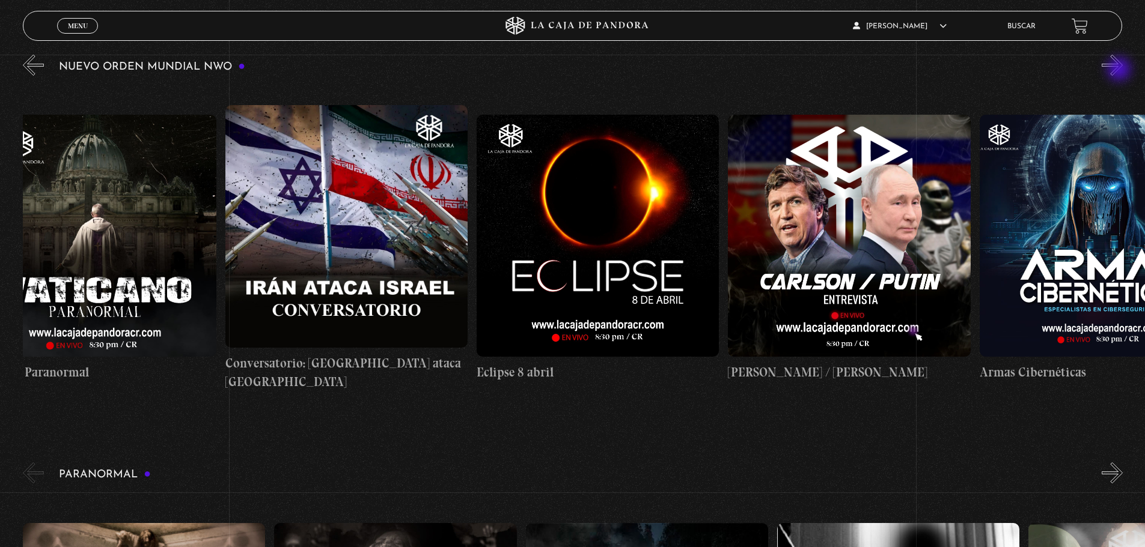
click at [1120, 70] on button "»" at bounding box center [1112, 65] width 21 height 21
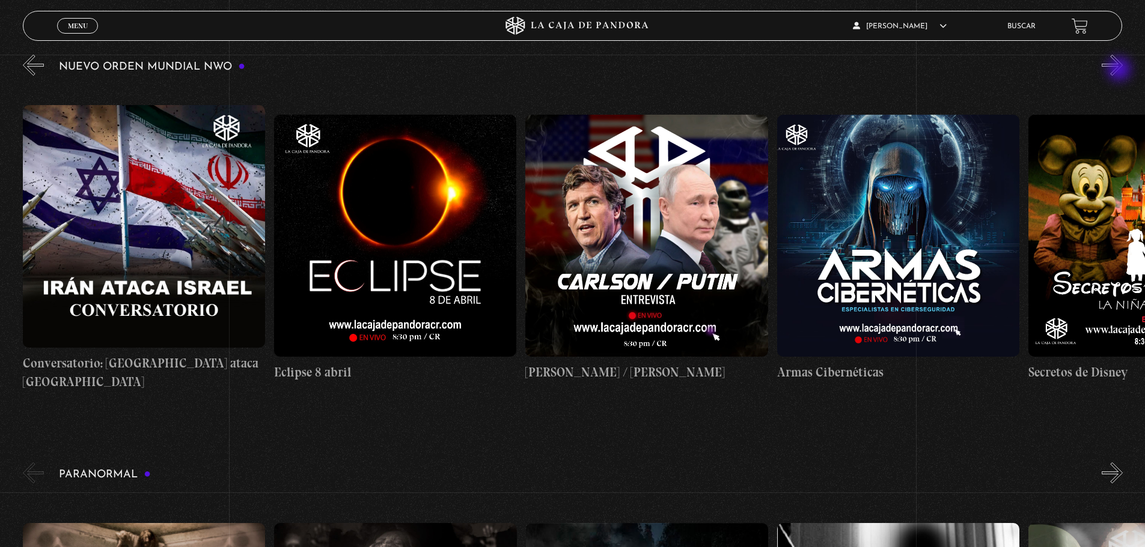
click at [1120, 70] on button "»" at bounding box center [1112, 65] width 21 height 21
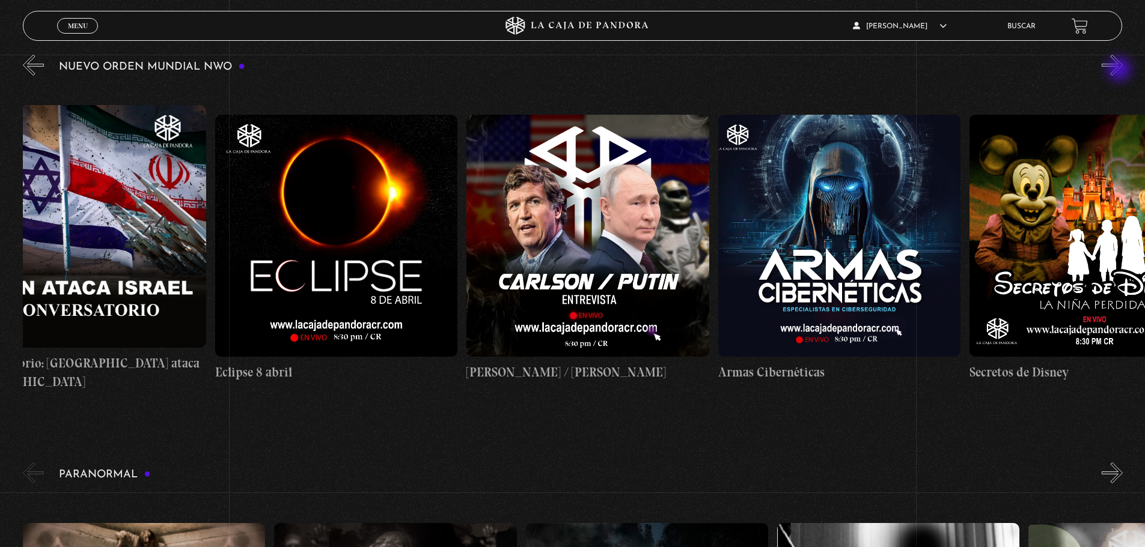
click at [1120, 70] on button "»" at bounding box center [1112, 65] width 21 height 21
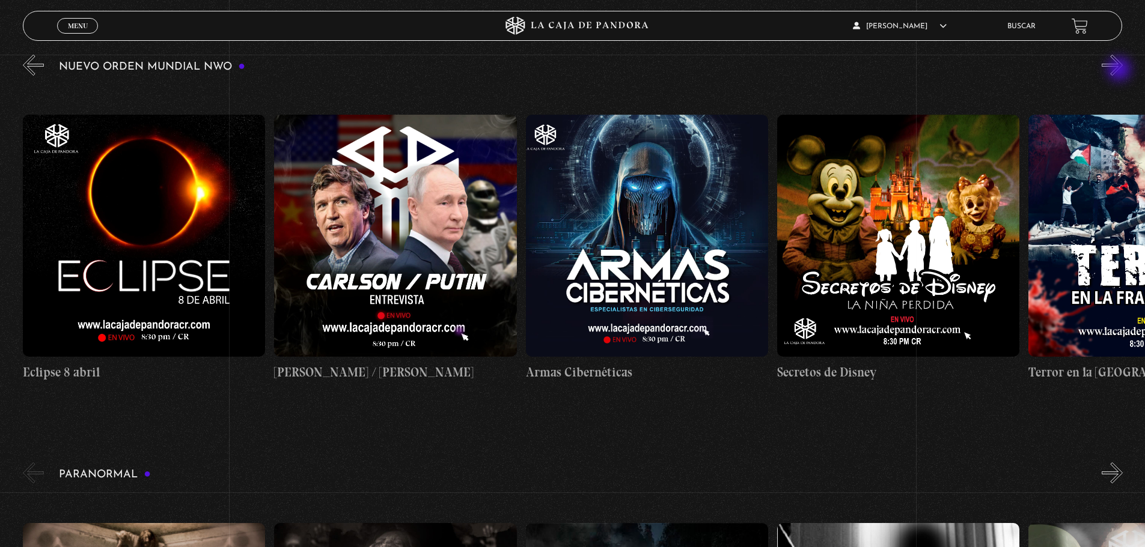
click at [1120, 70] on button "»" at bounding box center [1112, 65] width 21 height 21
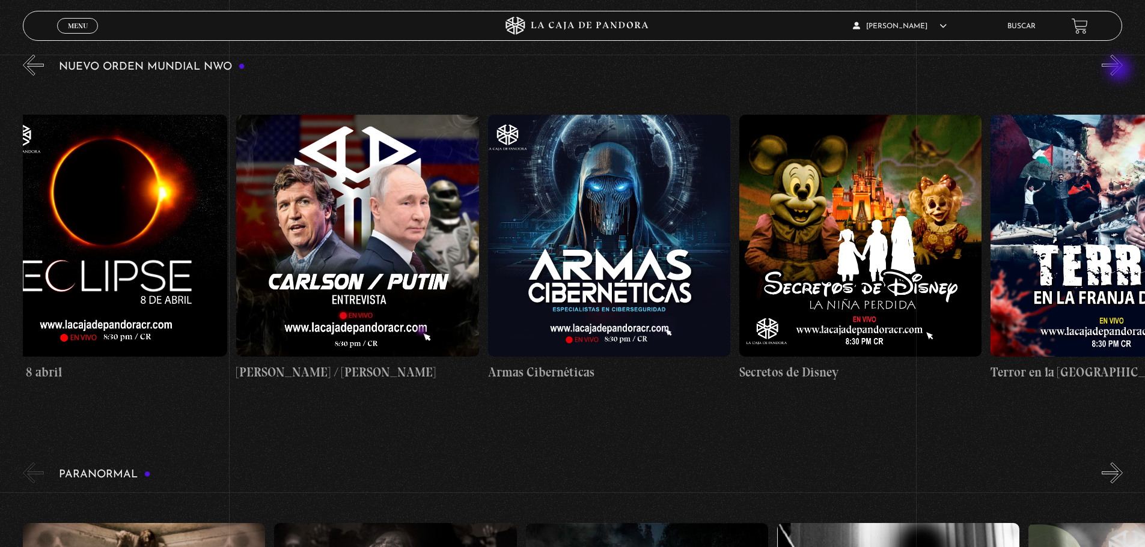
click at [1120, 70] on button "»" at bounding box center [1112, 65] width 21 height 21
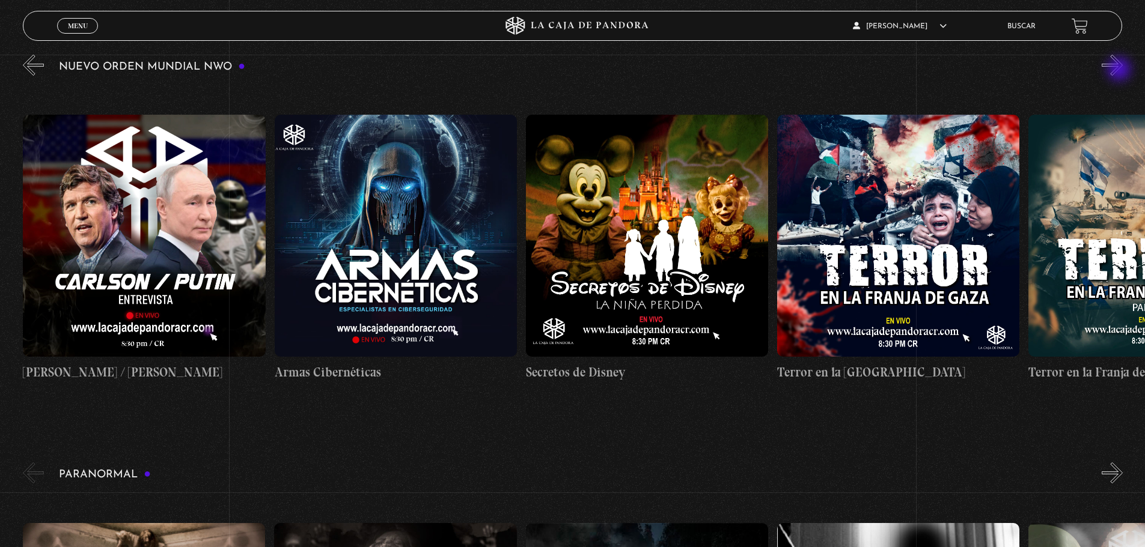
click at [1120, 70] on button "»" at bounding box center [1112, 65] width 21 height 21
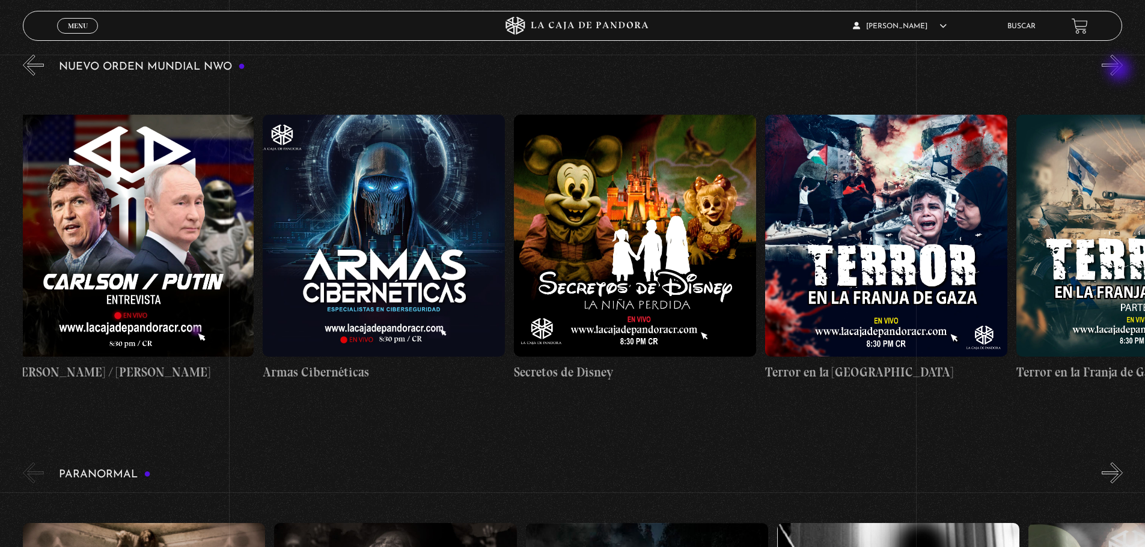
click at [1120, 70] on button "»" at bounding box center [1112, 65] width 21 height 21
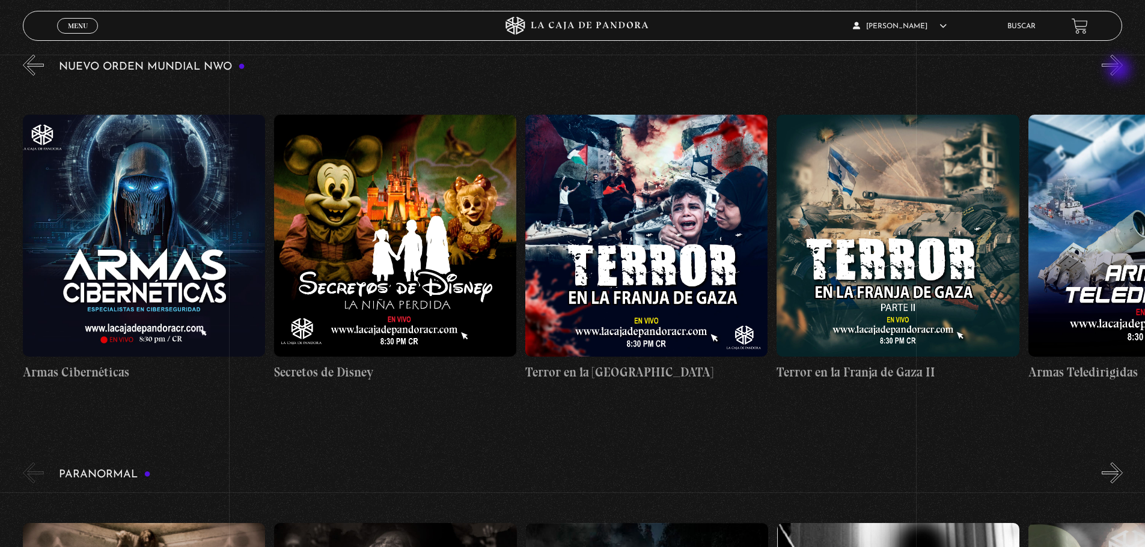
click at [1120, 70] on button "»" at bounding box center [1112, 65] width 21 height 21
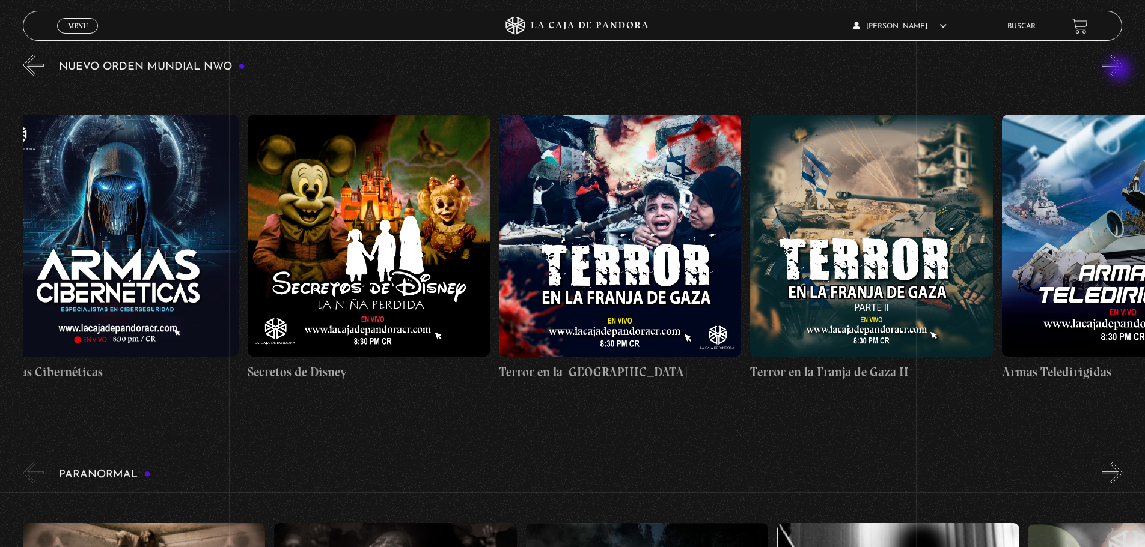
click at [1120, 70] on button "»" at bounding box center [1112, 65] width 21 height 21
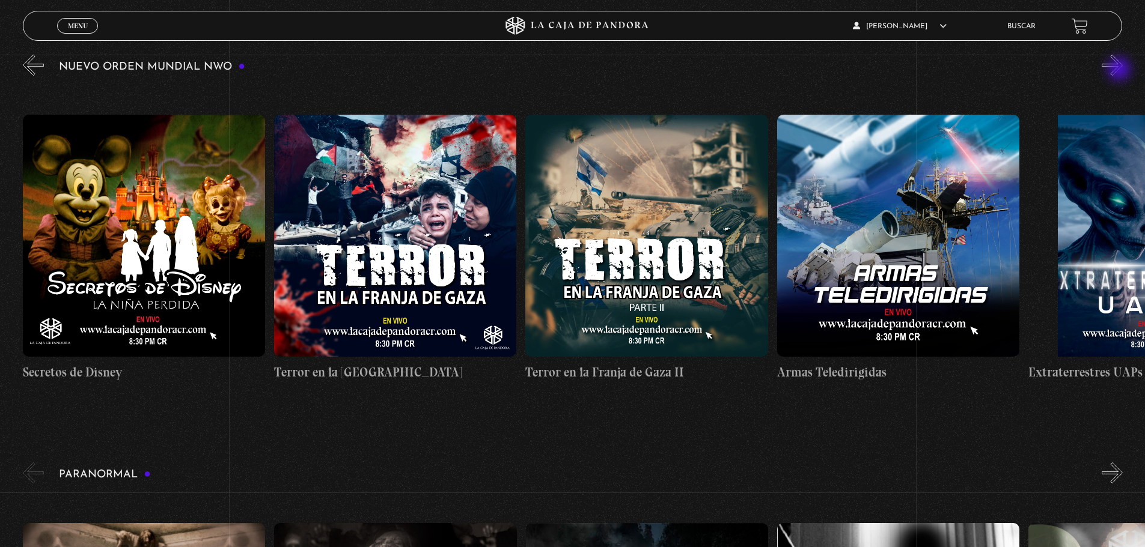
click at [1120, 70] on button "»" at bounding box center [1112, 65] width 21 height 21
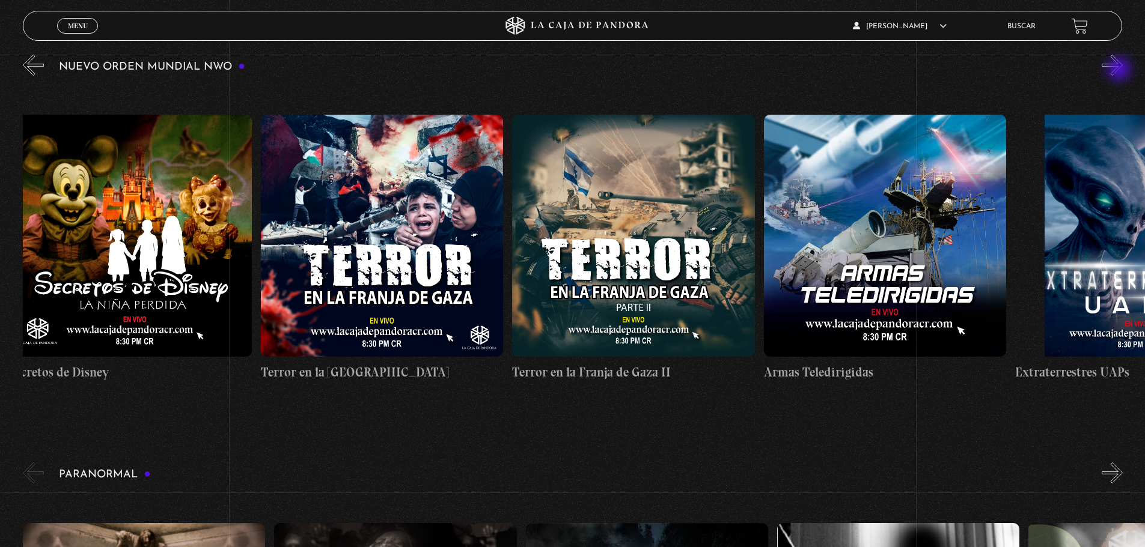
click at [1120, 70] on button "»" at bounding box center [1112, 65] width 21 height 21
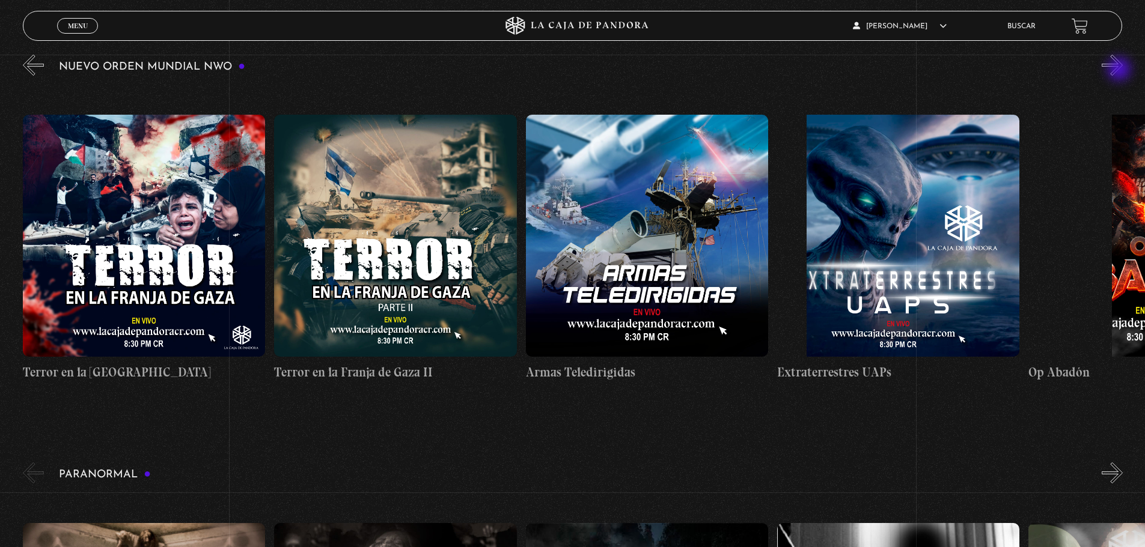
click at [1120, 70] on button "»" at bounding box center [1112, 65] width 21 height 21
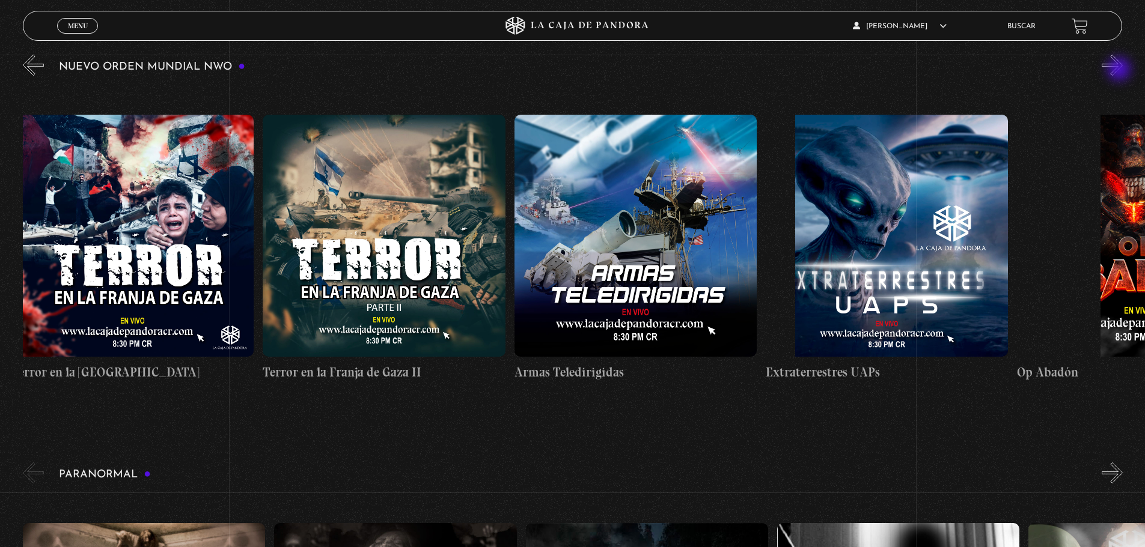
click at [1120, 70] on button "»" at bounding box center [1112, 65] width 21 height 21
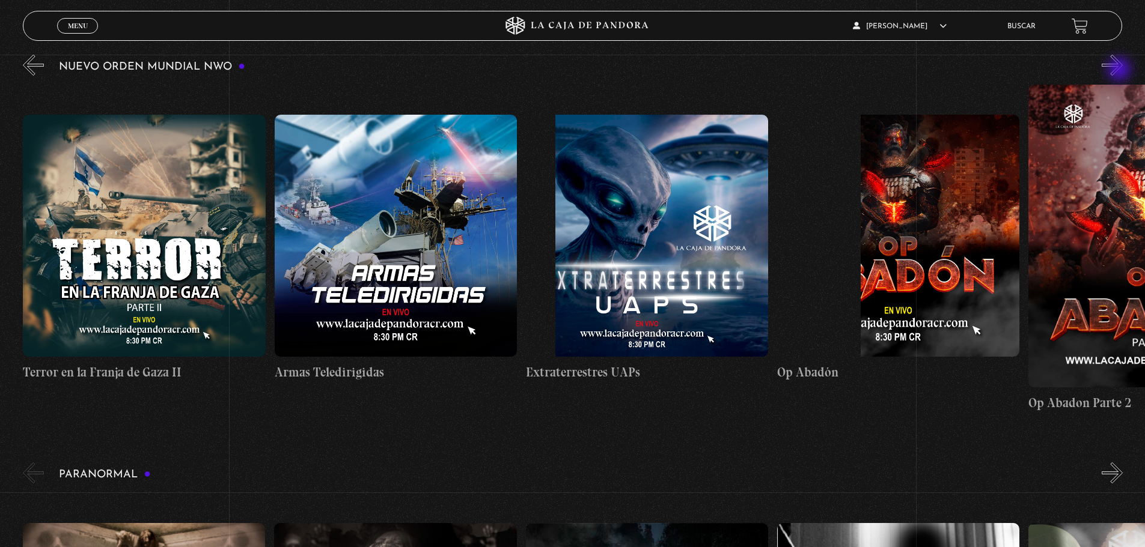
click at [1120, 70] on button "»" at bounding box center [1112, 65] width 21 height 21
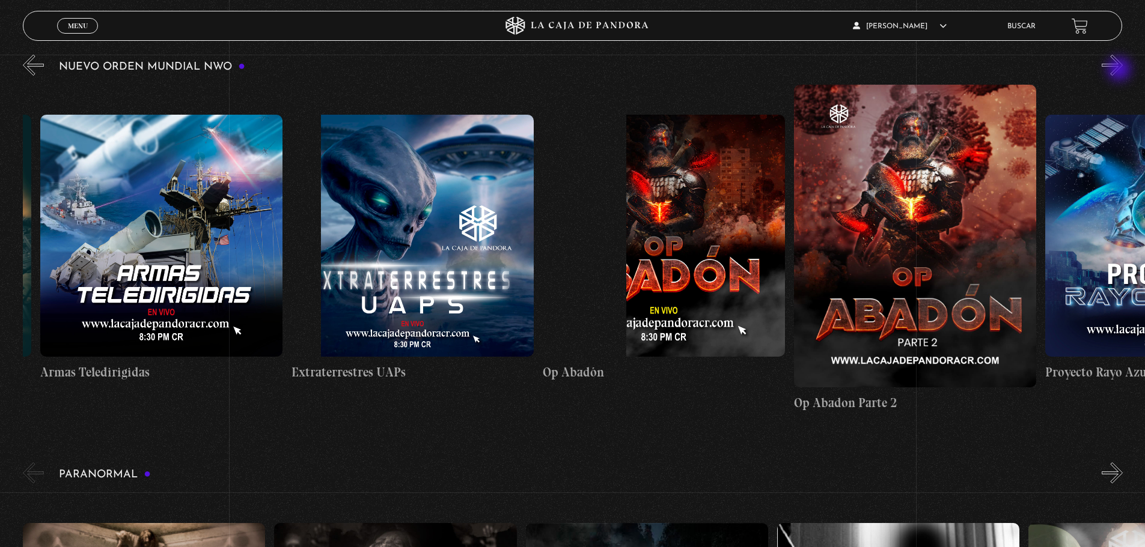
click at [1120, 70] on button "»" at bounding box center [1112, 65] width 21 height 21
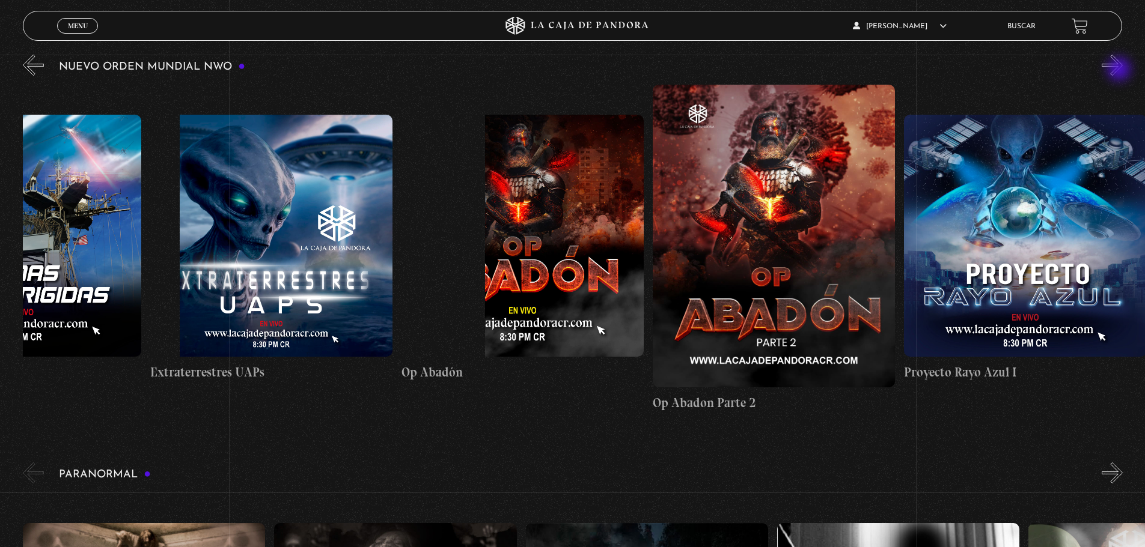
click at [1120, 70] on button "»" at bounding box center [1112, 65] width 21 height 21
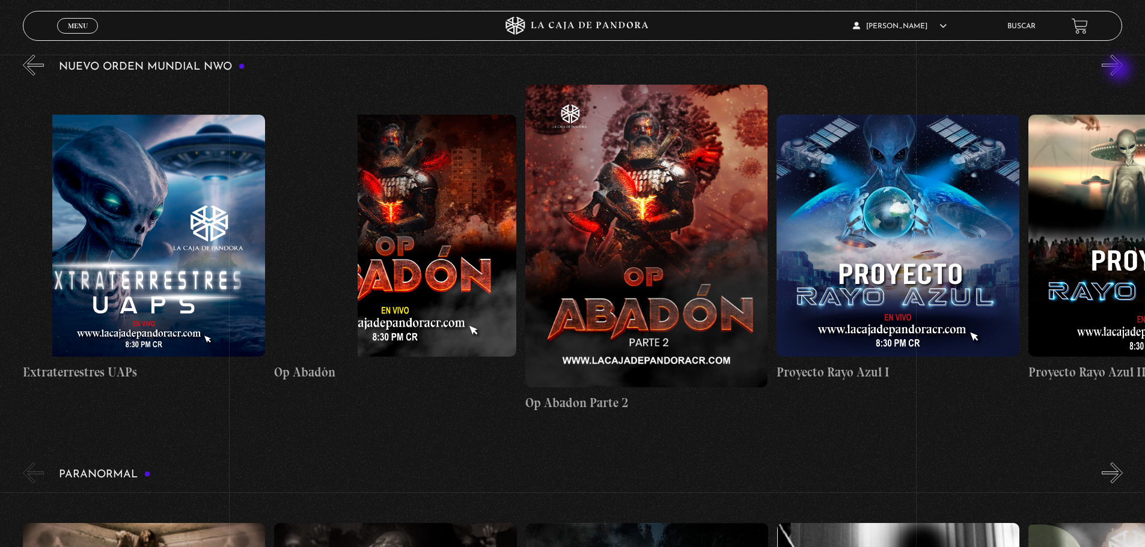
click at [1120, 70] on button "»" at bounding box center [1112, 65] width 21 height 21
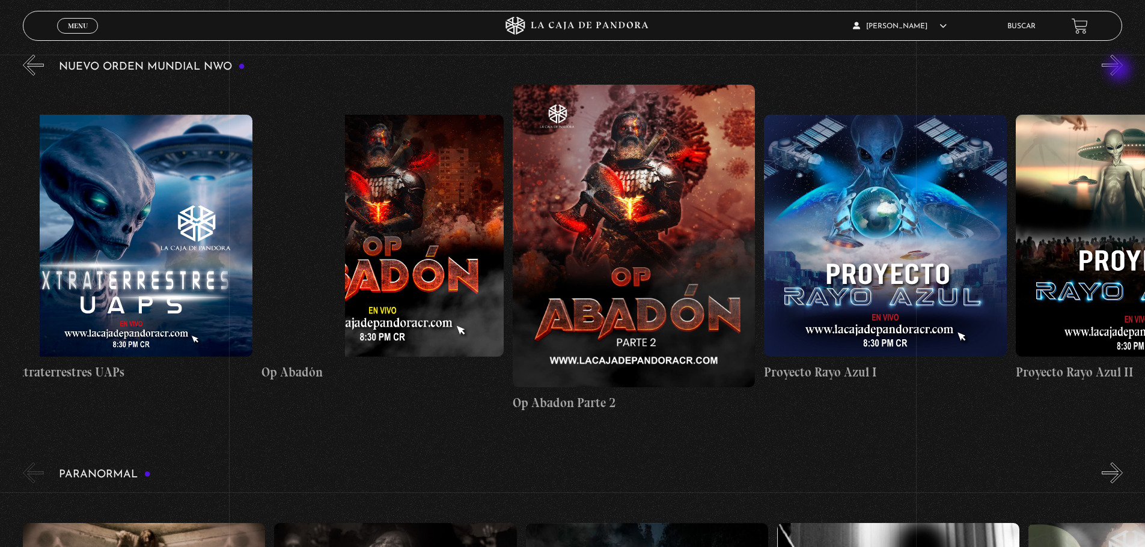
click at [1120, 70] on button "»" at bounding box center [1112, 65] width 21 height 21
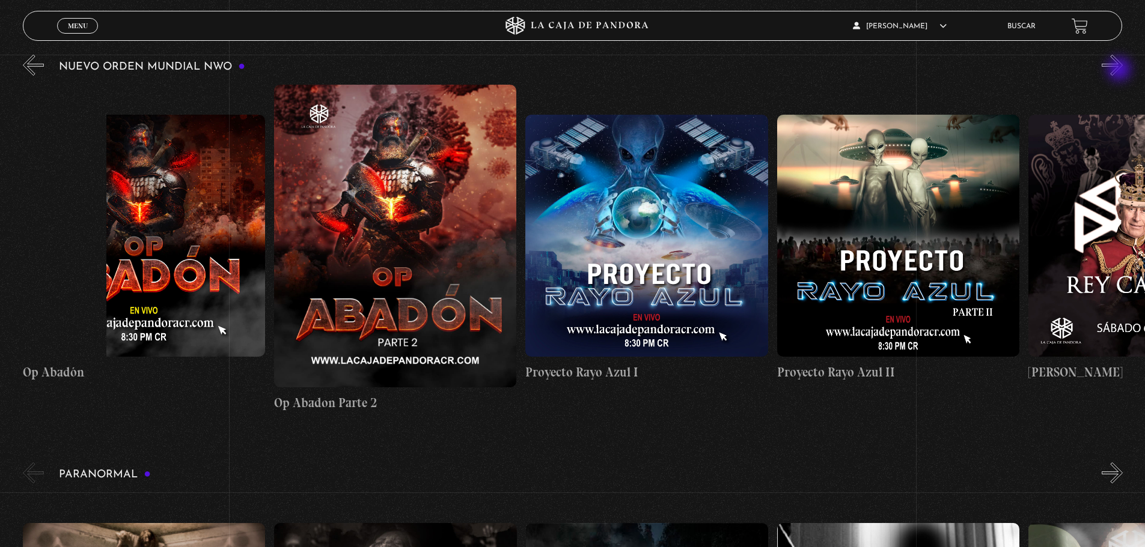
click at [1120, 70] on button "»" at bounding box center [1112, 65] width 21 height 21
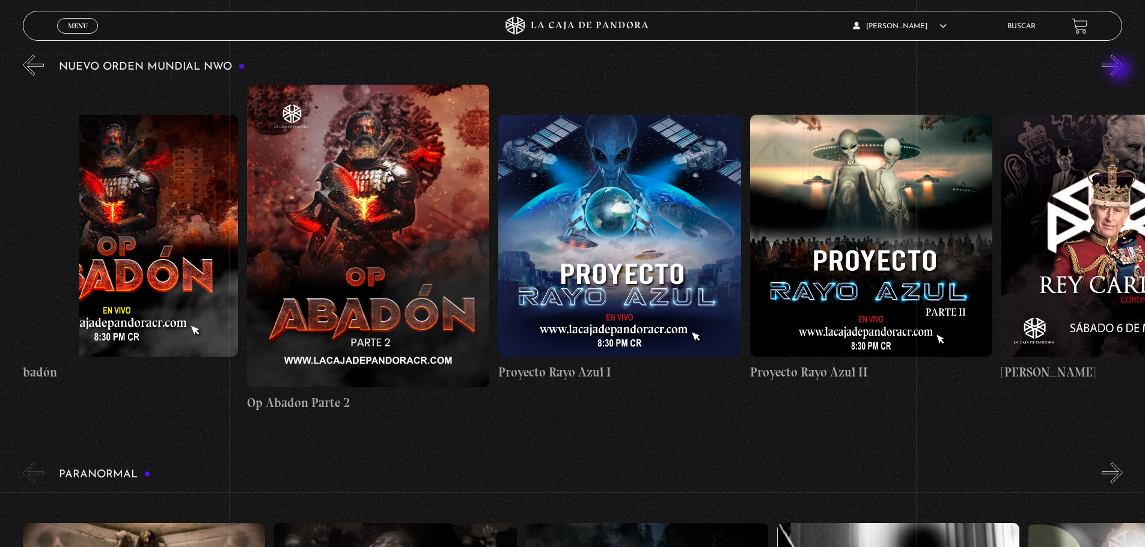
click at [1120, 70] on button "»" at bounding box center [1112, 65] width 21 height 21
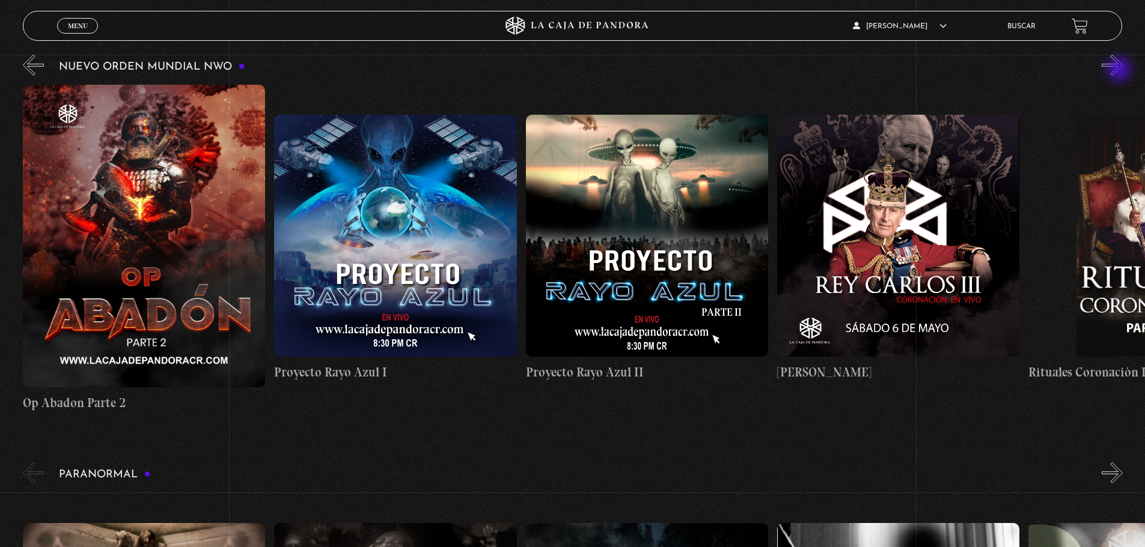
click at [1120, 70] on button "»" at bounding box center [1112, 65] width 21 height 21
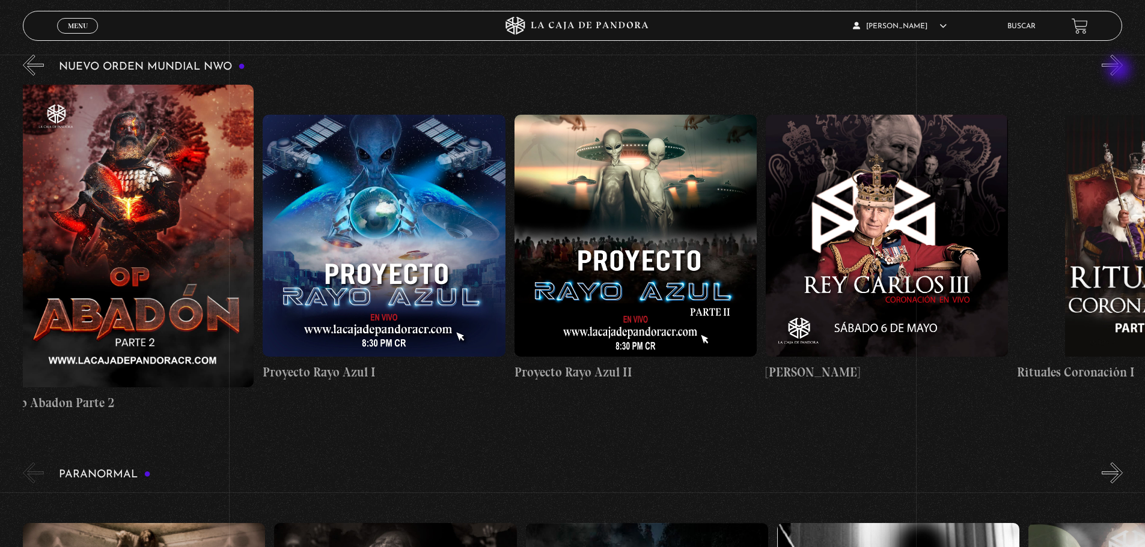
click at [1120, 70] on button "»" at bounding box center [1112, 65] width 21 height 21
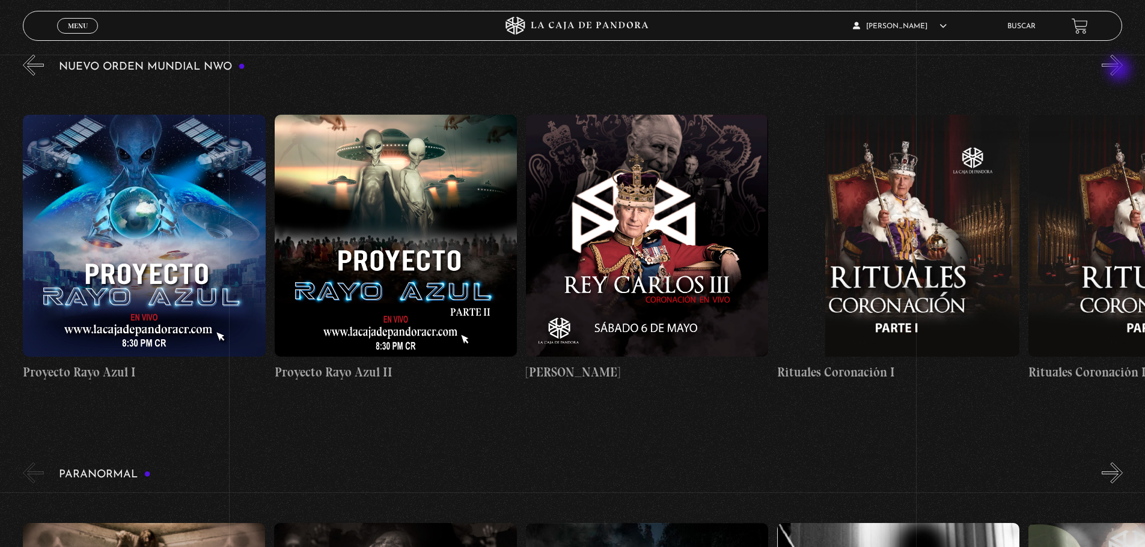
click at [1120, 70] on button "»" at bounding box center [1112, 65] width 21 height 21
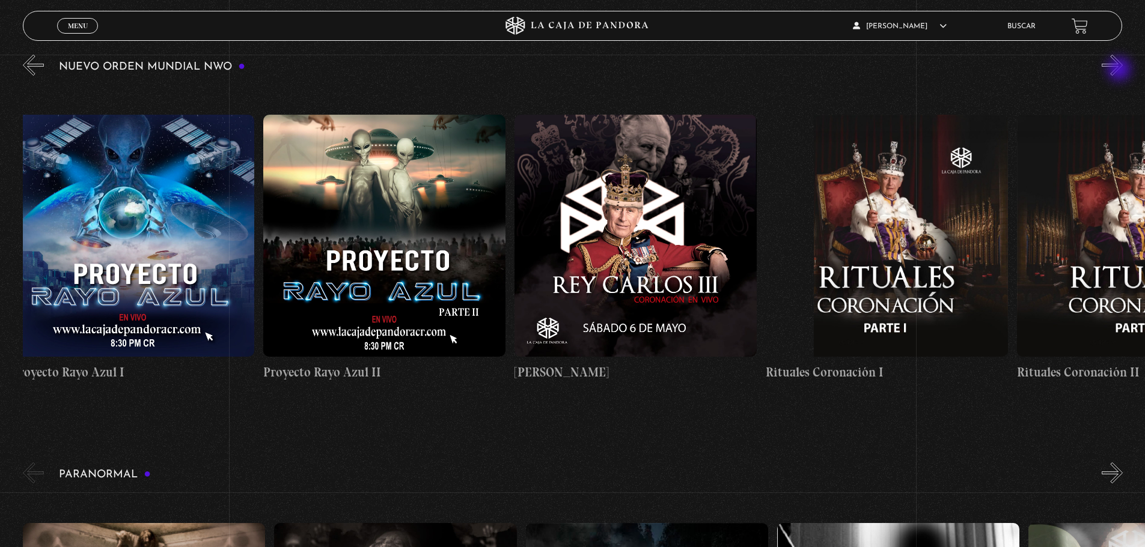
click at [1120, 70] on button "»" at bounding box center [1112, 65] width 21 height 21
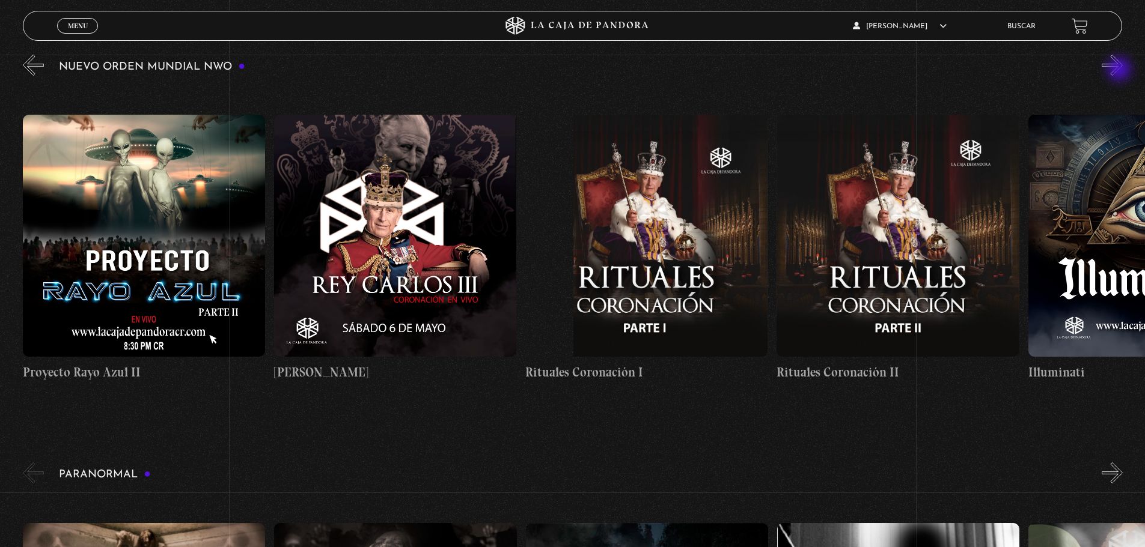
click at [1120, 70] on button "»" at bounding box center [1112, 65] width 21 height 21
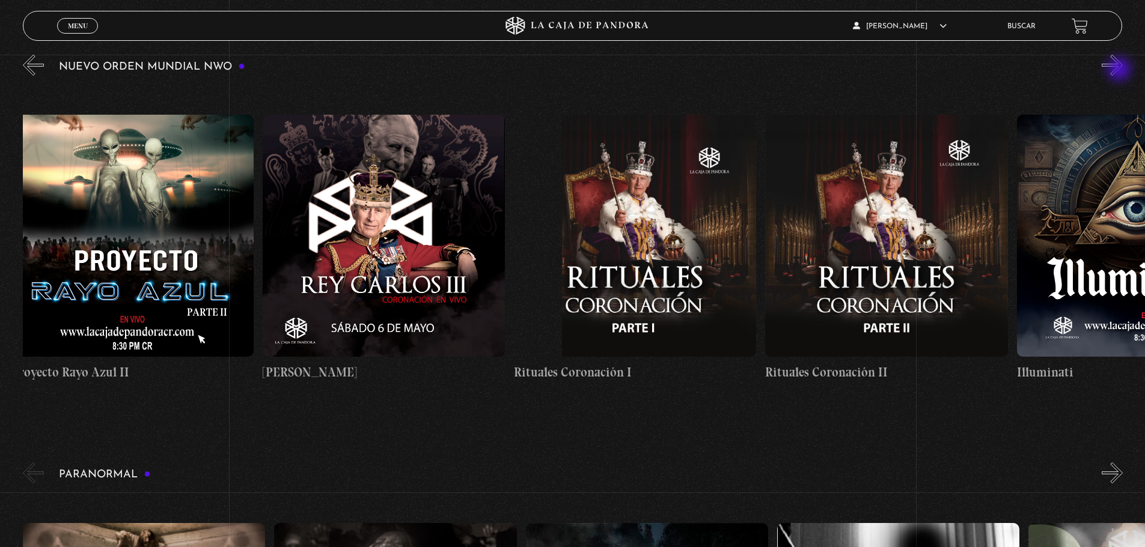
click at [1120, 70] on button "»" at bounding box center [1112, 65] width 21 height 21
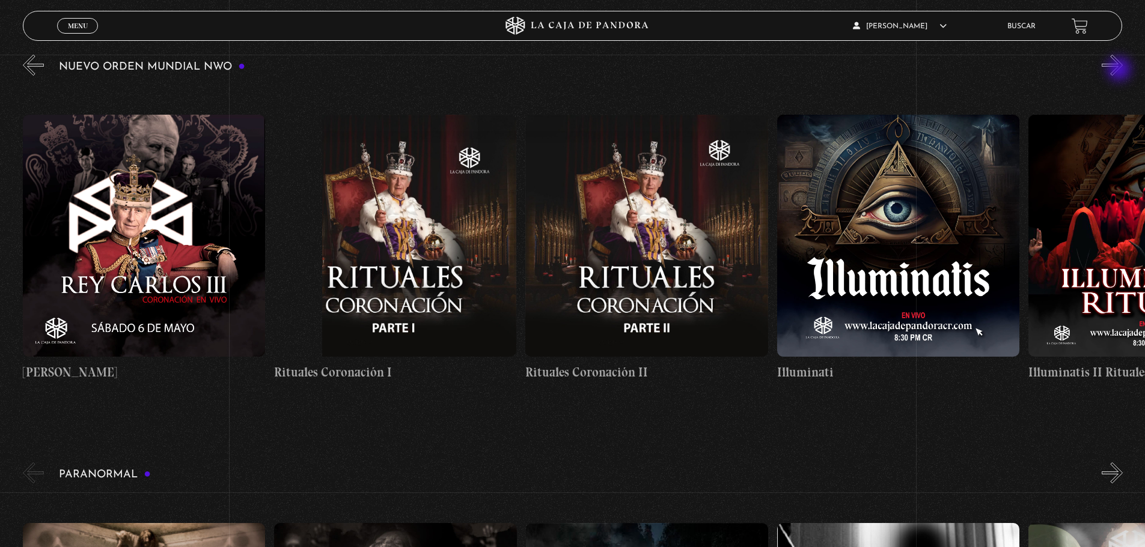
click at [1120, 70] on button "»" at bounding box center [1112, 65] width 21 height 21
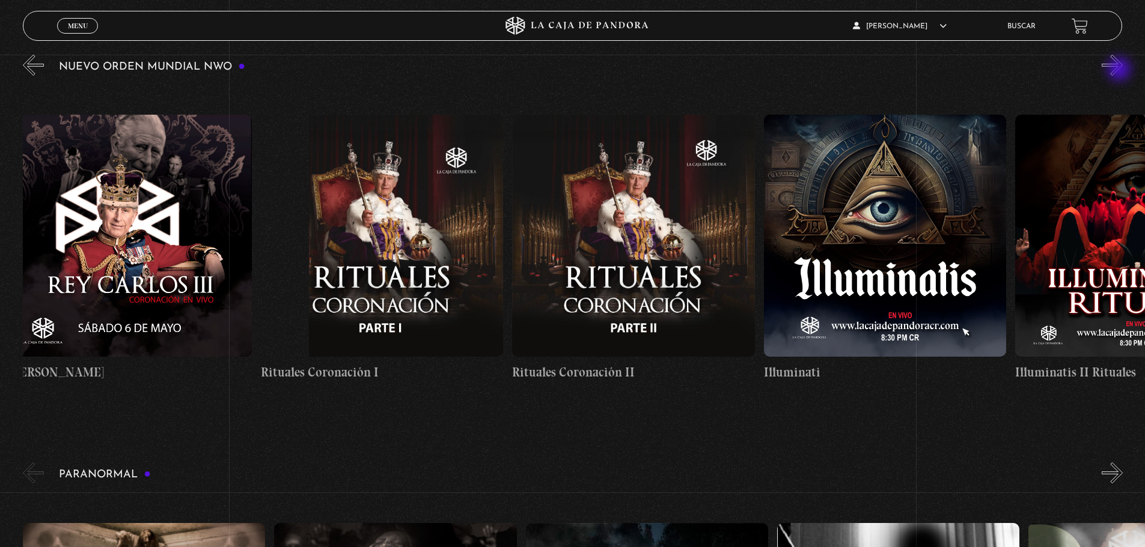
click at [1120, 70] on button "»" at bounding box center [1112, 65] width 21 height 21
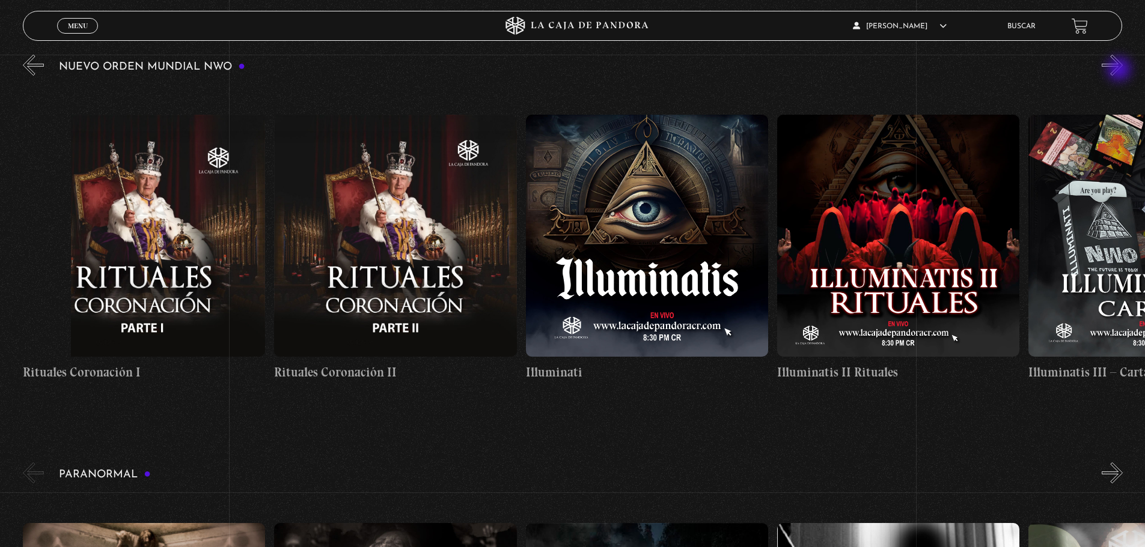
click at [1120, 70] on button "»" at bounding box center [1112, 65] width 21 height 21
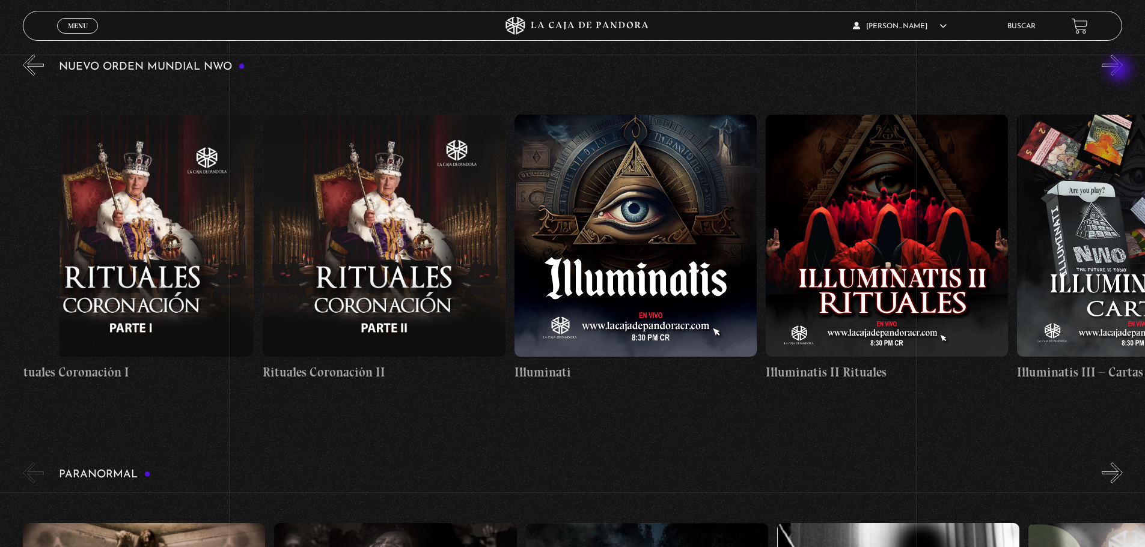
click at [1120, 70] on button "»" at bounding box center [1112, 65] width 21 height 21
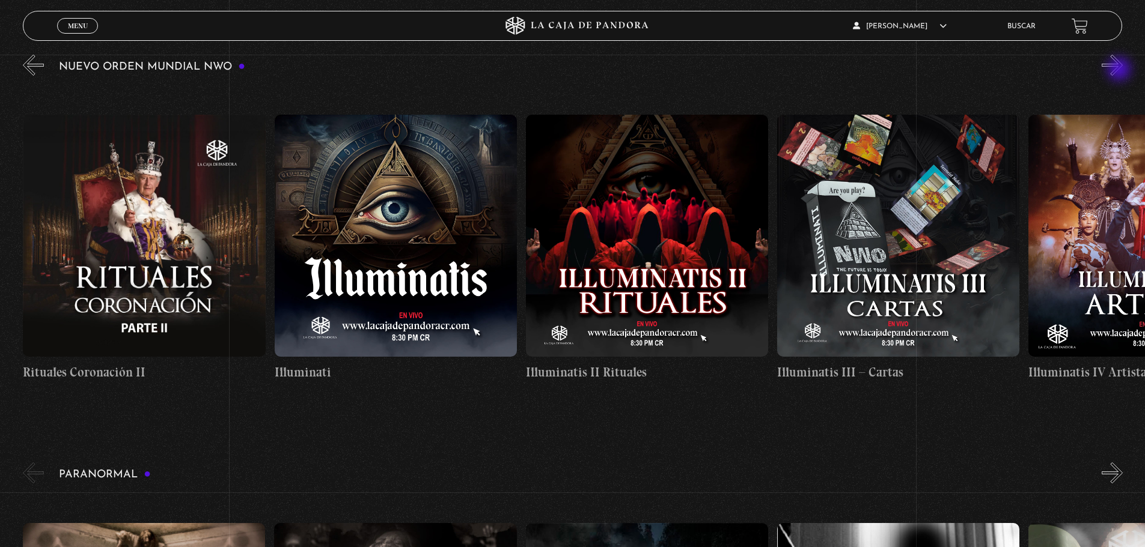
click at [1120, 70] on button "»" at bounding box center [1112, 65] width 21 height 21
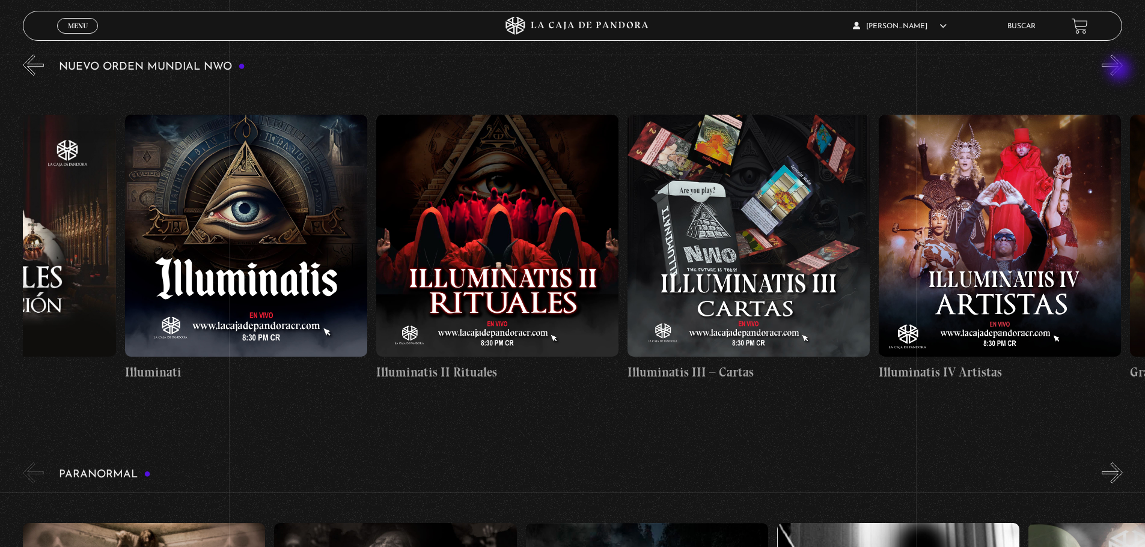
click at [1120, 70] on button "»" at bounding box center [1112, 65] width 21 height 21
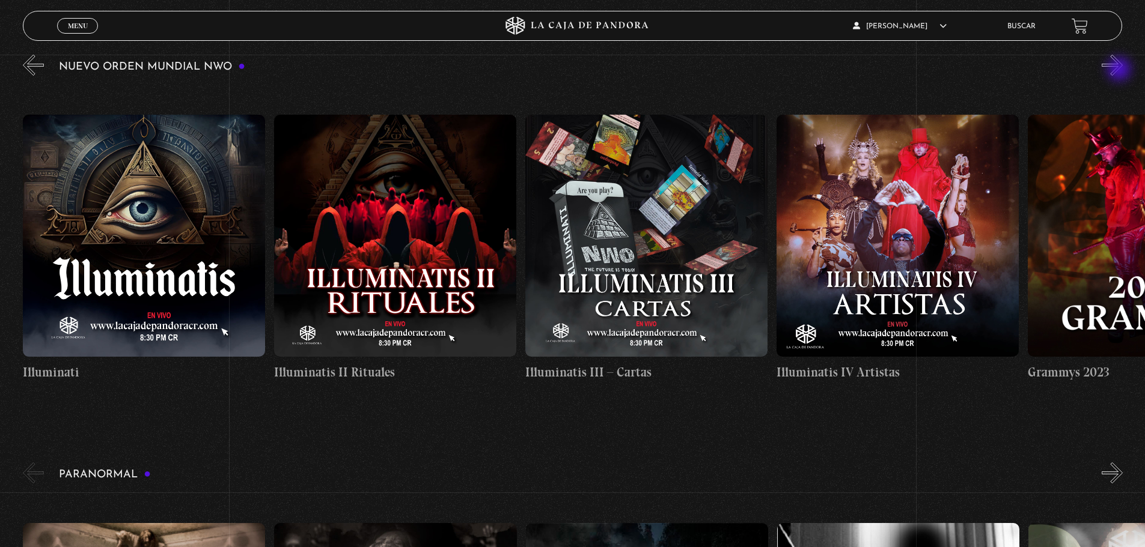
click at [1120, 70] on button "»" at bounding box center [1112, 65] width 21 height 21
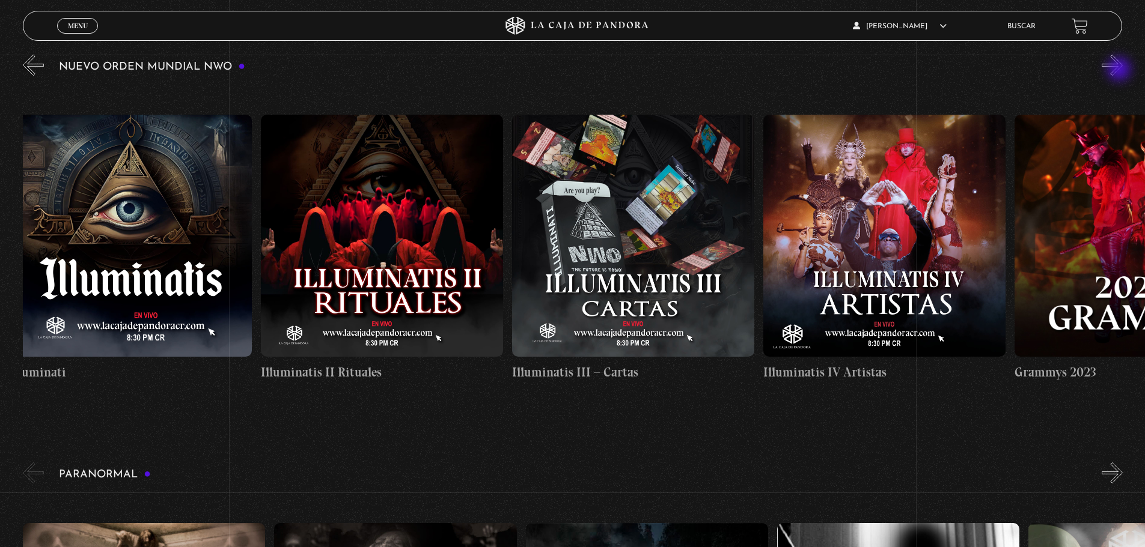
click at [1120, 70] on button "»" at bounding box center [1112, 65] width 21 height 21
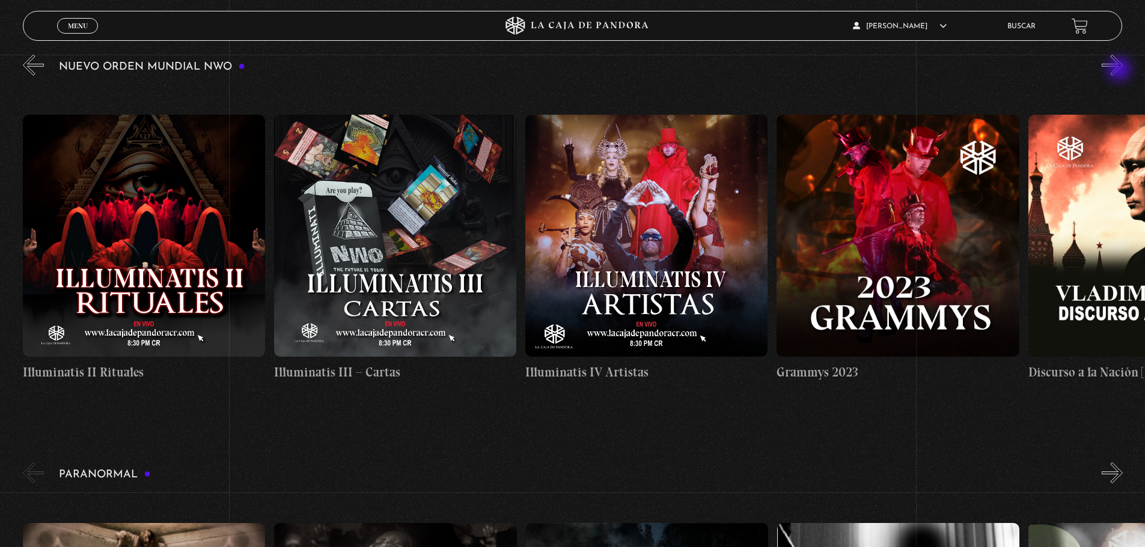
click at [1120, 70] on button "»" at bounding box center [1112, 65] width 21 height 21
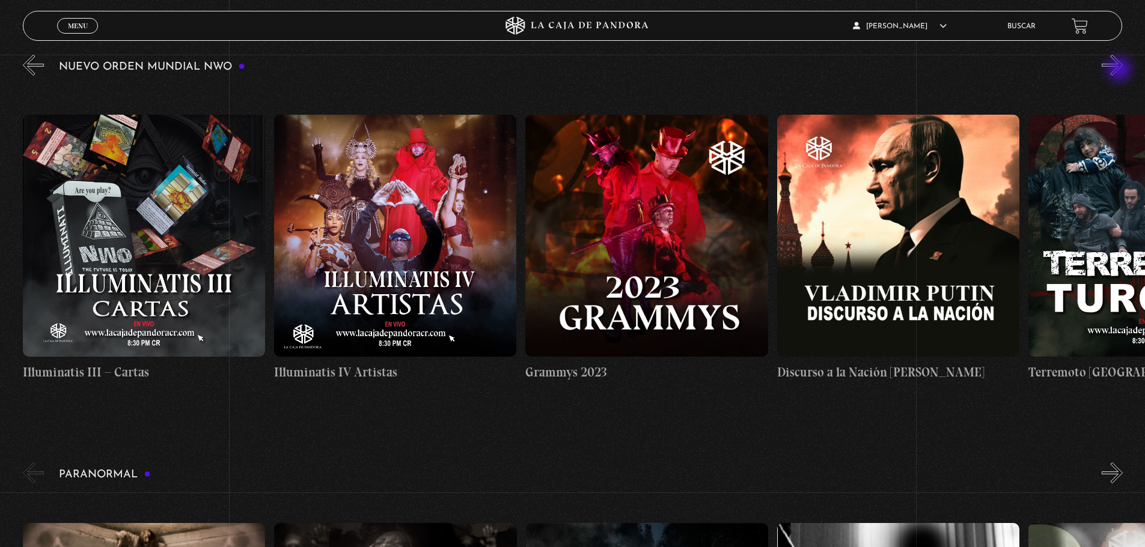
click at [1120, 70] on button "»" at bounding box center [1112, 65] width 21 height 21
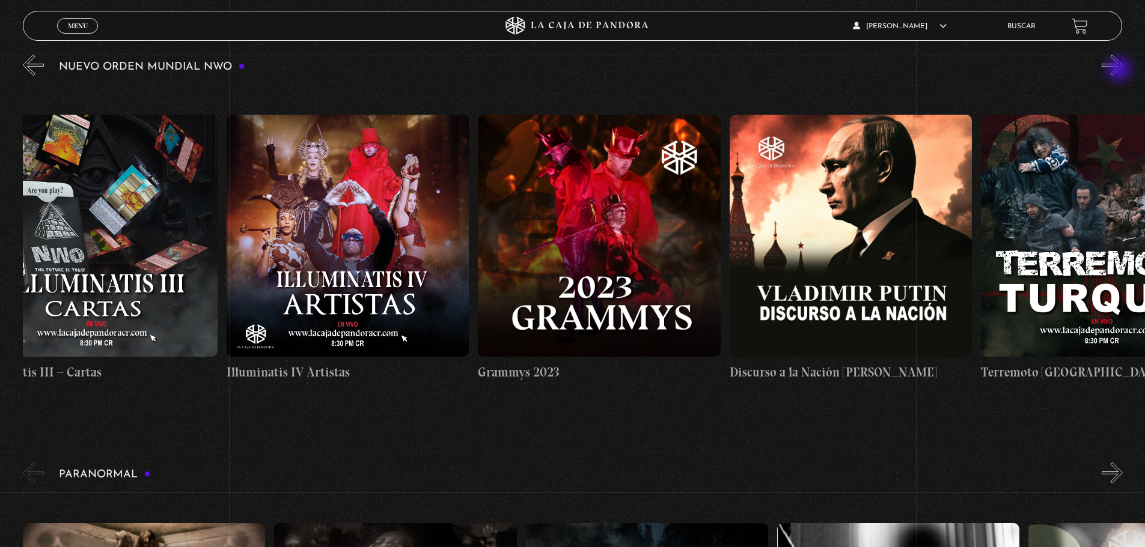
click at [1120, 70] on button "»" at bounding box center [1112, 65] width 21 height 21
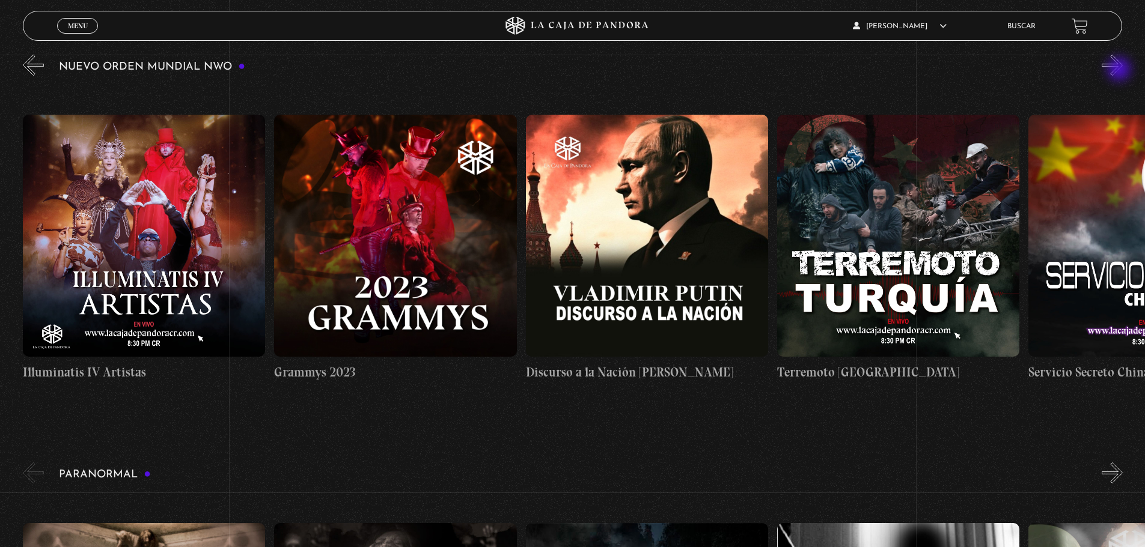
click at [1120, 70] on button "»" at bounding box center [1112, 65] width 21 height 21
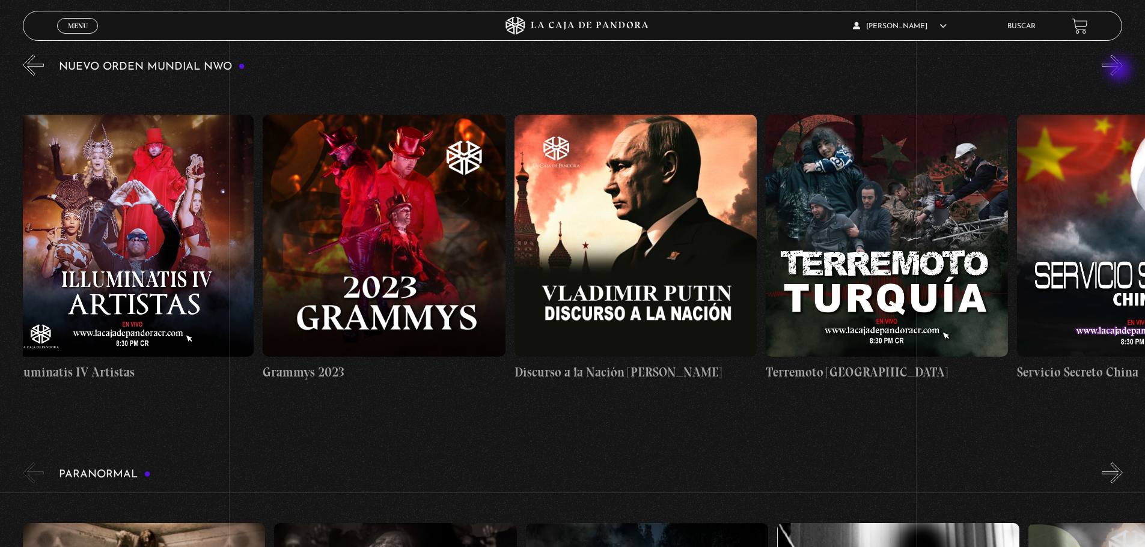
click at [1120, 70] on button "»" at bounding box center [1112, 65] width 21 height 21
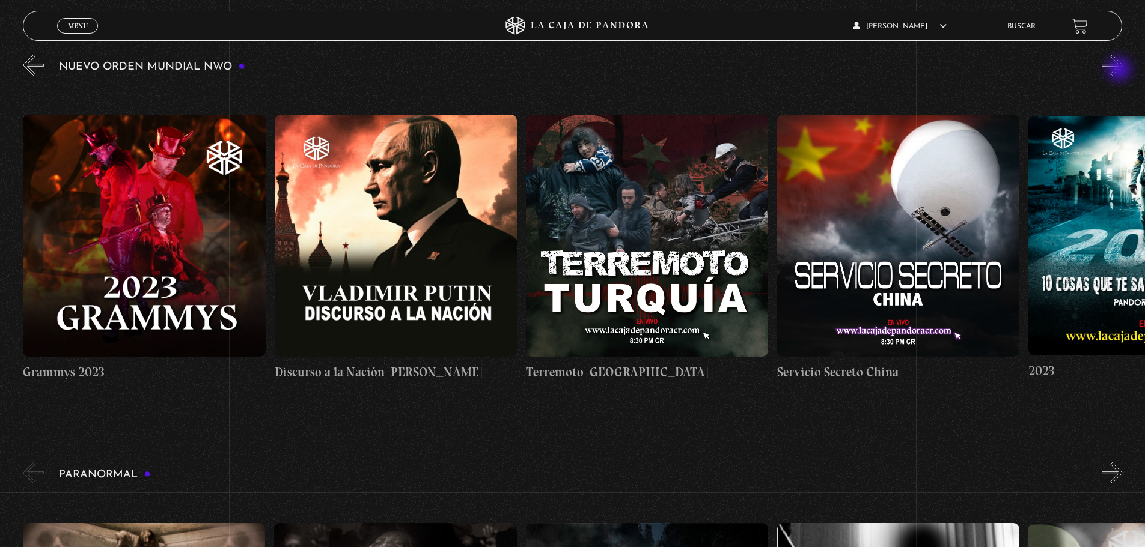
click at [1120, 70] on button "»" at bounding box center [1112, 65] width 21 height 21
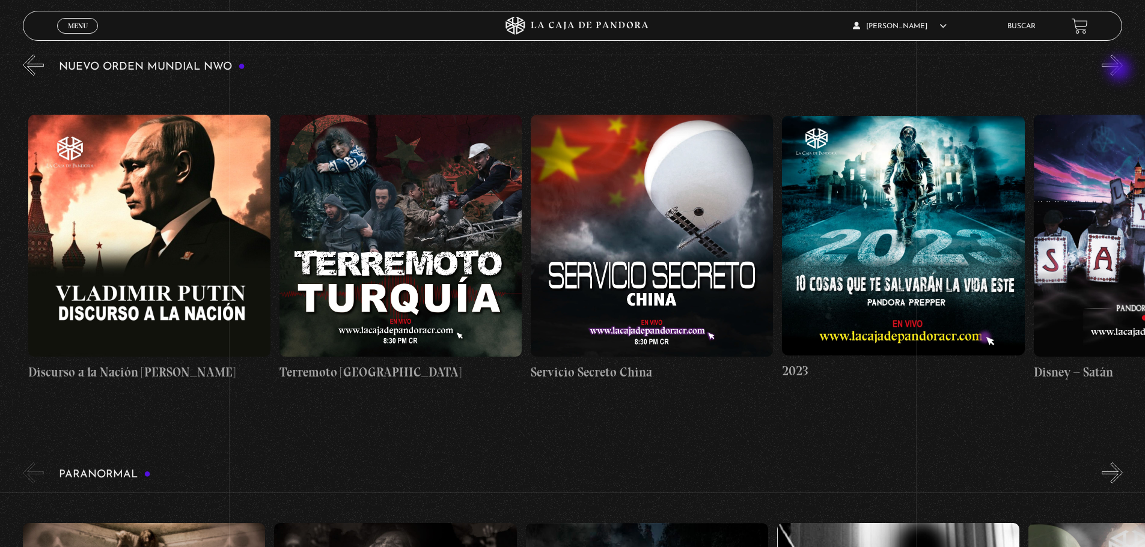
click at [1120, 70] on button "»" at bounding box center [1112, 65] width 21 height 21
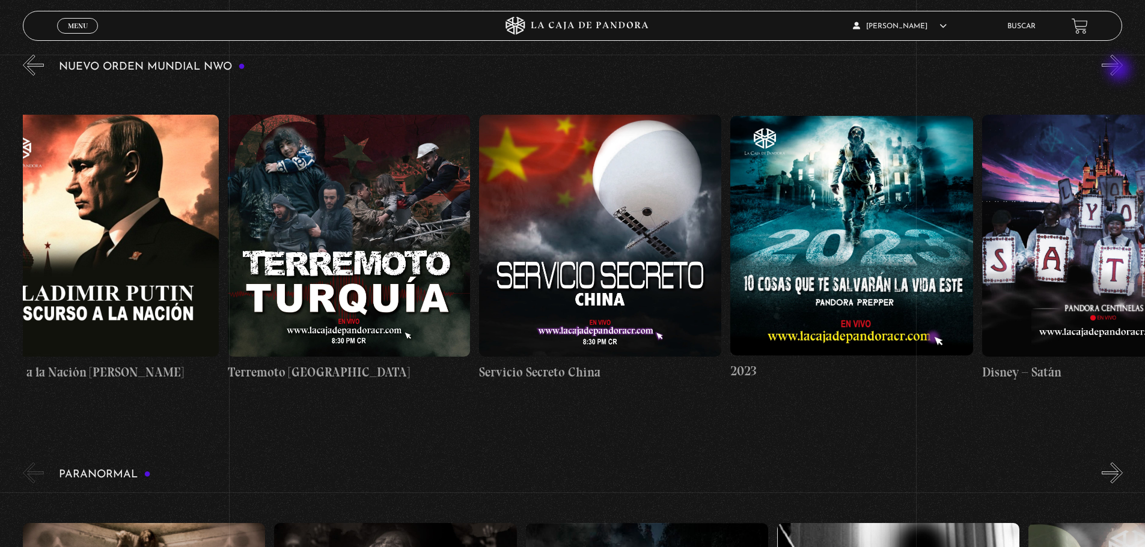
click at [1120, 70] on button "»" at bounding box center [1112, 65] width 21 height 21
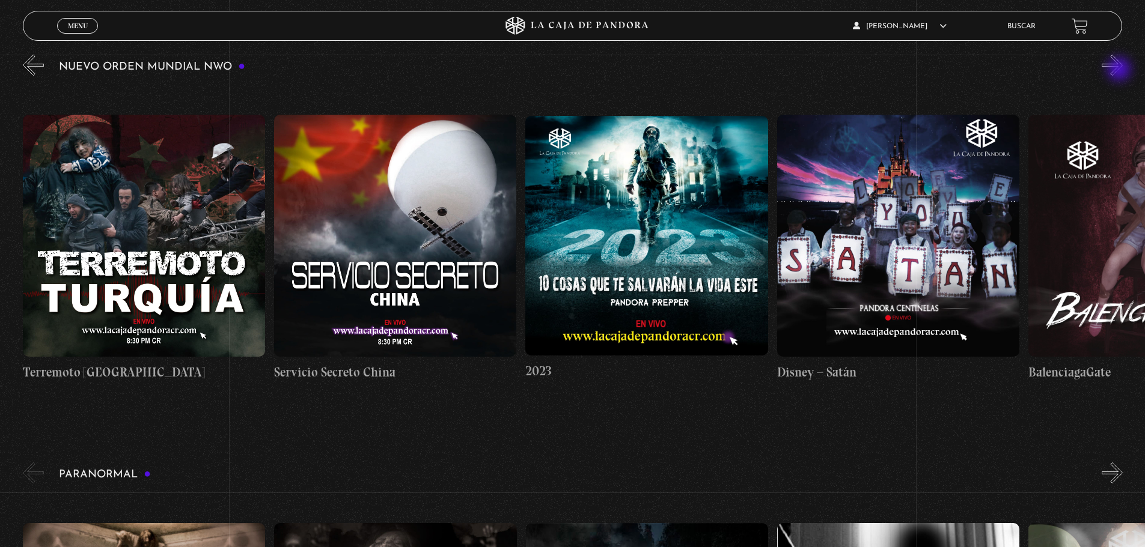
click at [1120, 70] on button "»" at bounding box center [1112, 65] width 21 height 21
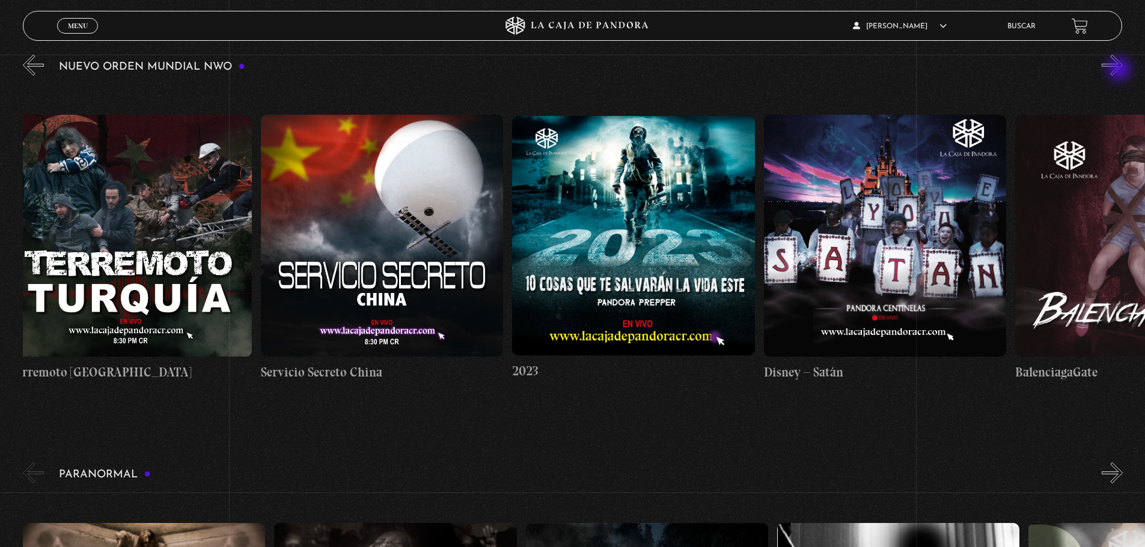
click at [1120, 70] on button "»" at bounding box center [1112, 65] width 21 height 21
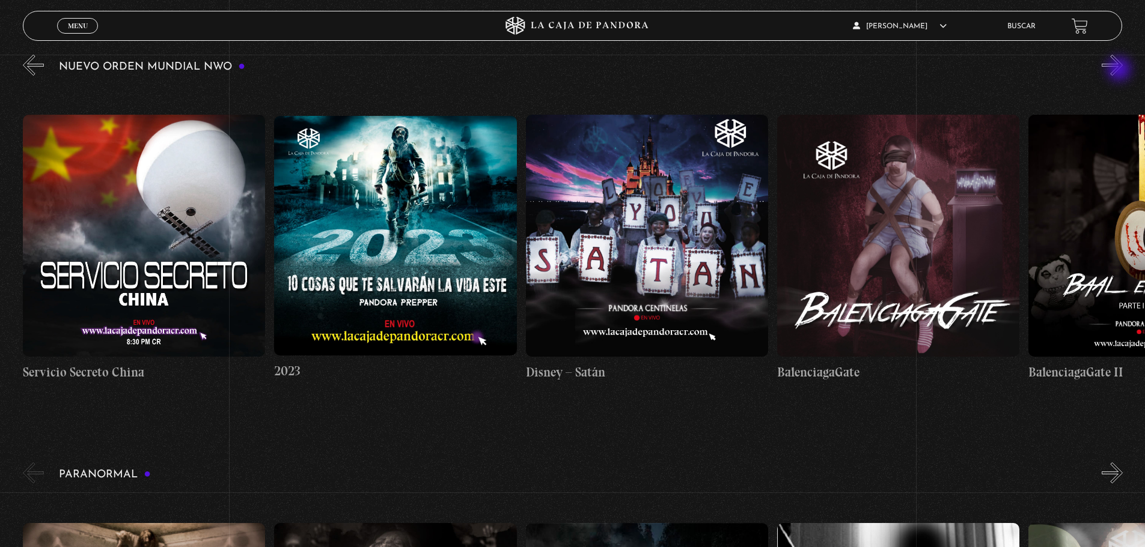
click at [1120, 70] on button "»" at bounding box center [1112, 65] width 21 height 21
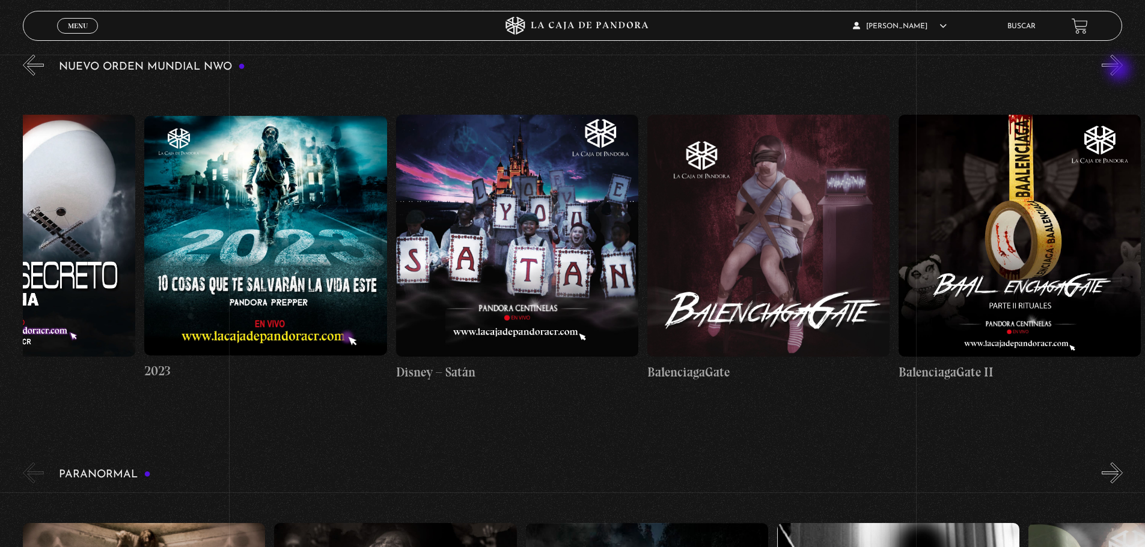
click at [1120, 70] on button "»" at bounding box center [1112, 65] width 21 height 21
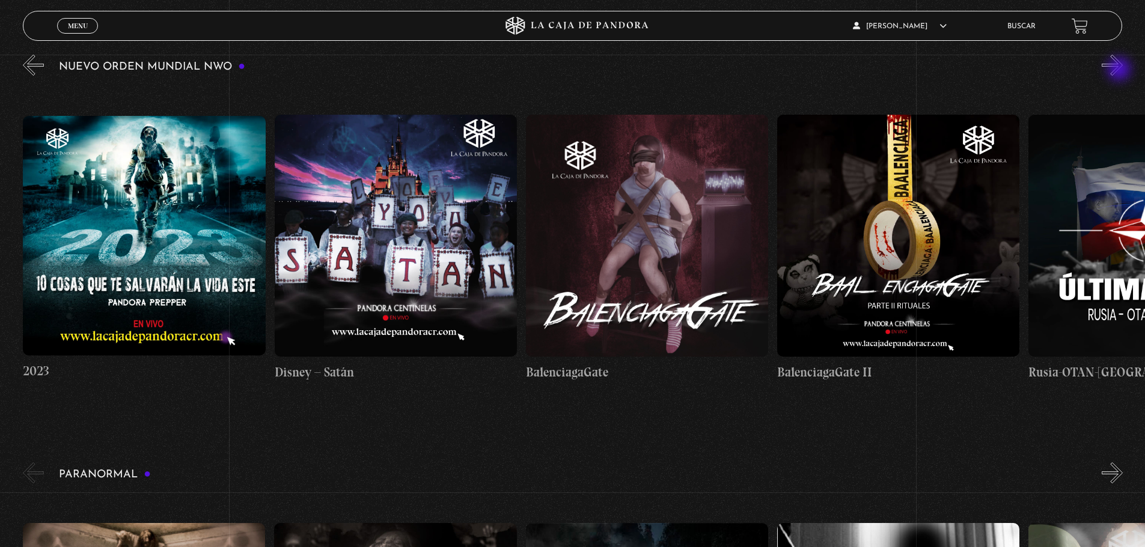
click at [1120, 70] on button "»" at bounding box center [1112, 65] width 21 height 21
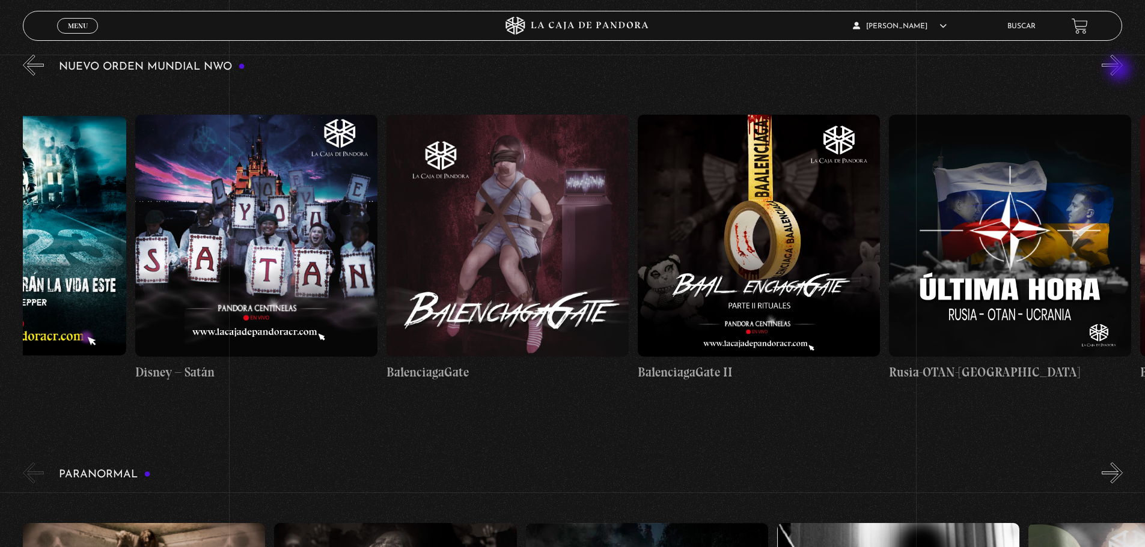
click at [1120, 70] on button "»" at bounding box center [1112, 65] width 21 height 21
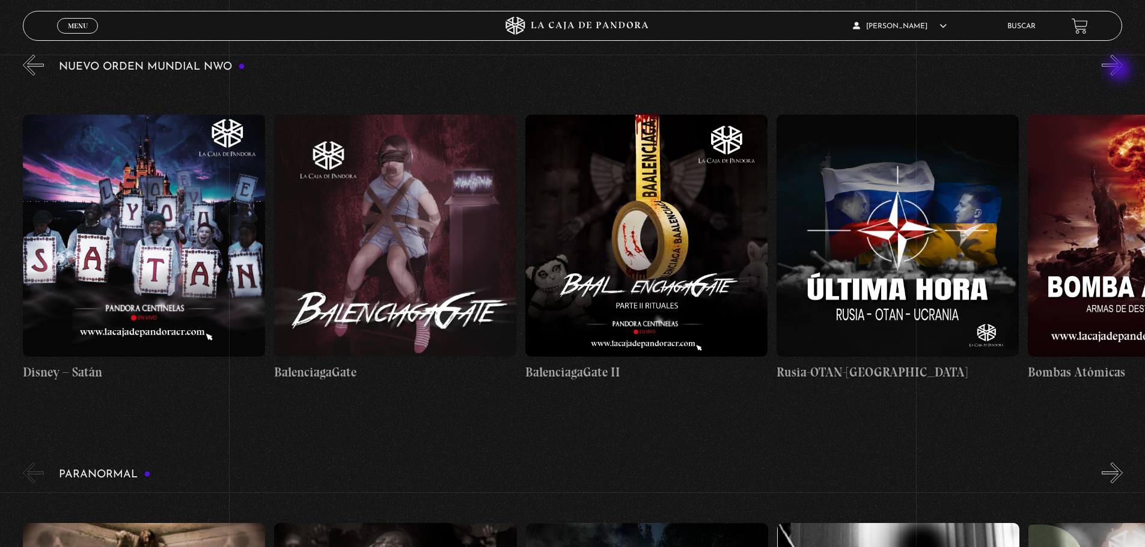
click at [1120, 70] on button "»" at bounding box center [1112, 65] width 21 height 21
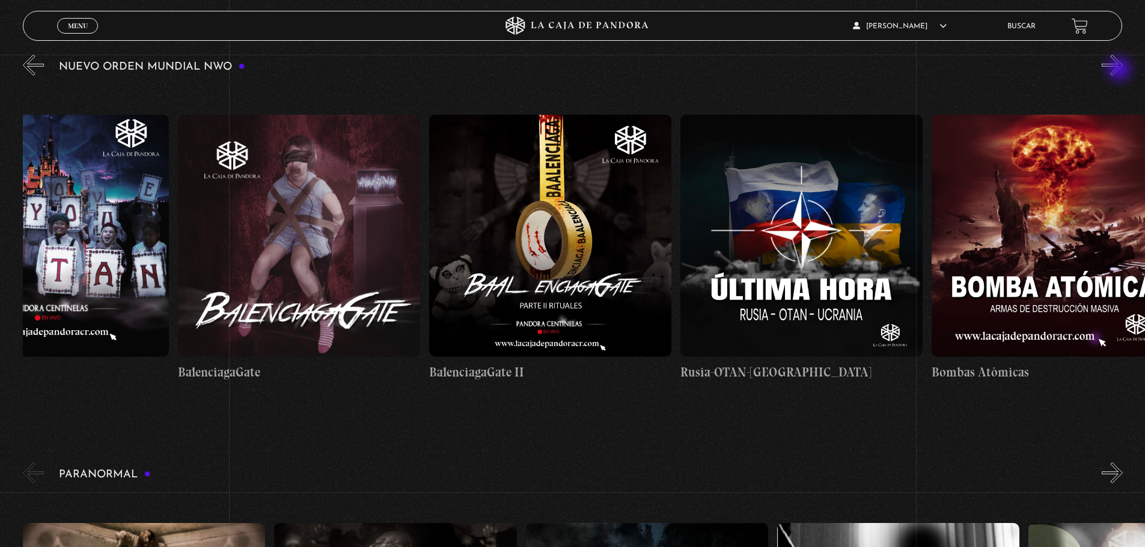
click at [1120, 70] on button "»" at bounding box center [1112, 65] width 21 height 21
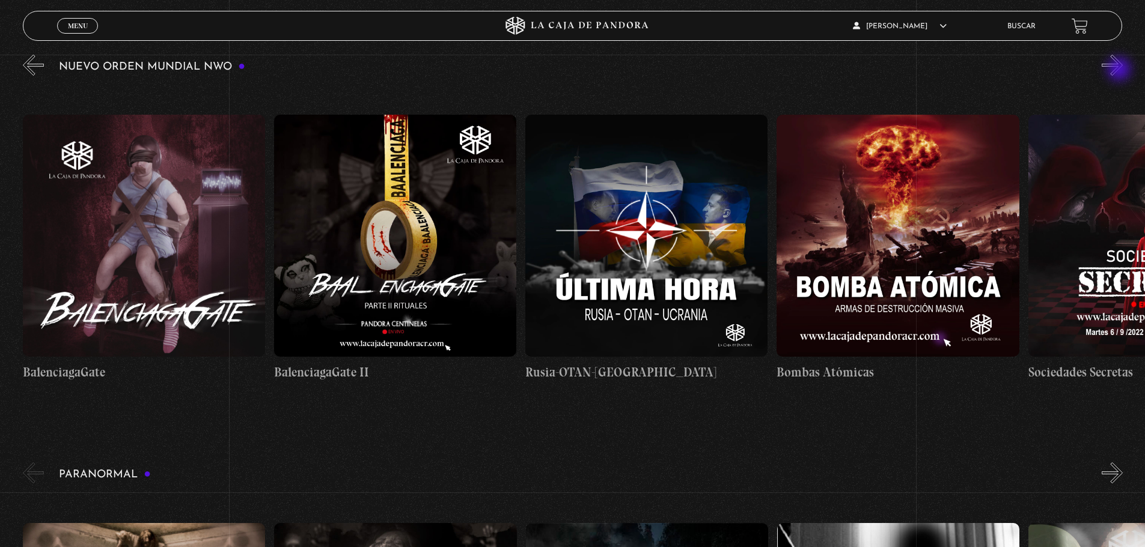
click at [1120, 70] on button "»" at bounding box center [1112, 65] width 21 height 21
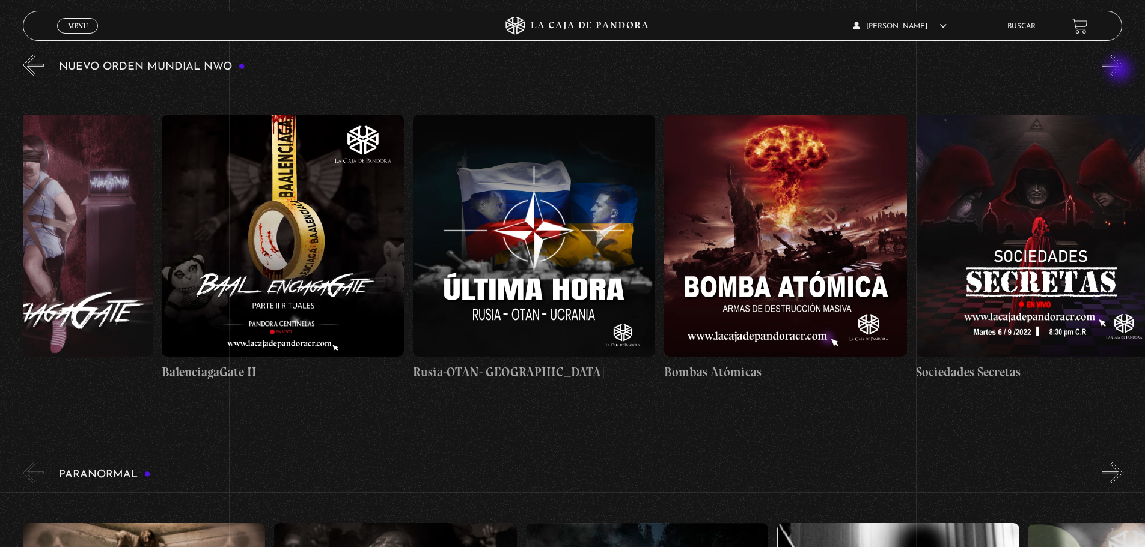
click at [1120, 70] on button "»" at bounding box center [1112, 65] width 21 height 21
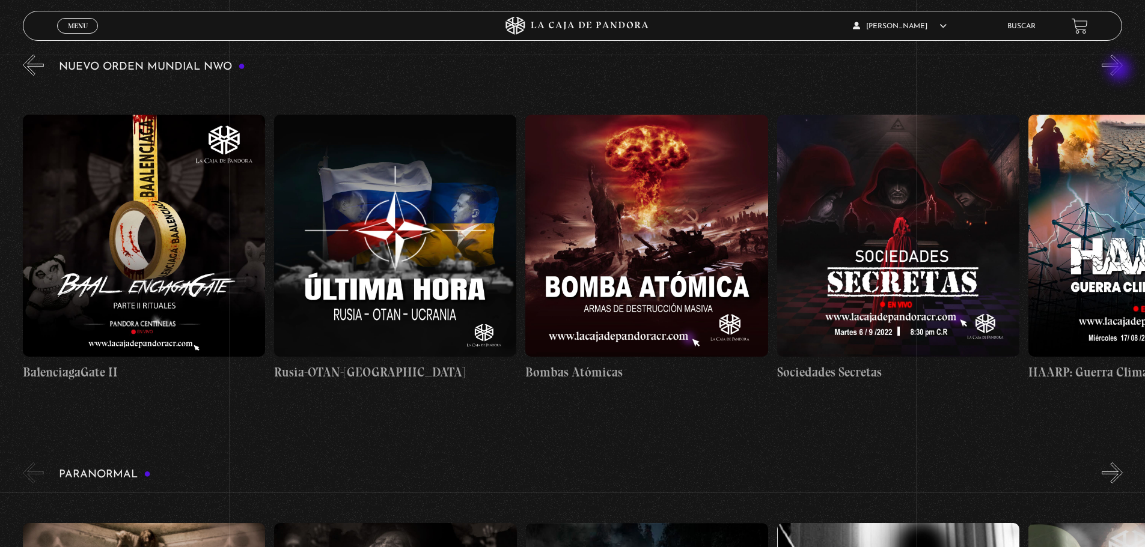
click at [1120, 70] on button "»" at bounding box center [1112, 65] width 21 height 21
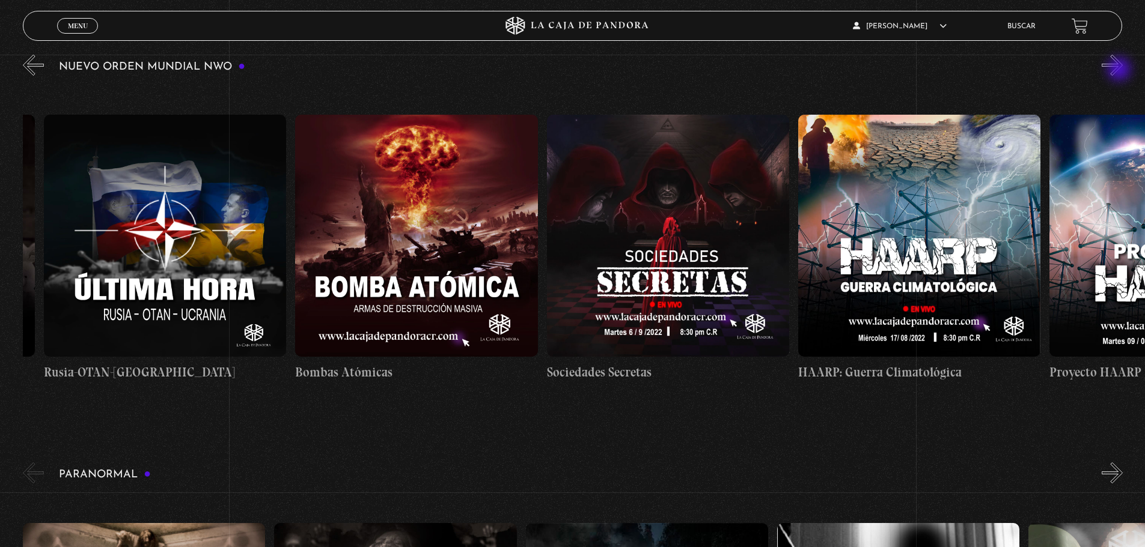
click at [1120, 70] on button "»" at bounding box center [1112, 65] width 21 height 21
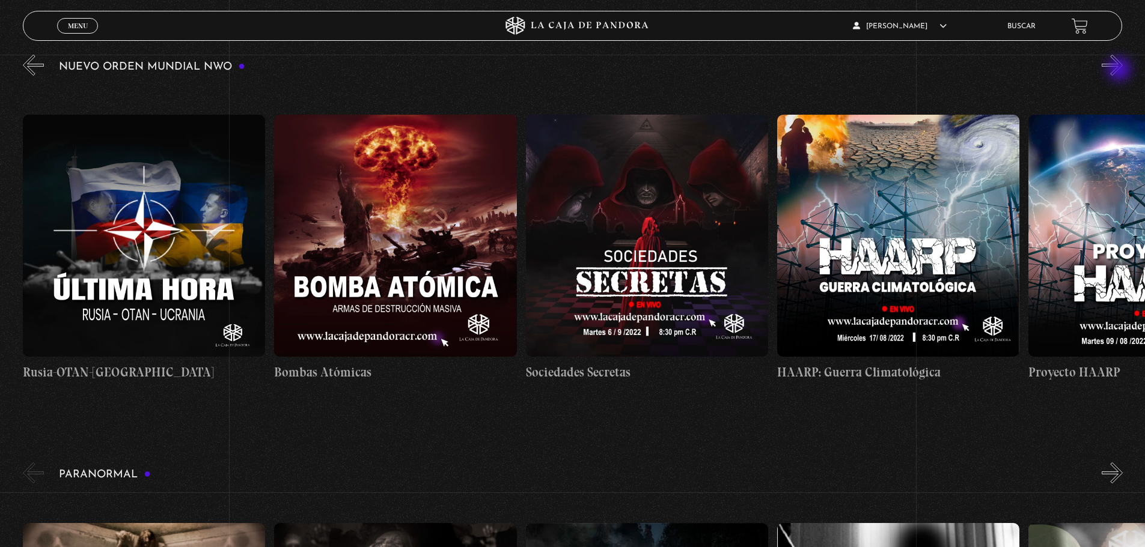
click at [1120, 70] on button "»" at bounding box center [1112, 65] width 21 height 21
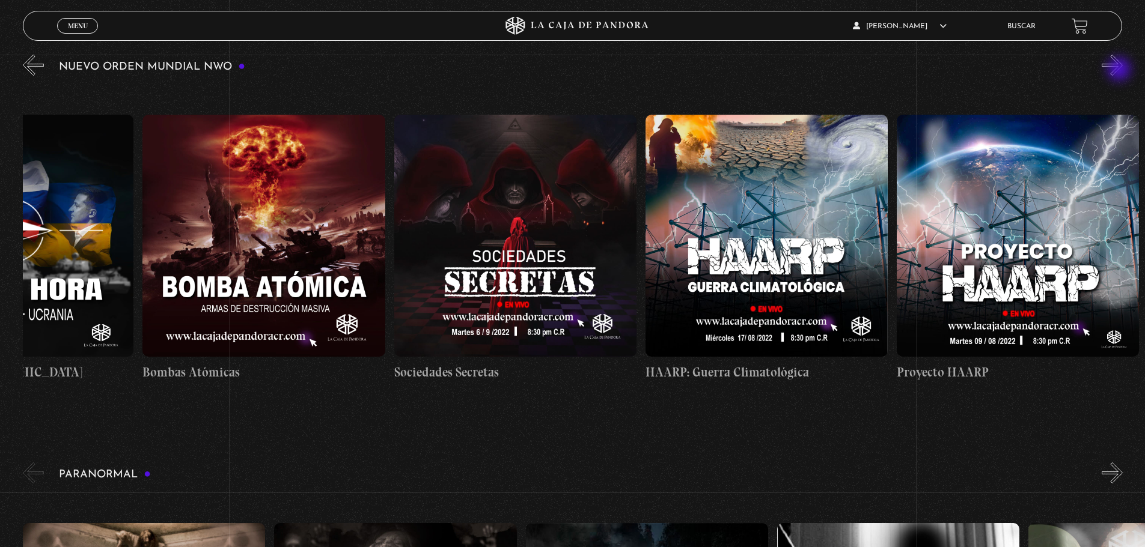
click at [1120, 70] on button "»" at bounding box center [1112, 65] width 21 height 21
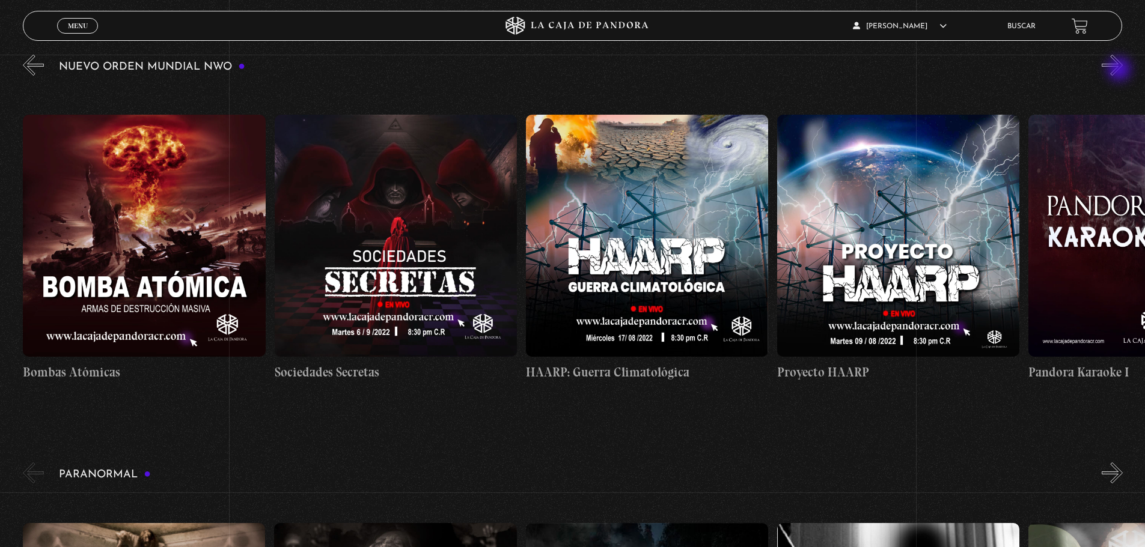
click at [1120, 70] on button "»" at bounding box center [1112, 65] width 21 height 21
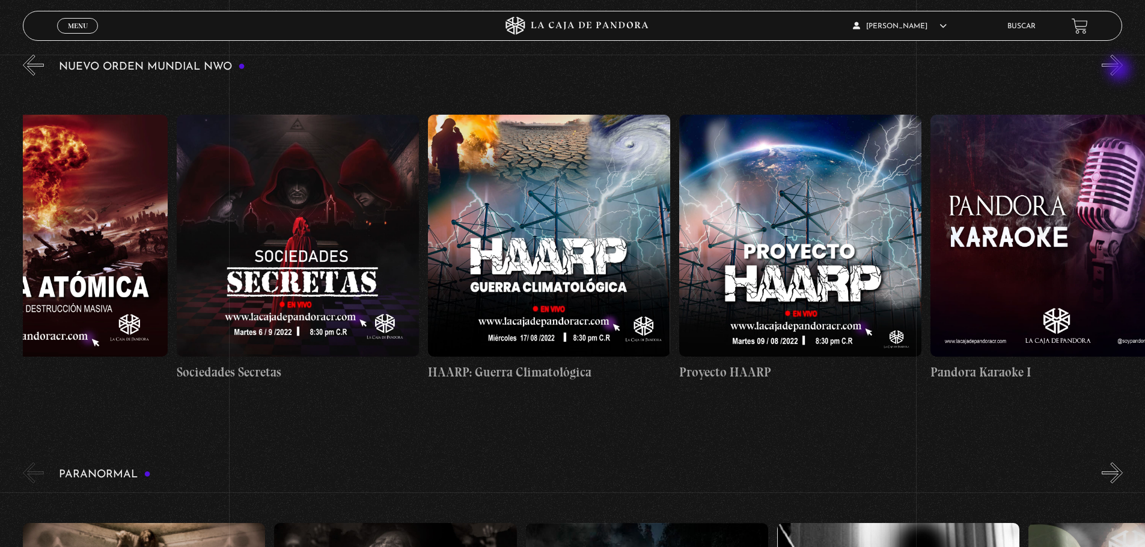
click at [1120, 70] on button "»" at bounding box center [1112, 65] width 21 height 21
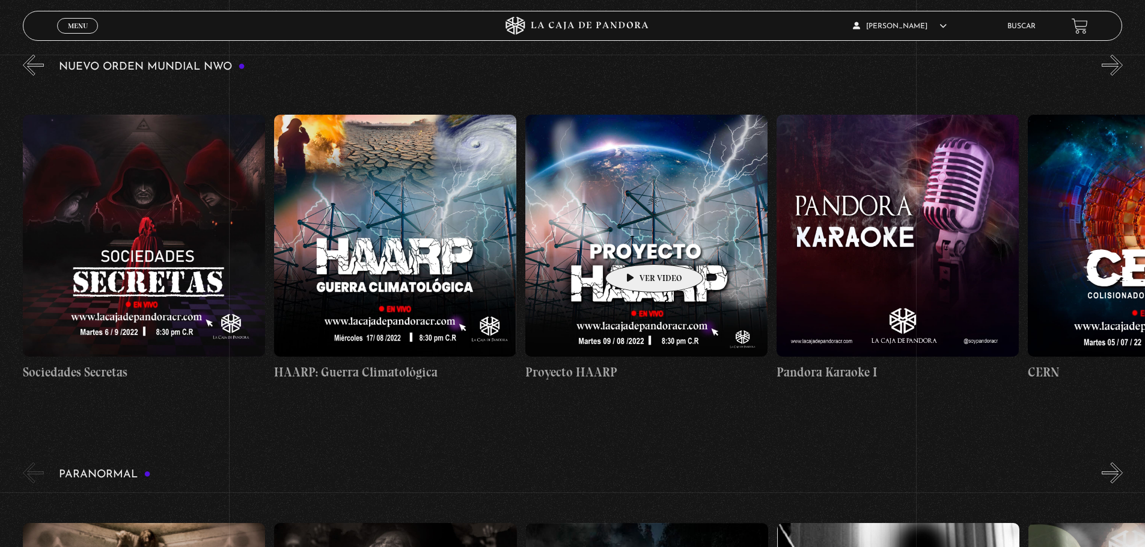
click at [635, 246] on figure at bounding box center [646, 236] width 242 height 242
click at [639, 287] on figure at bounding box center [646, 236] width 242 height 242
